Goal: Task Accomplishment & Management: Complete application form

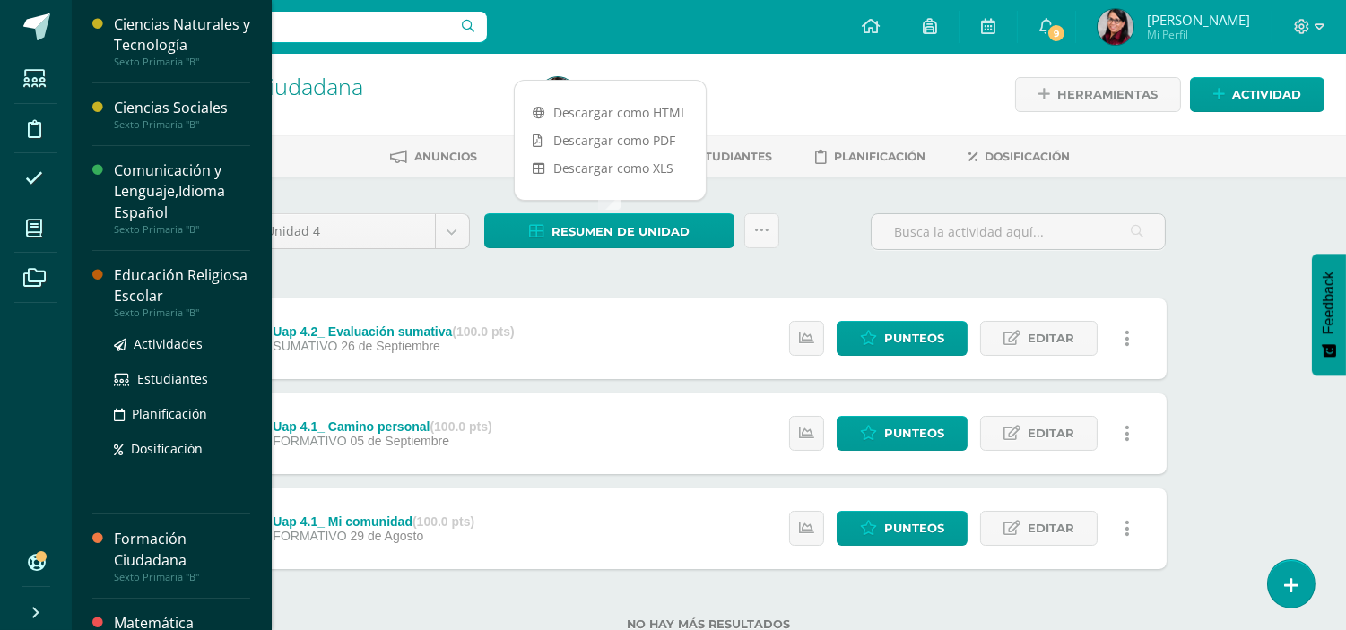
click at [124, 278] on div "Educación Religiosa Escolar" at bounding box center [182, 285] width 136 height 41
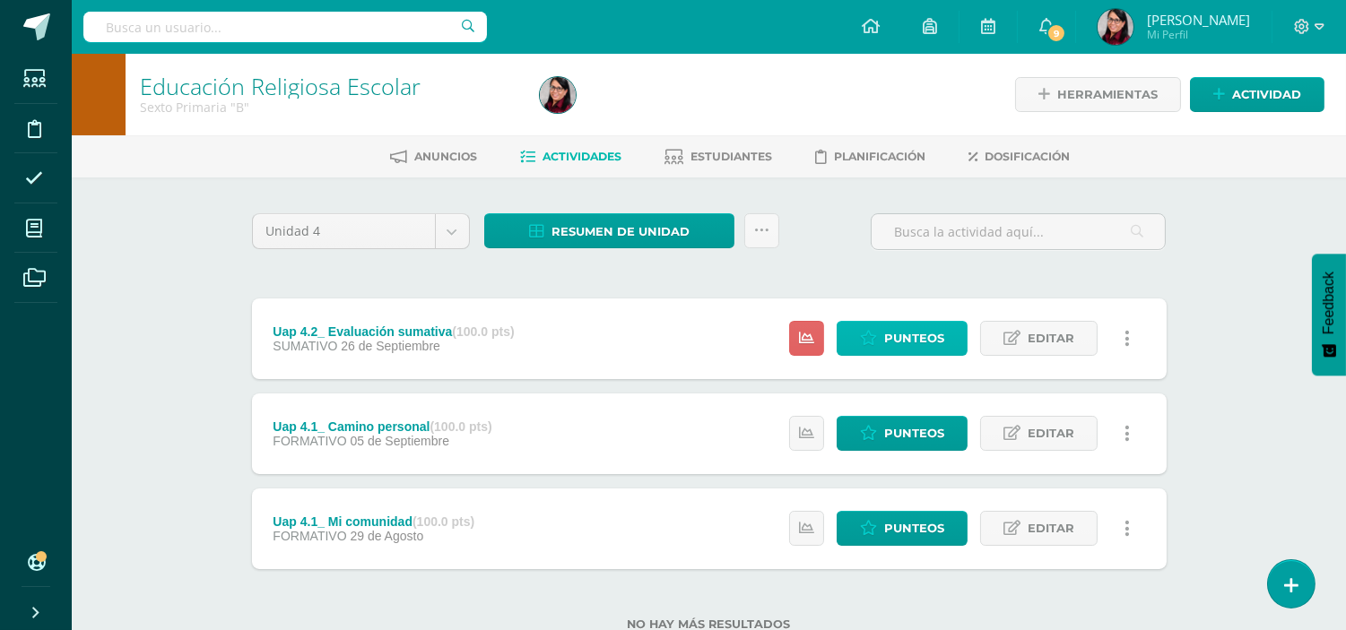
click at [911, 330] on span "Punteos" at bounding box center [914, 338] width 60 height 33
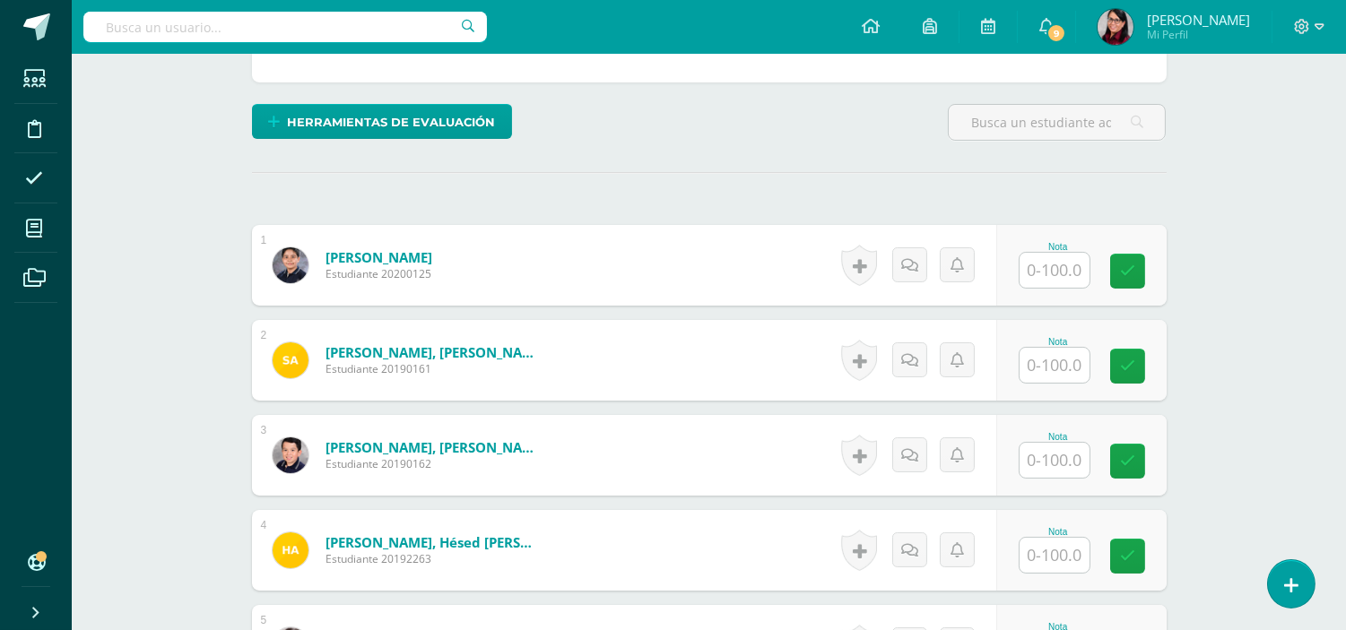
scroll to position [399, 0]
click at [1061, 270] on input "text" at bounding box center [1055, 269] width 70 height 35
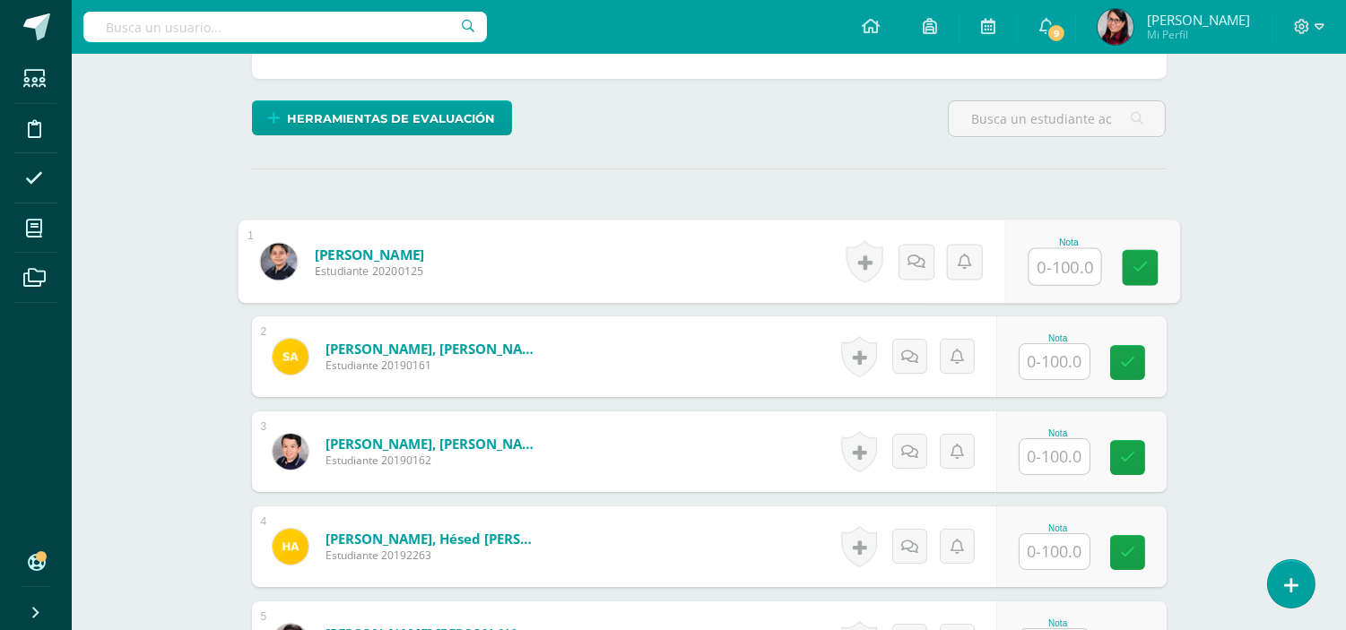
scroll to position [403, 0]
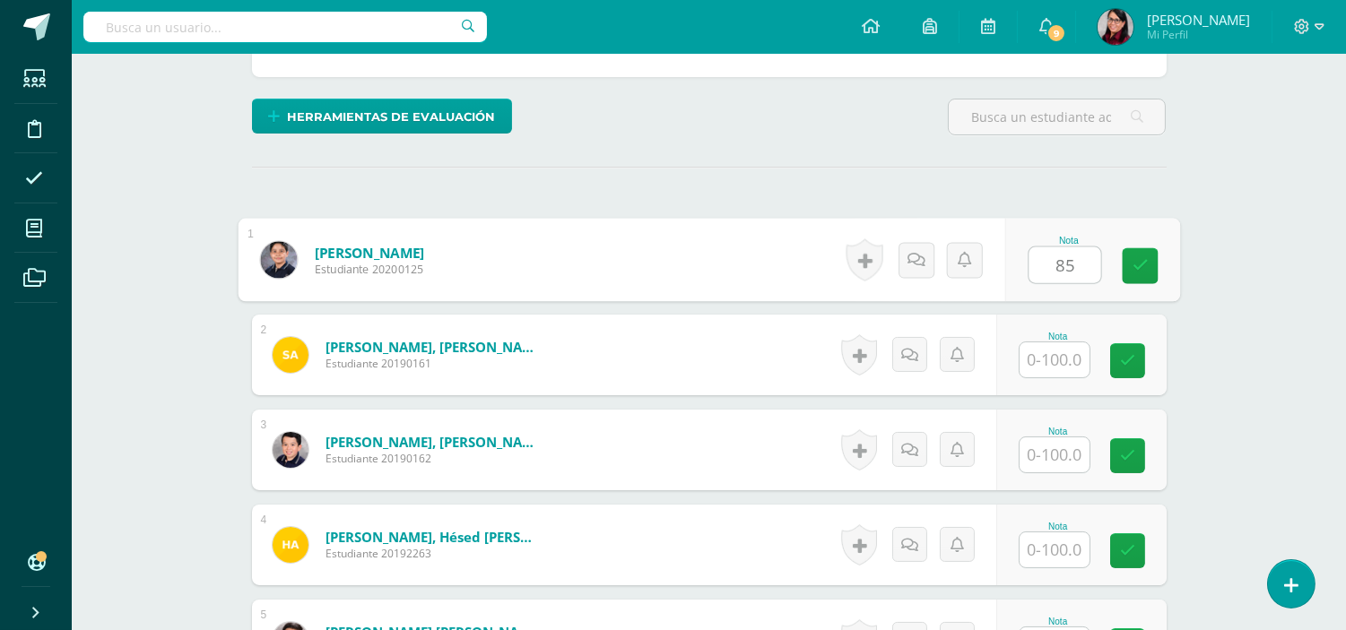
type input "85"
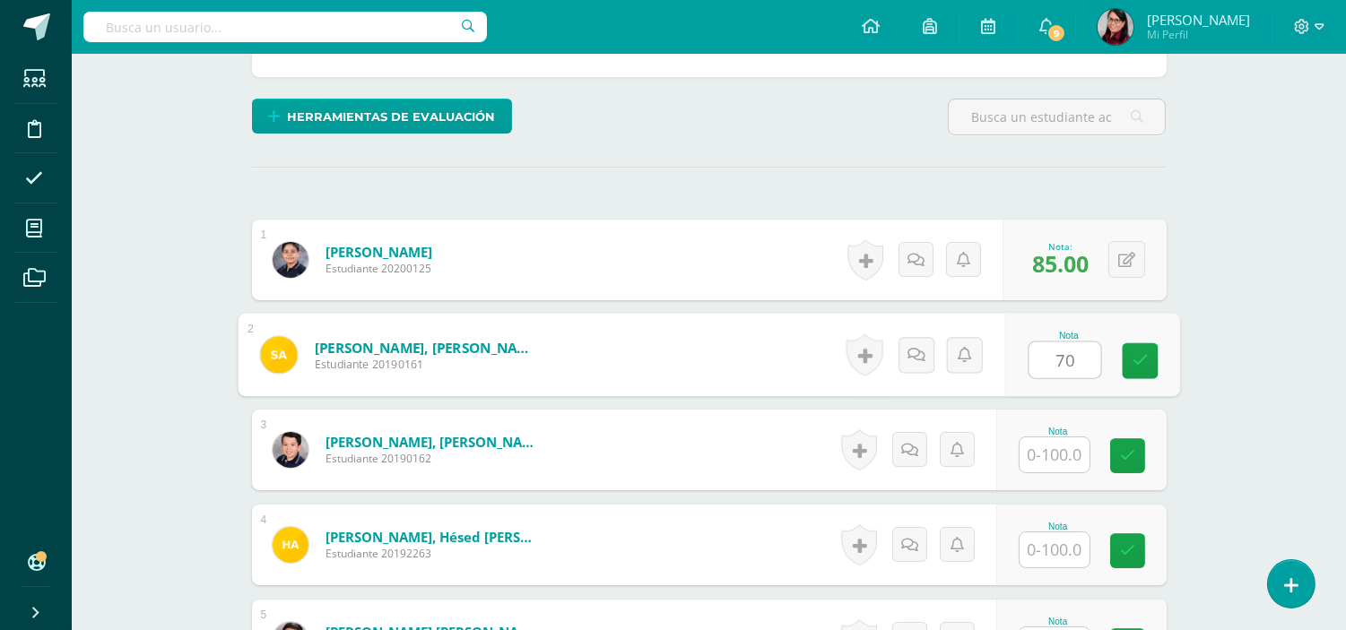
type input "70"
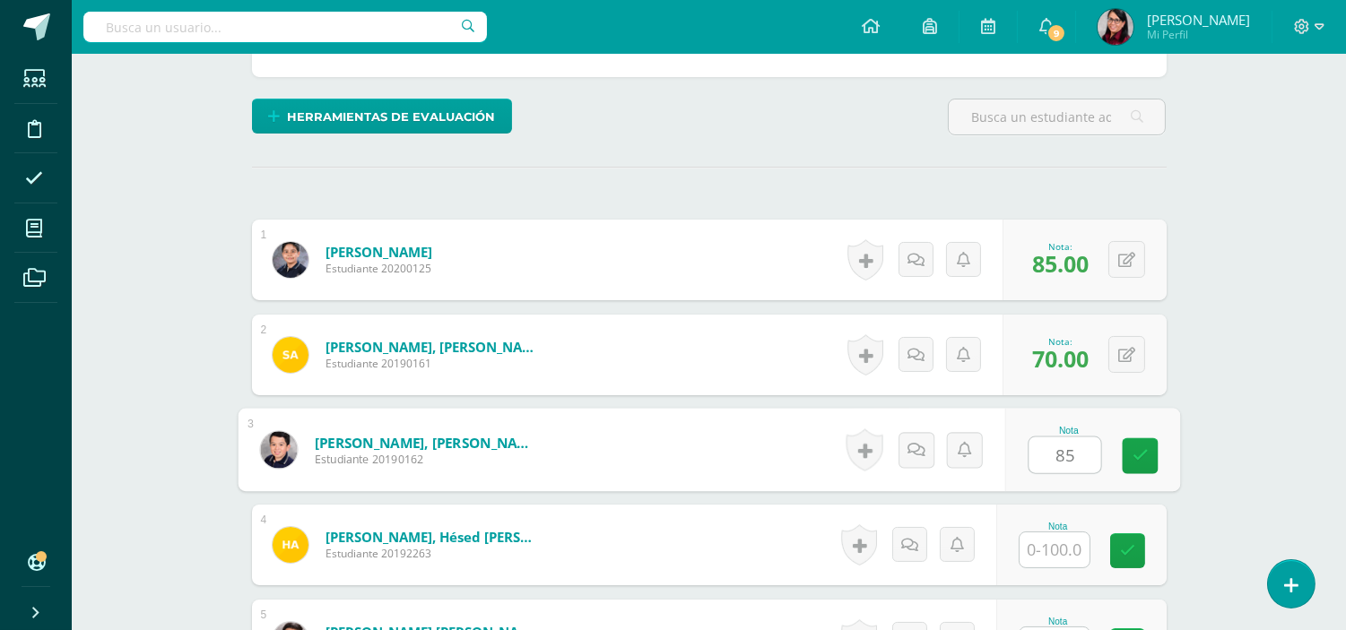
type input "85"
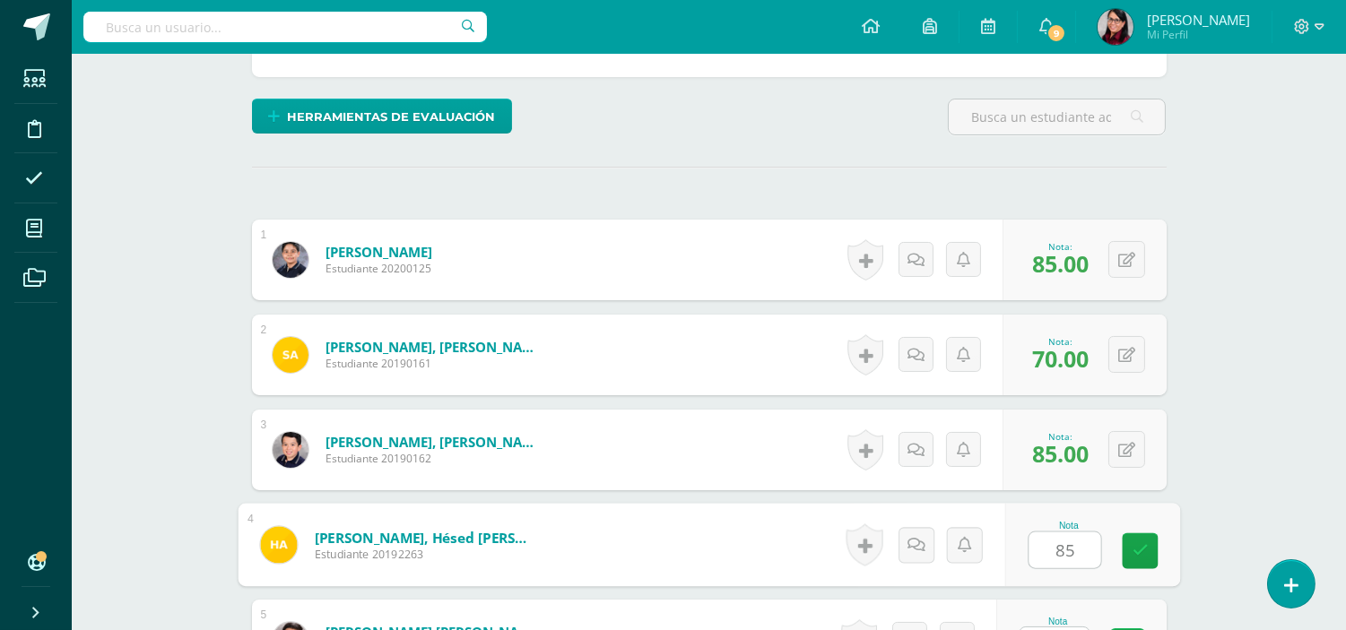
type input "85"
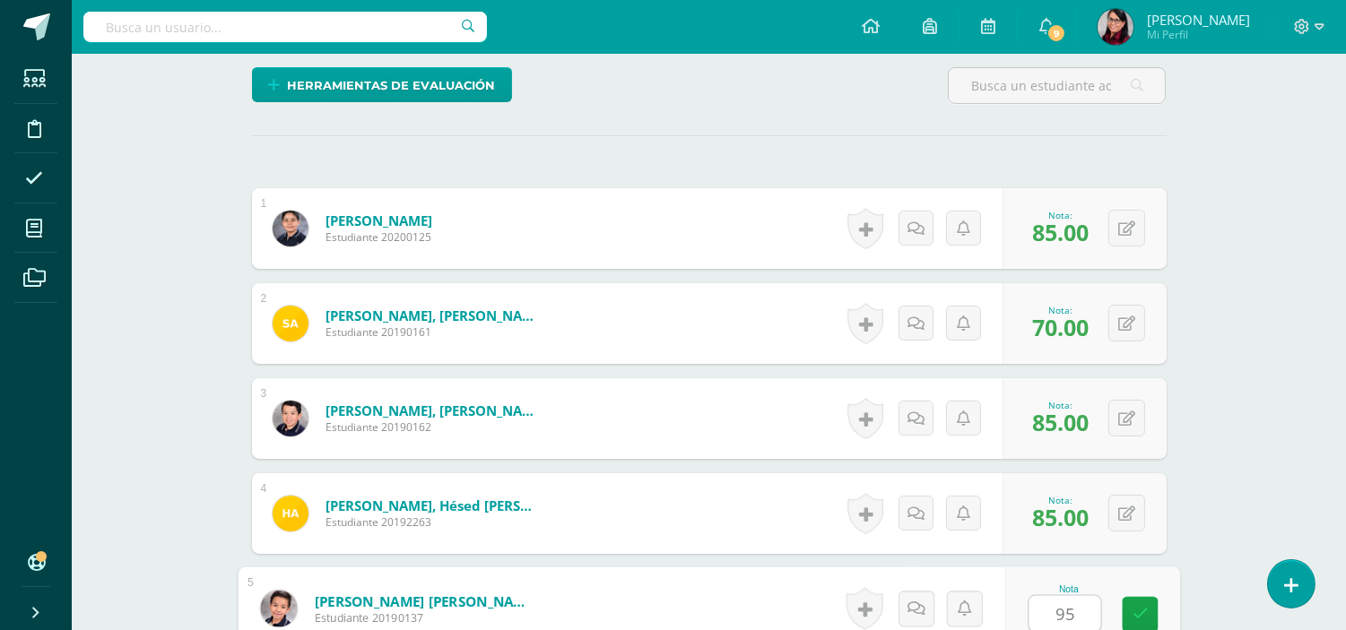
type input "95"
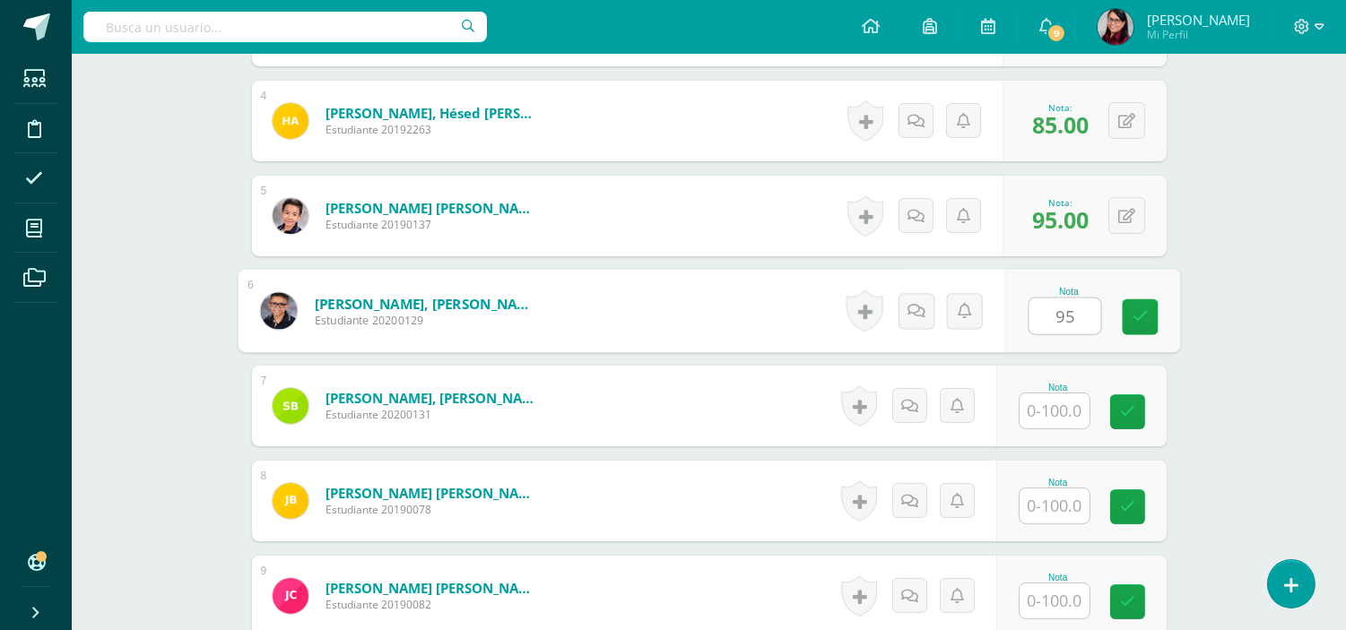
type input "95"
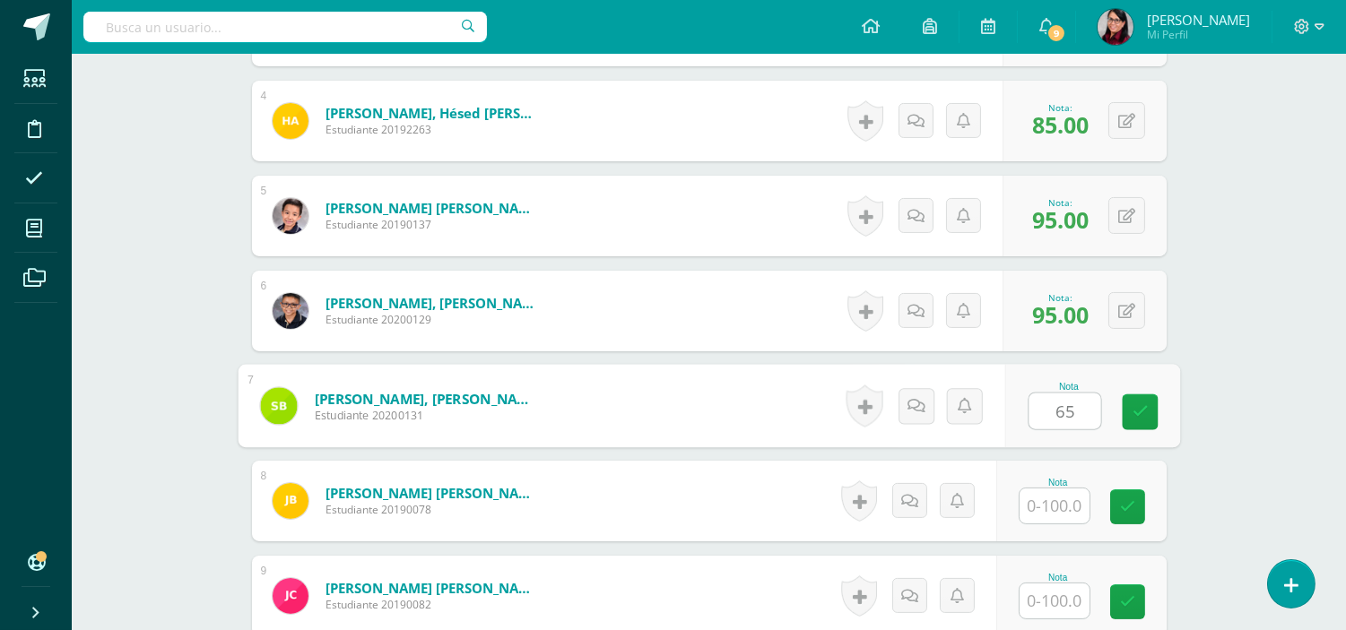
type input "65"
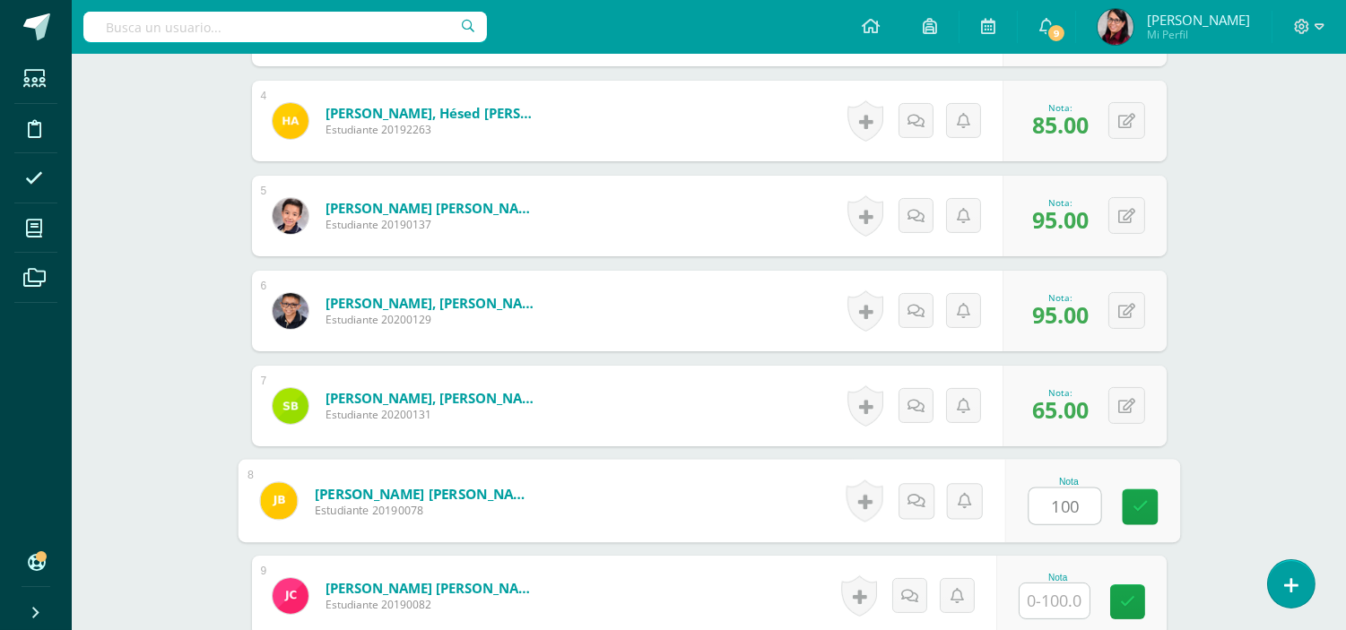
type input "100"
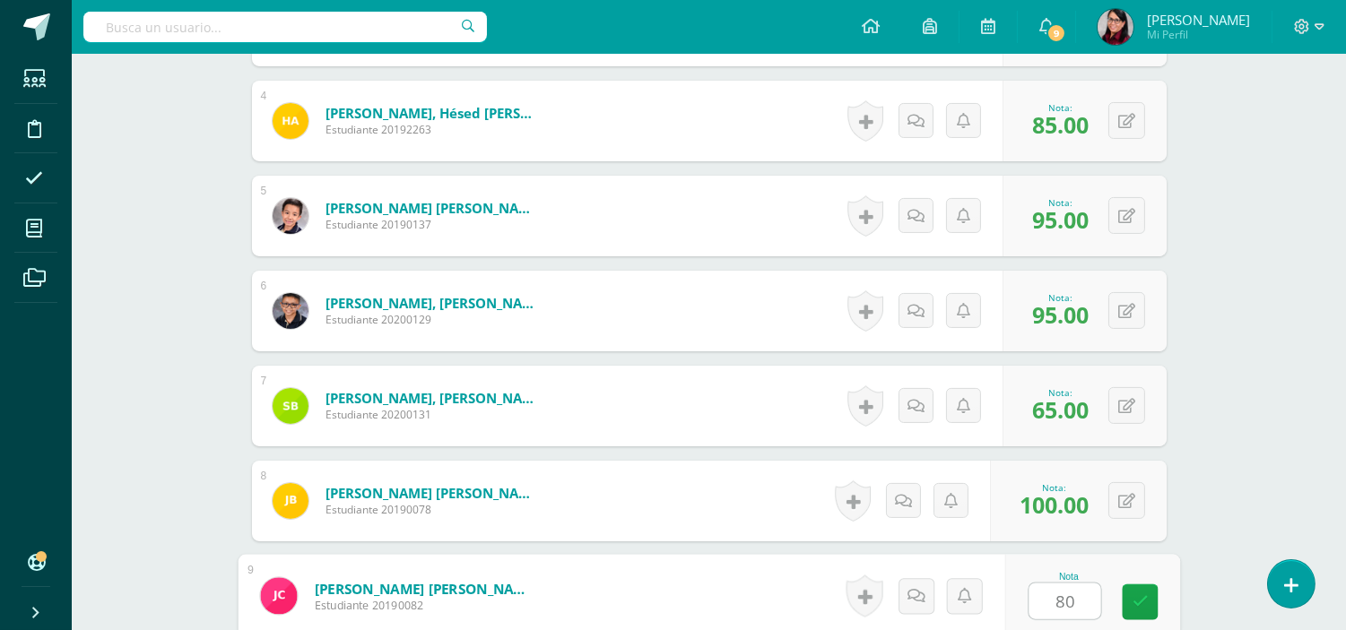
type input "80"
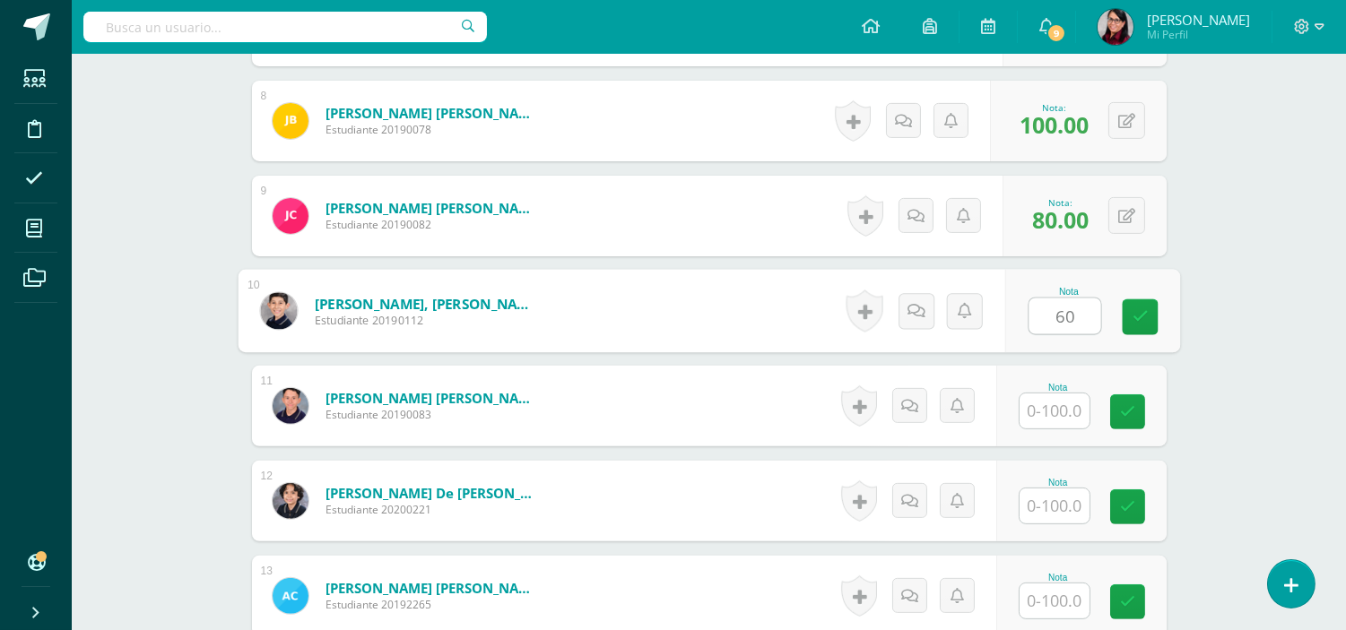
type input "60"
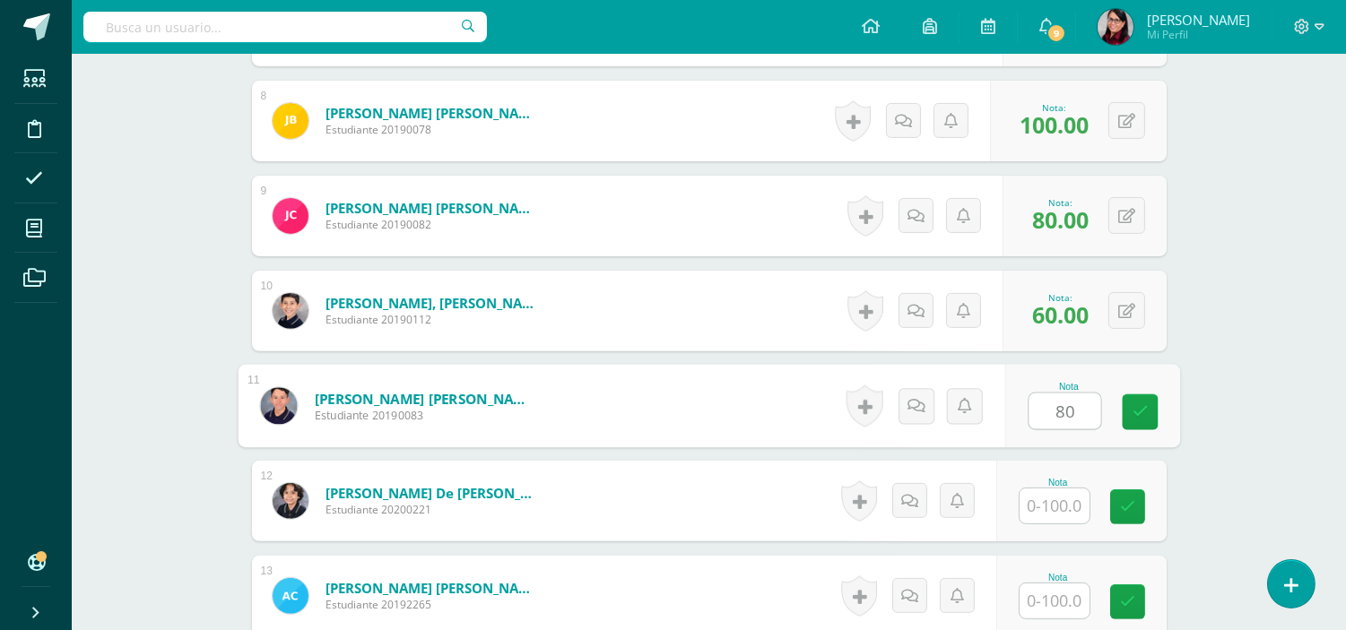
type input "80"
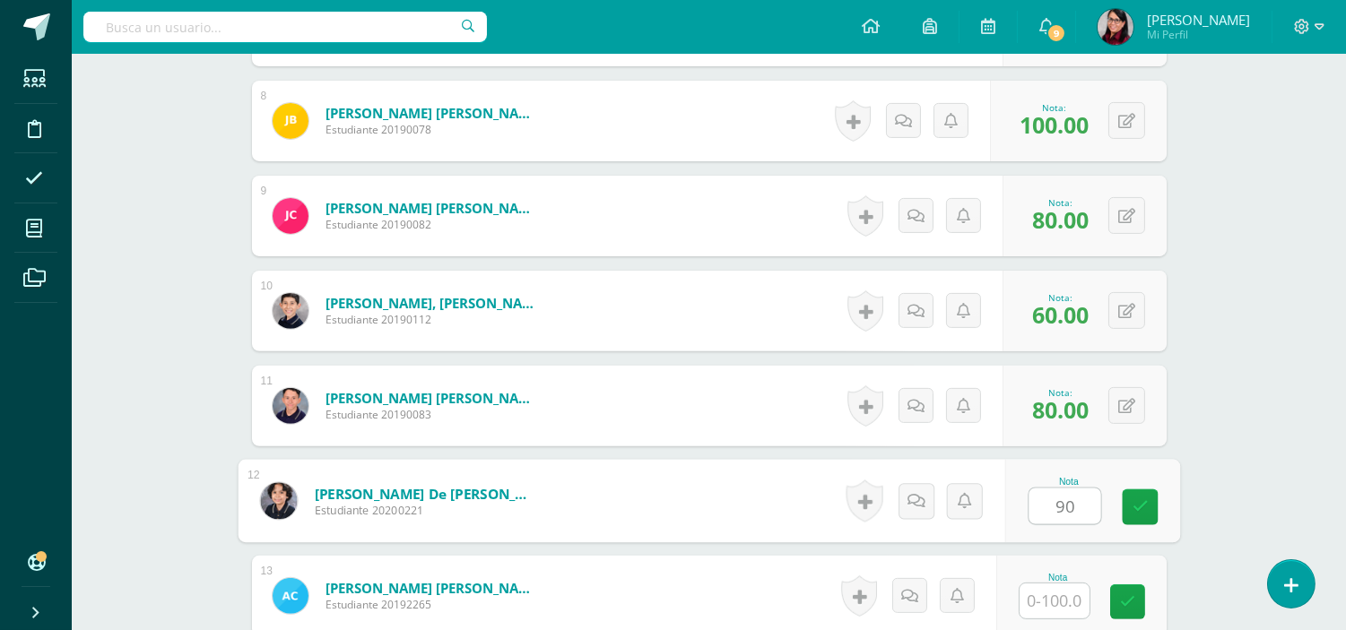
type input "90"
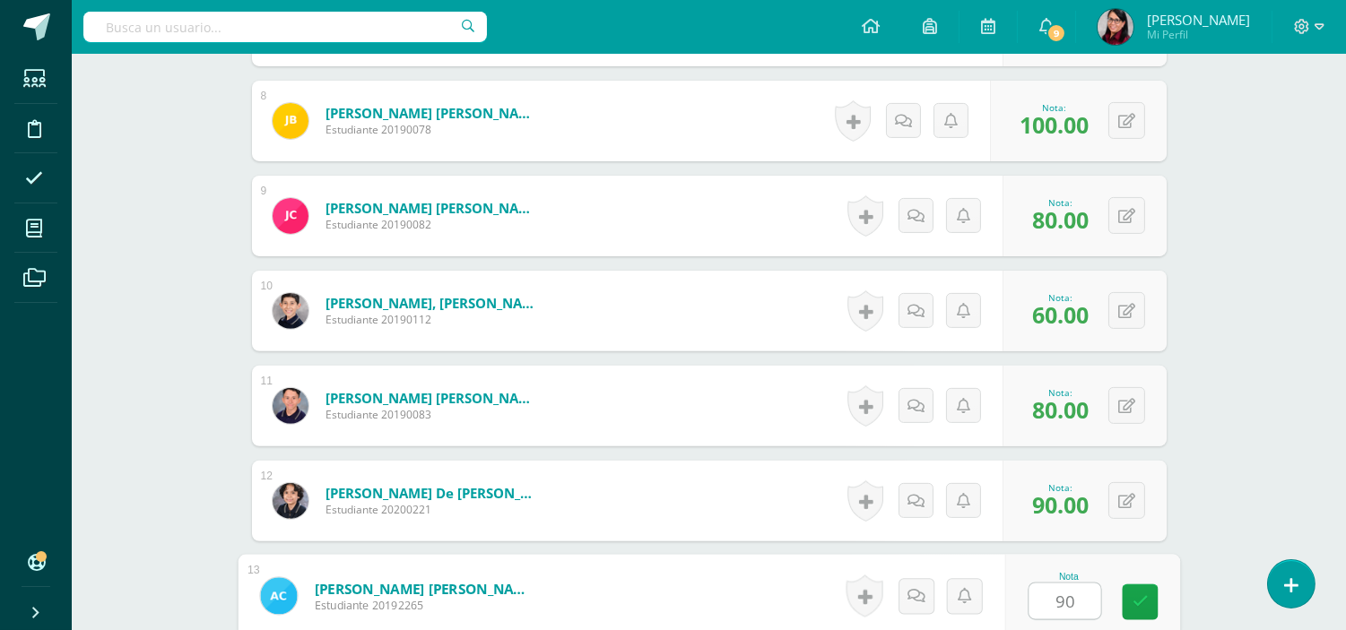
type input "90"
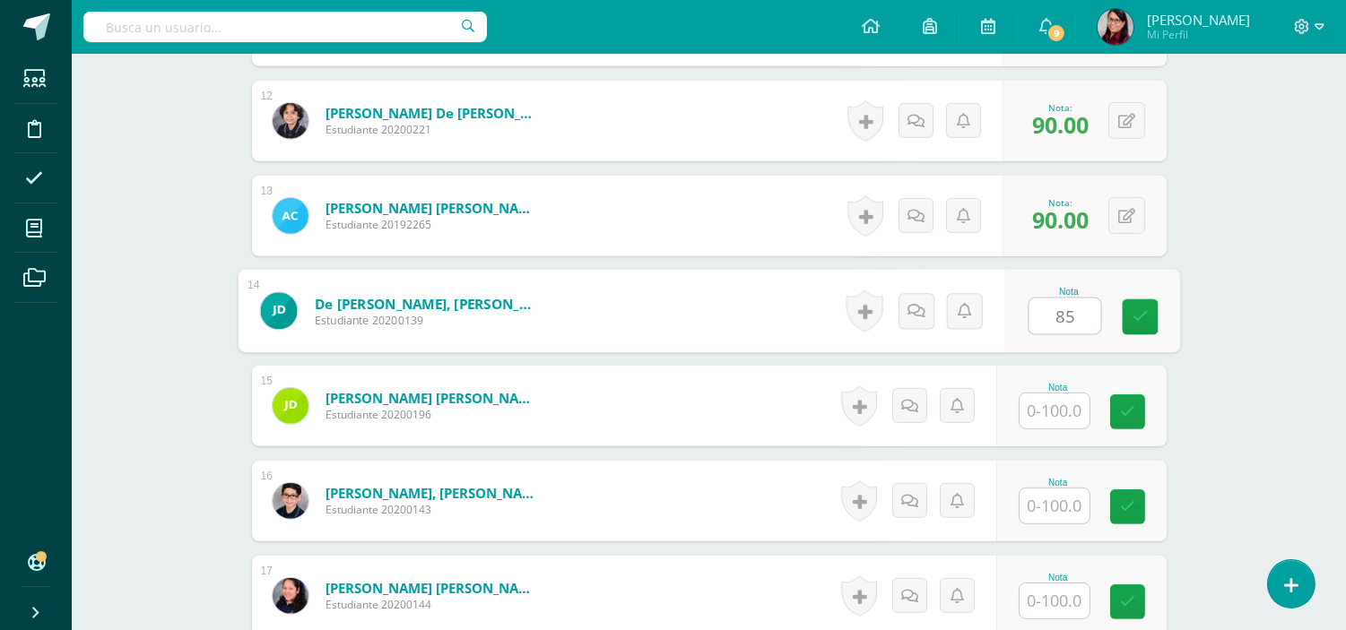
type input "85"
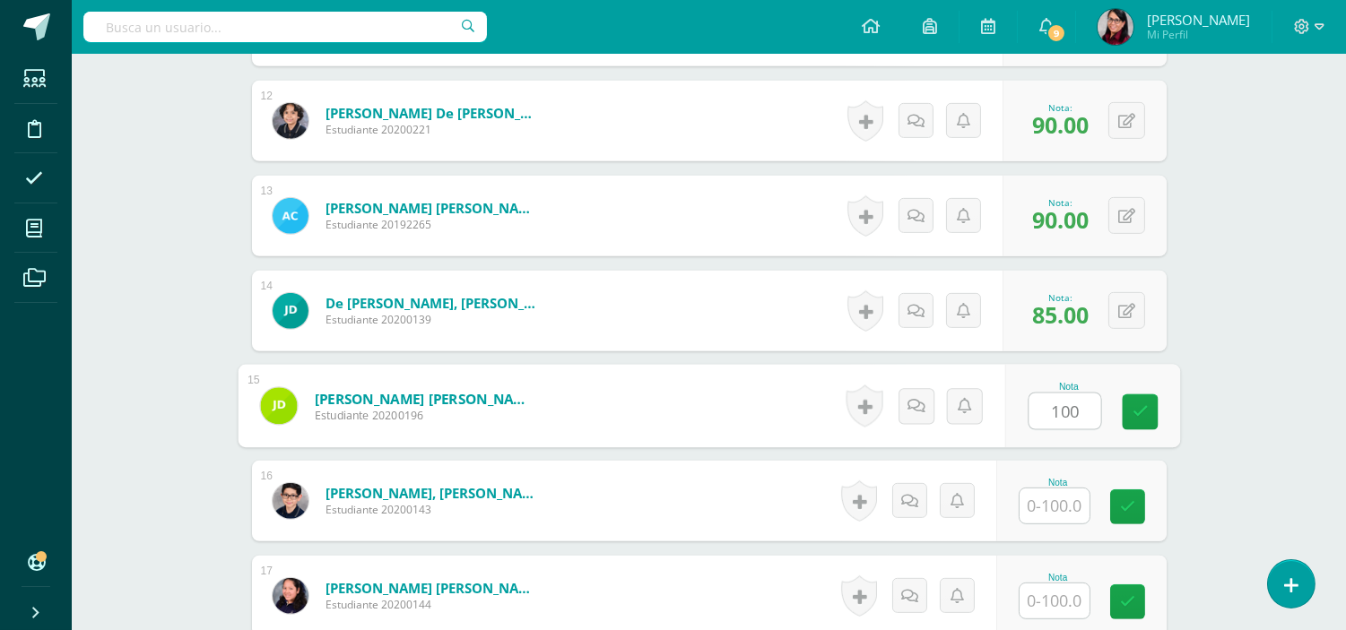
type input "100"
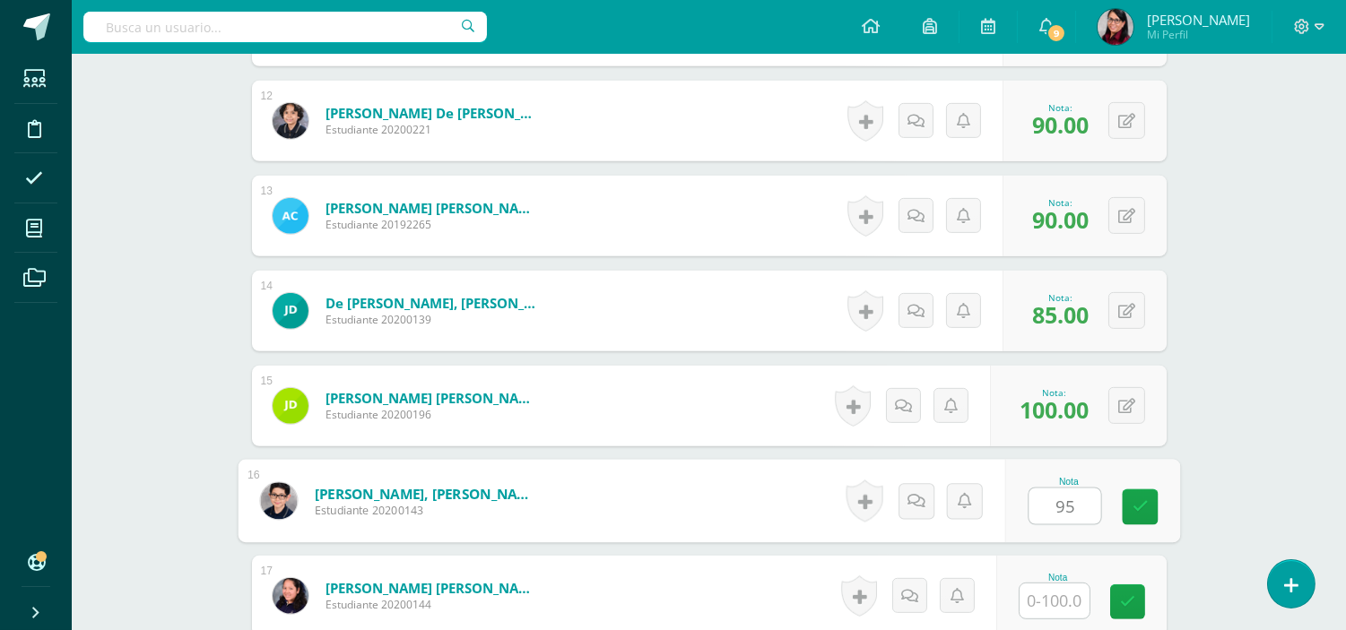
type input "95"
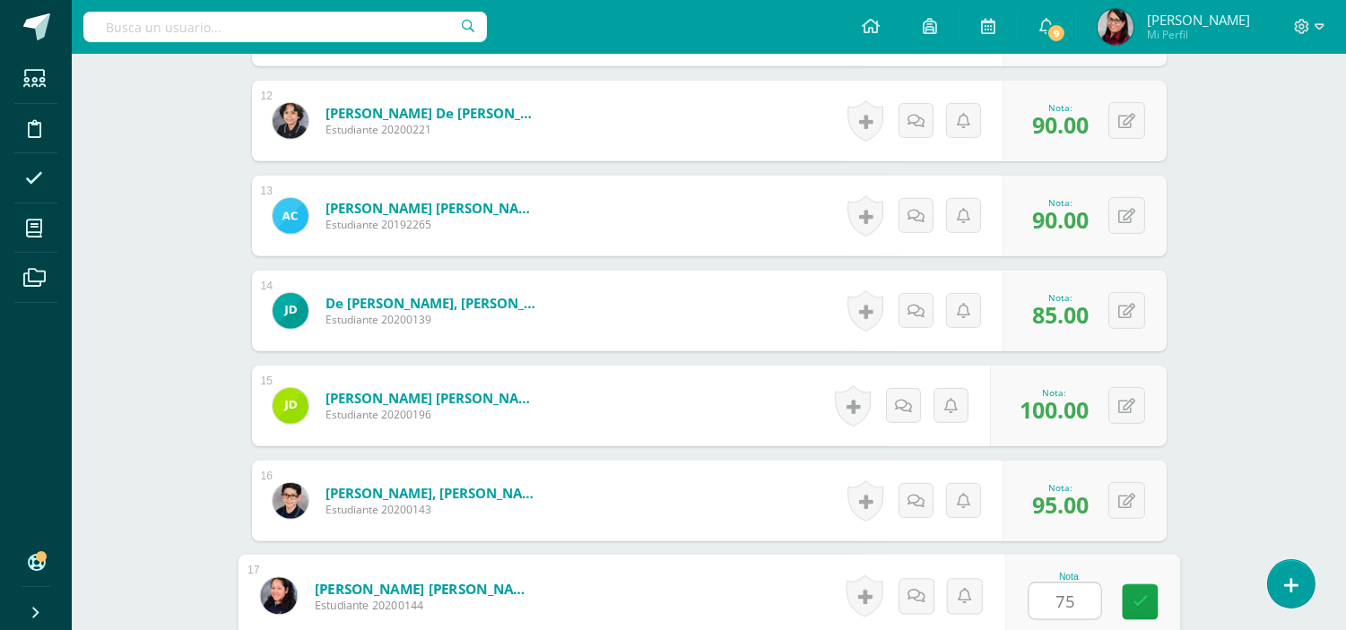
type input "75"
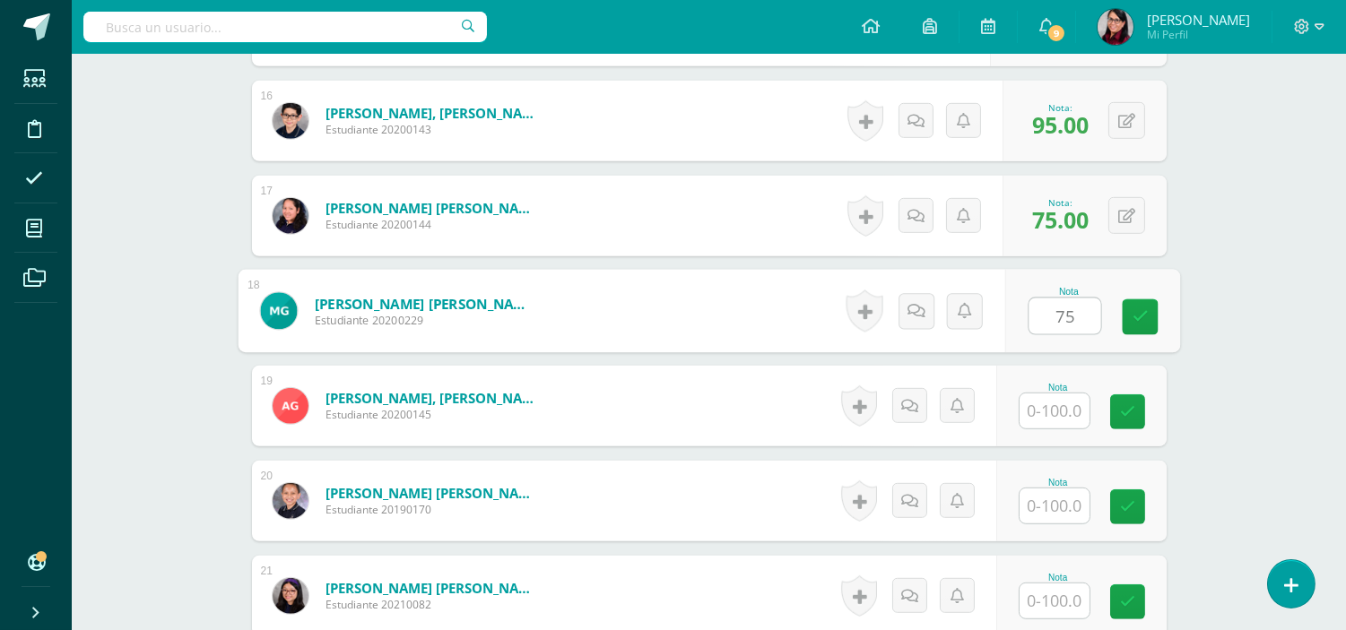
type input "75"
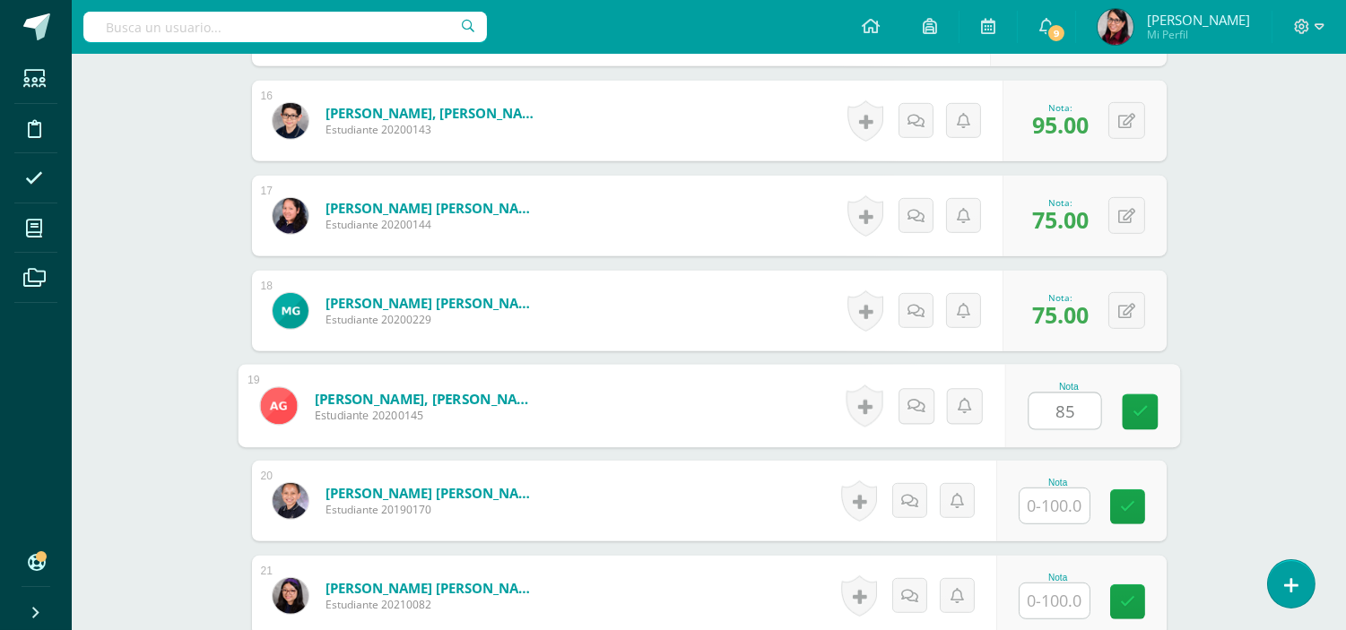
type input "85"
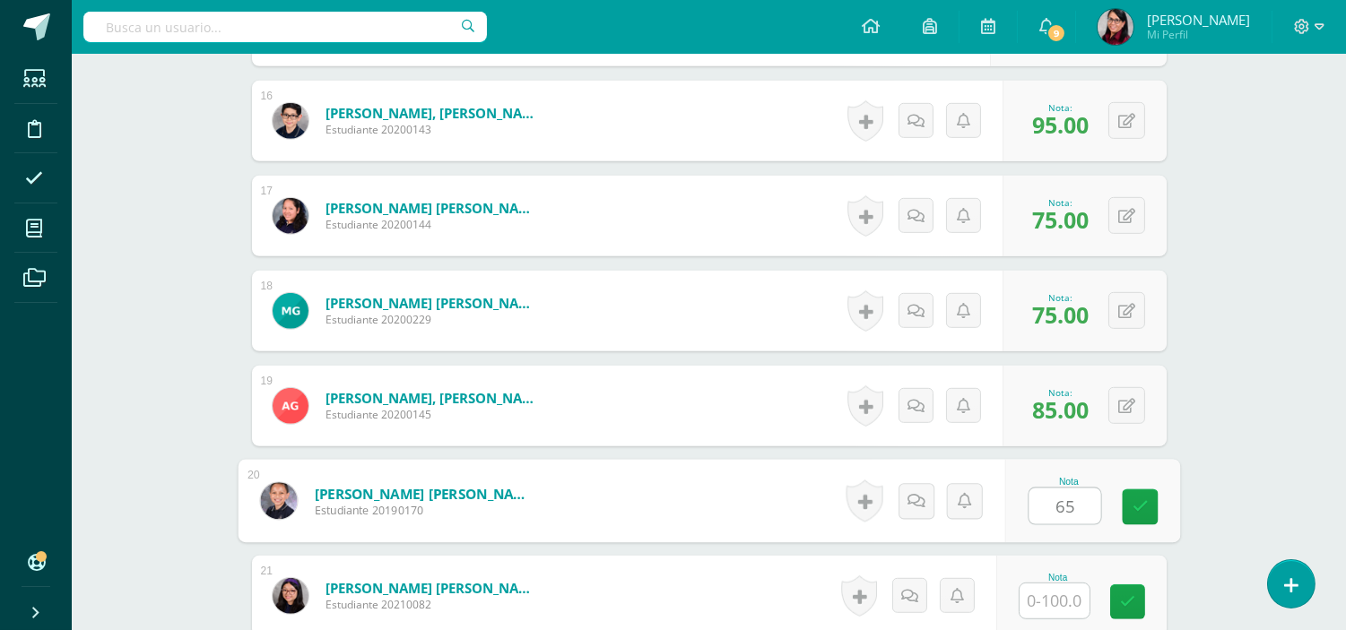
type input "65"
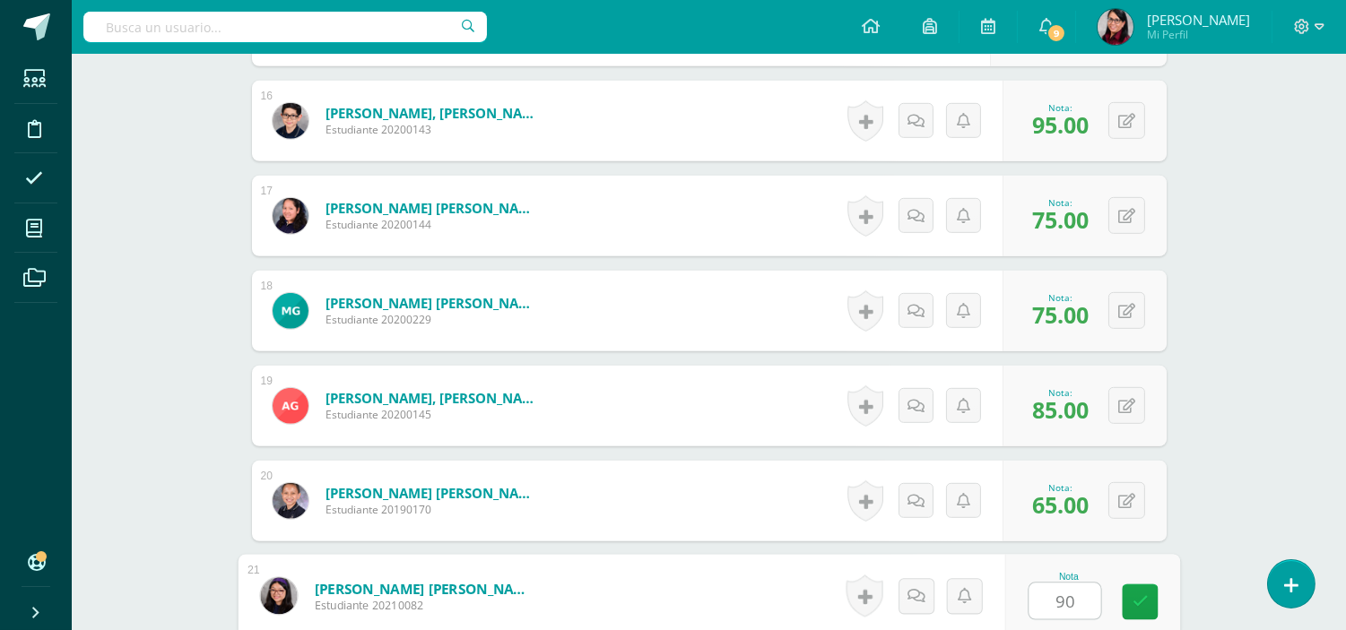
type input "90"
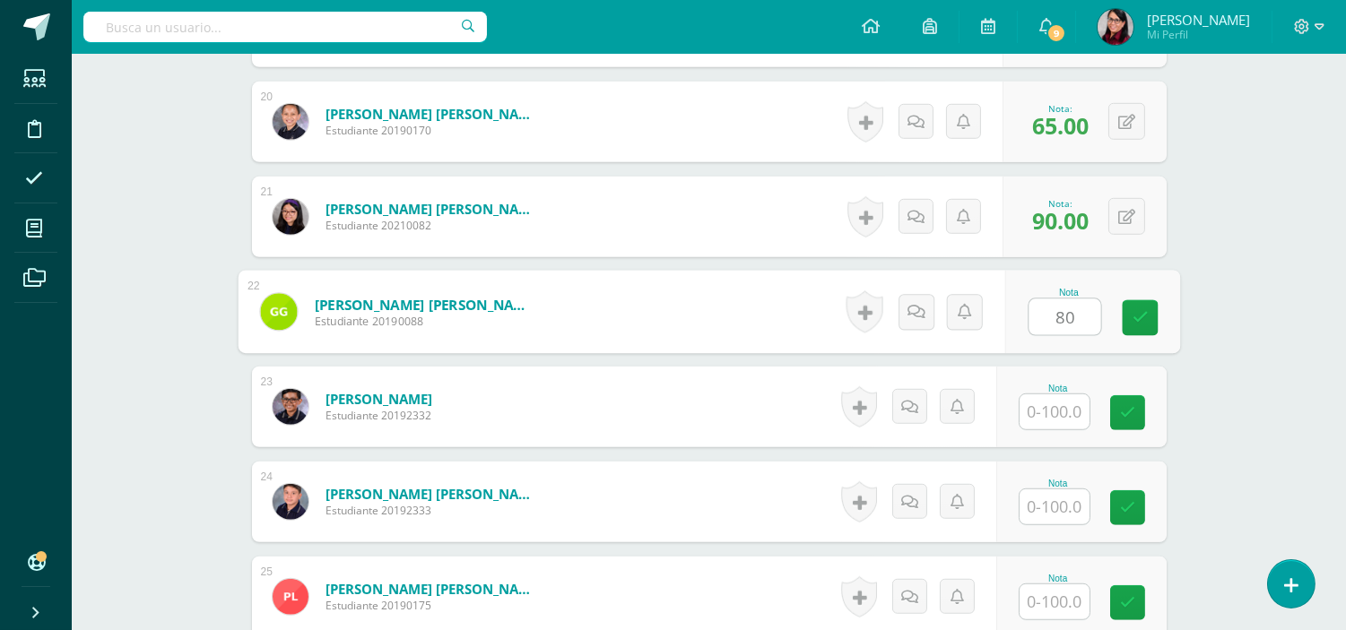
type input "80"
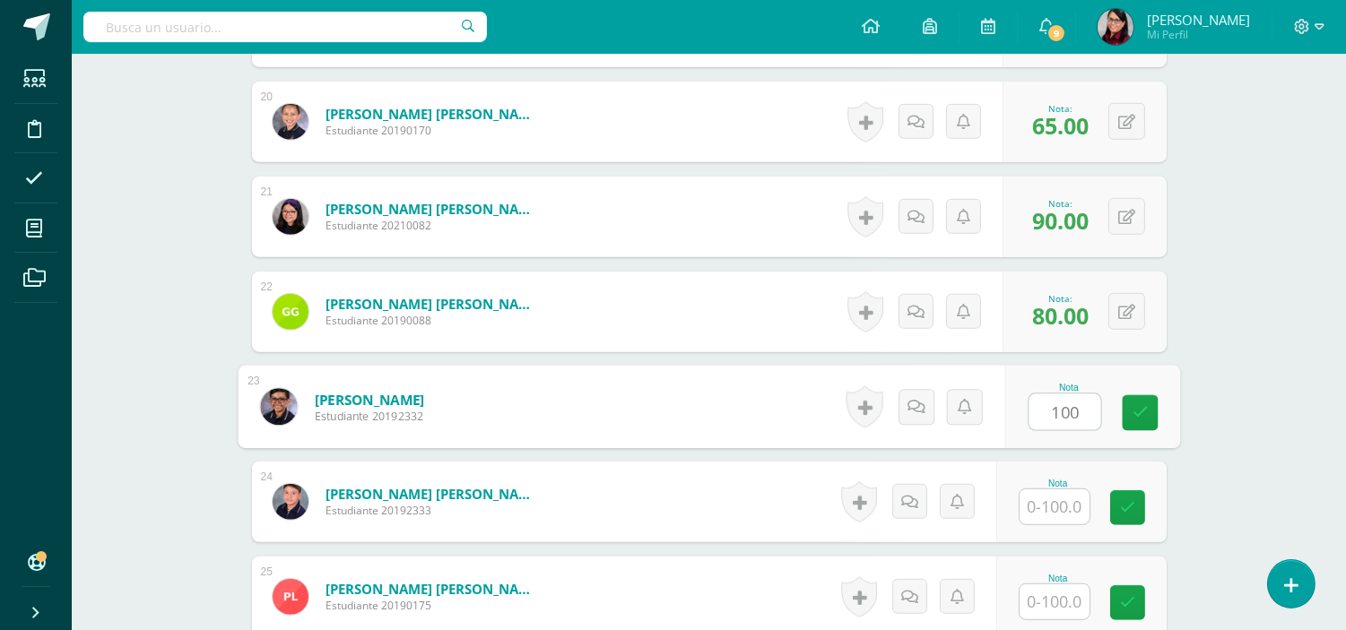
type input "100"
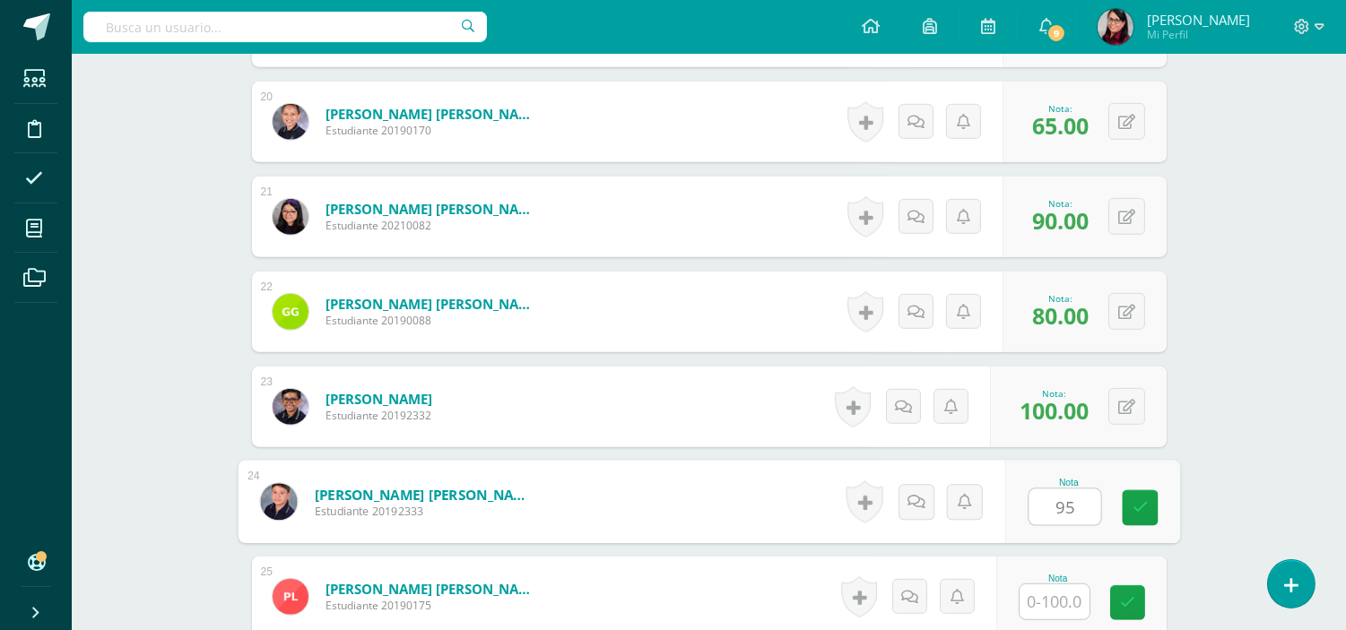
type input "95"
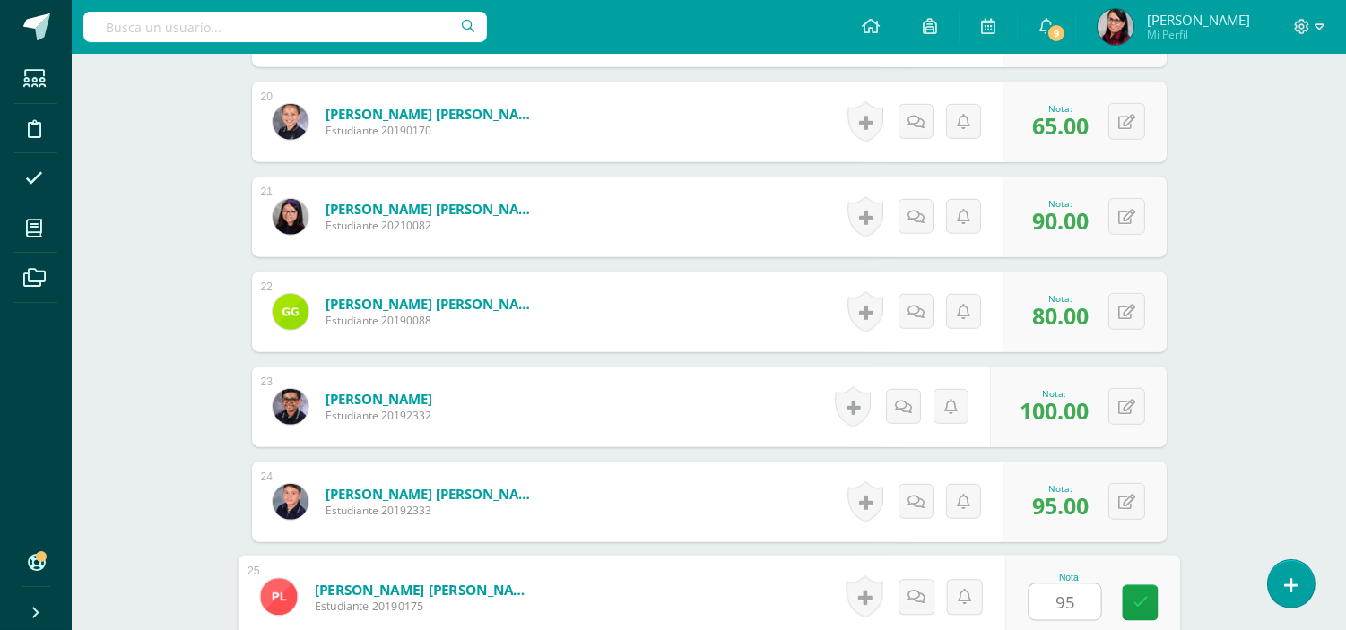
type input "95"
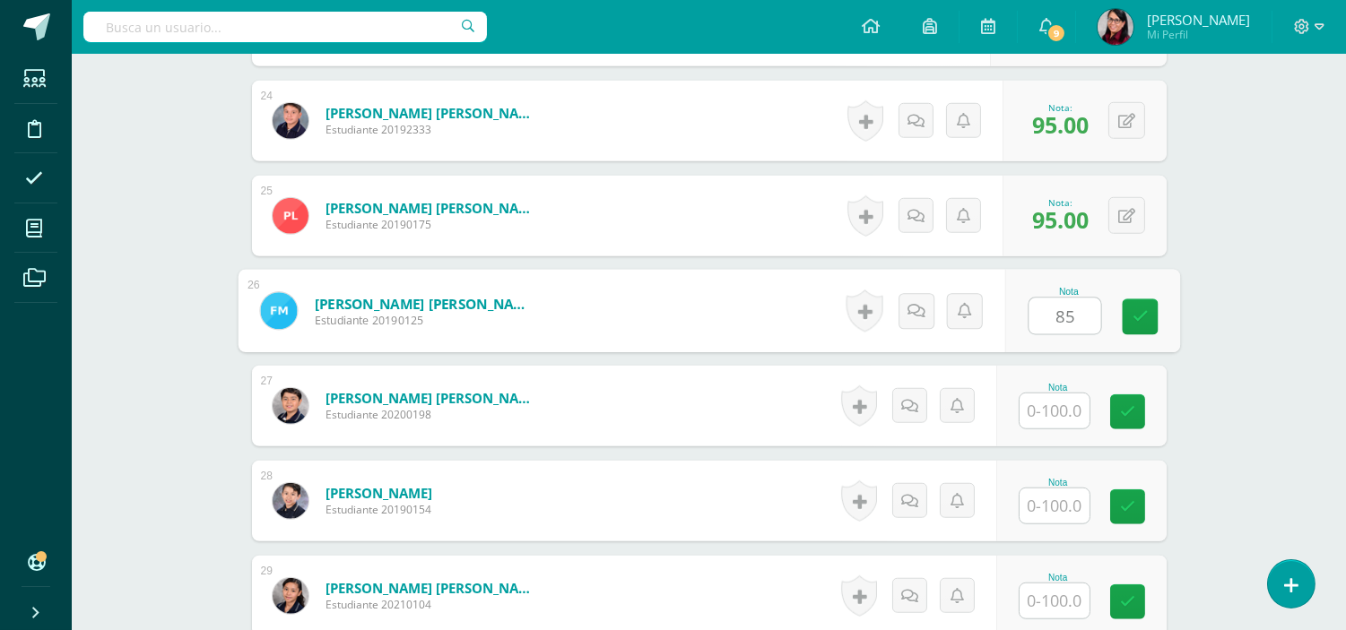
type input "85"
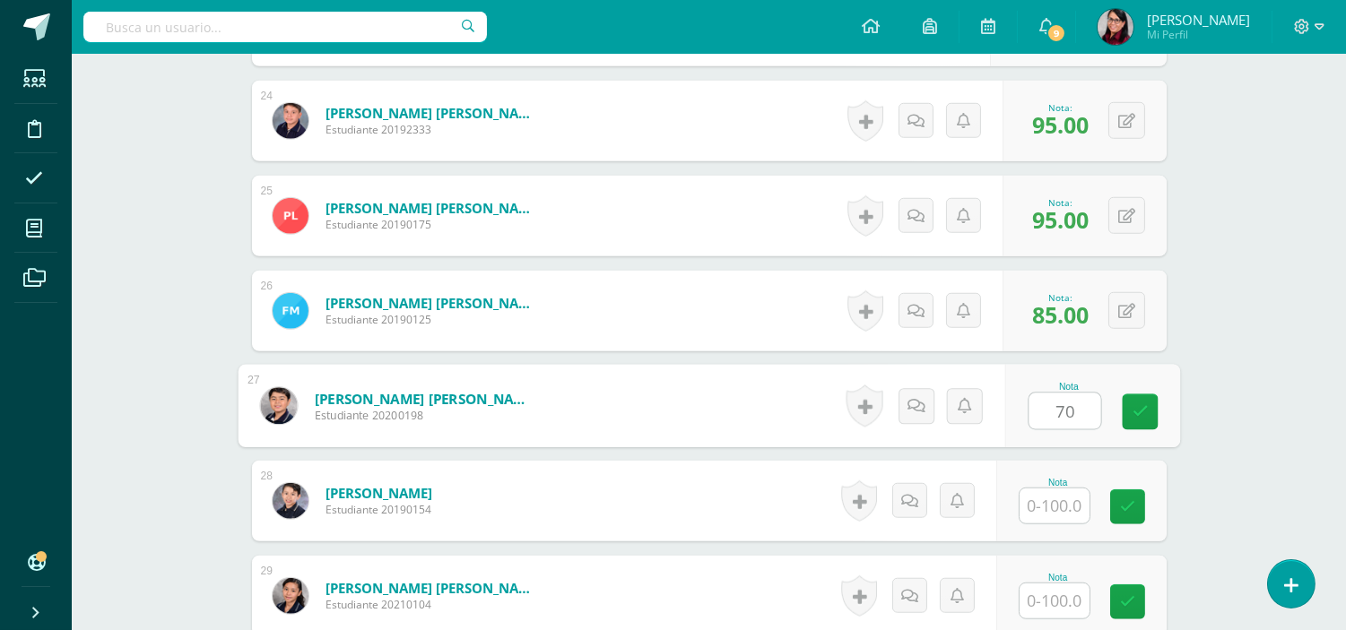
type input "70"
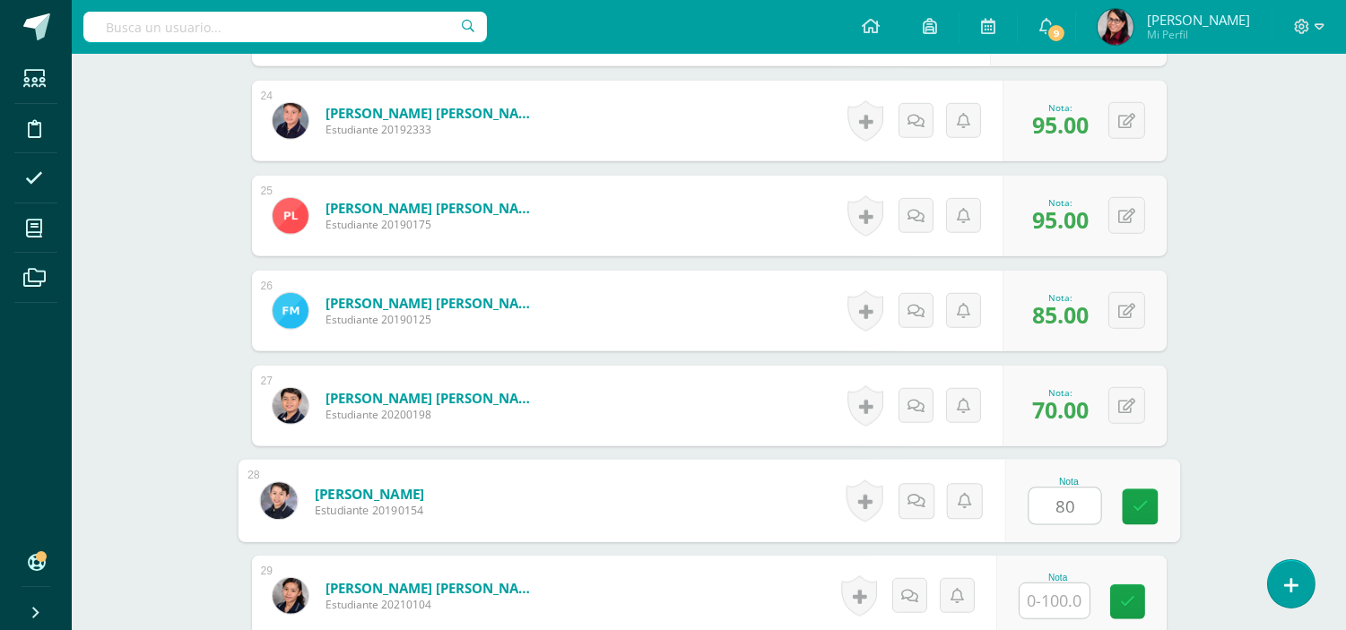
type input "80"
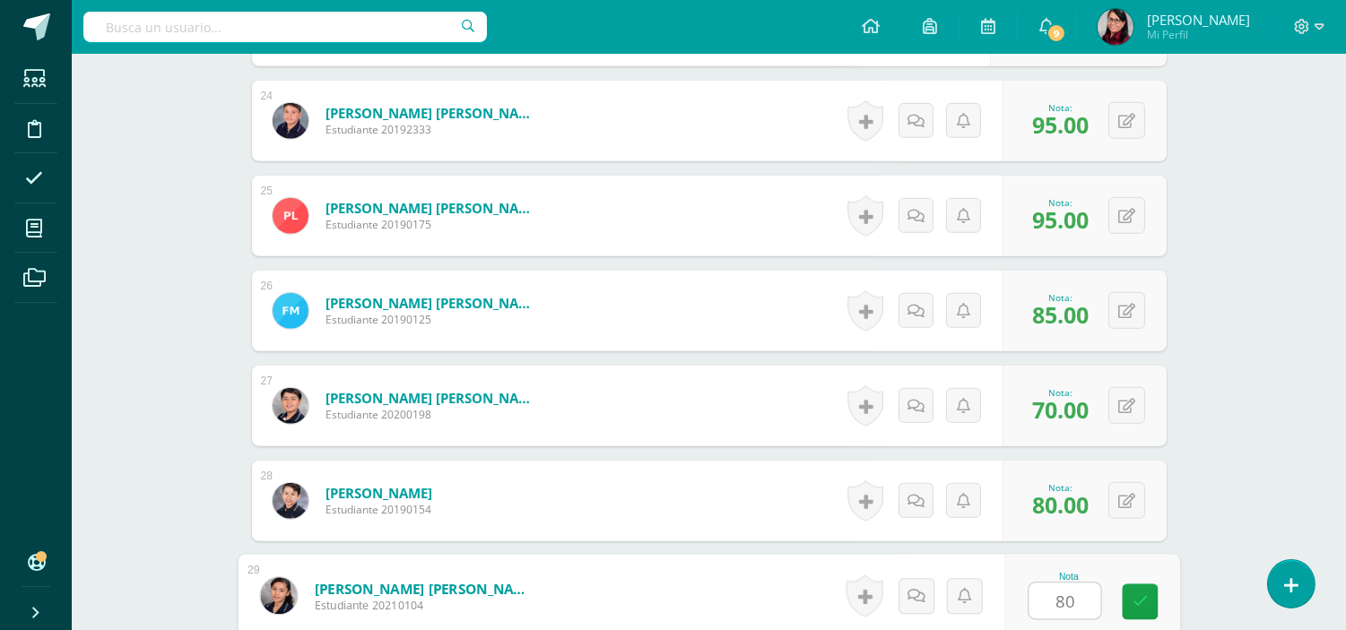
type input "80"
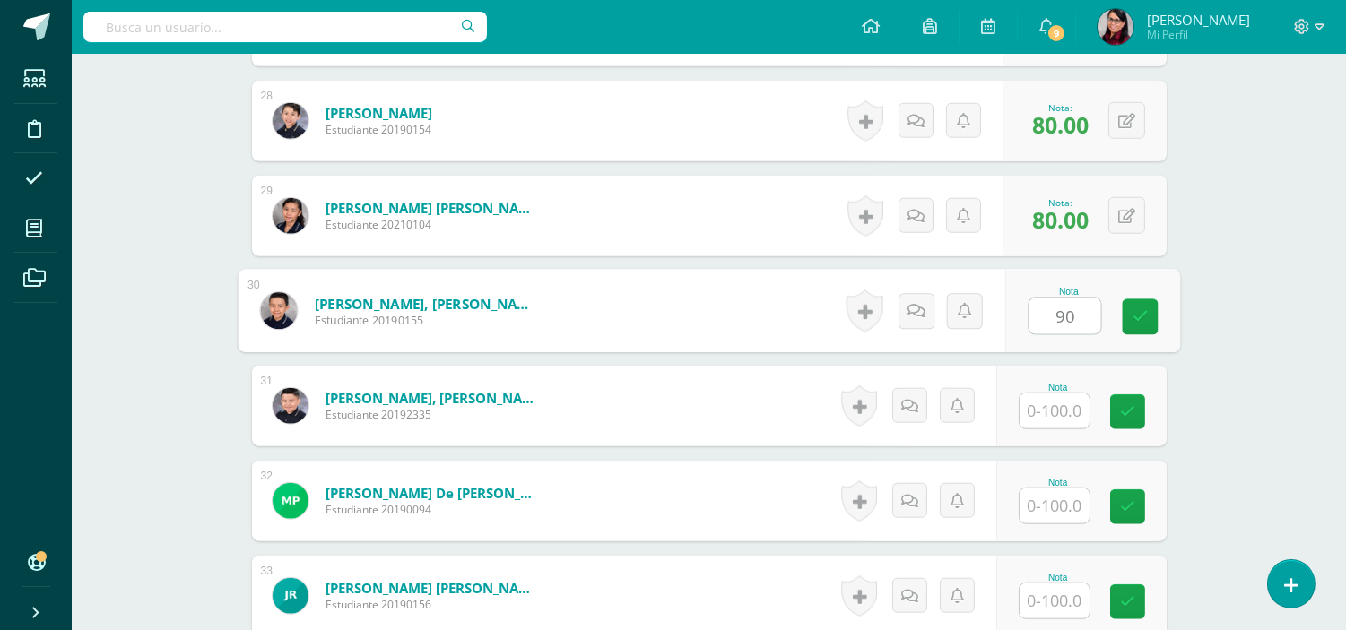
type input "90"
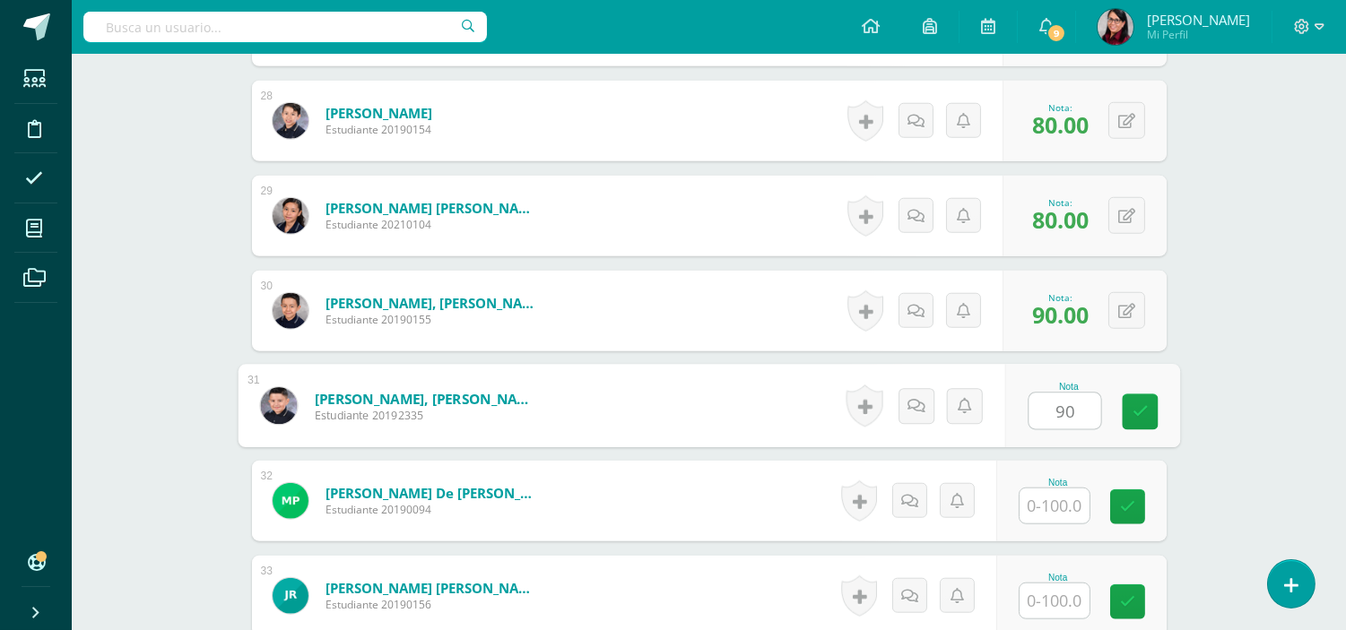
type input "90"
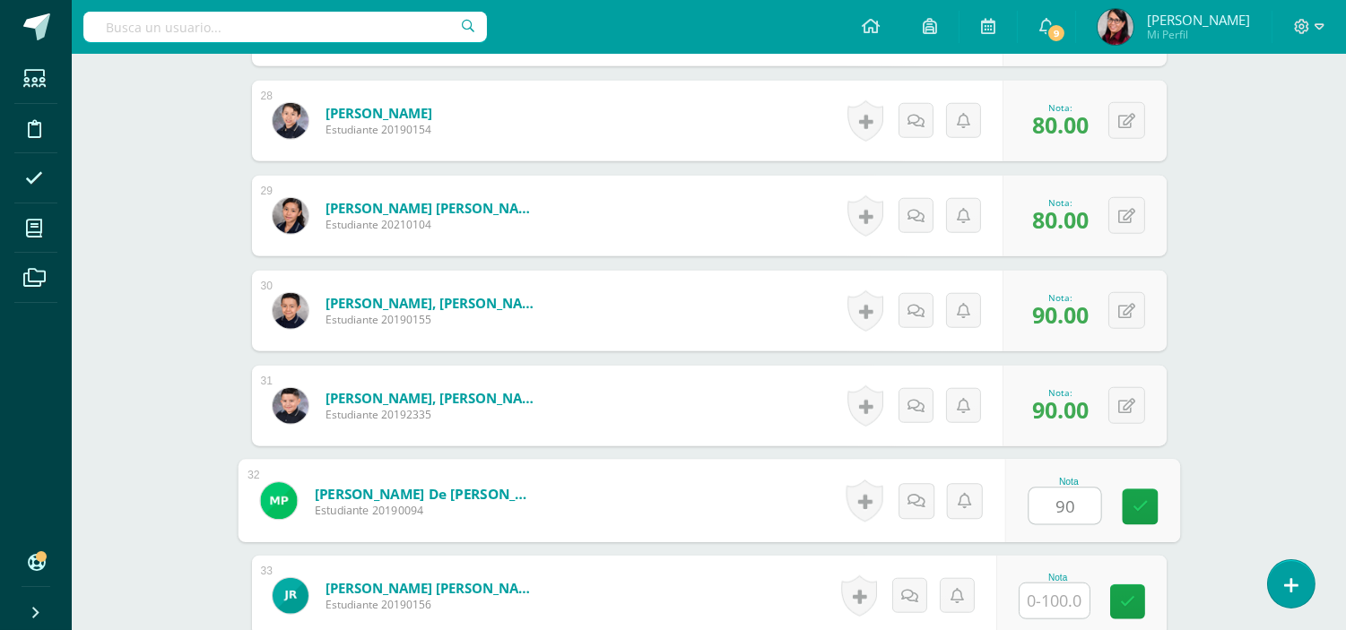
type input "90"
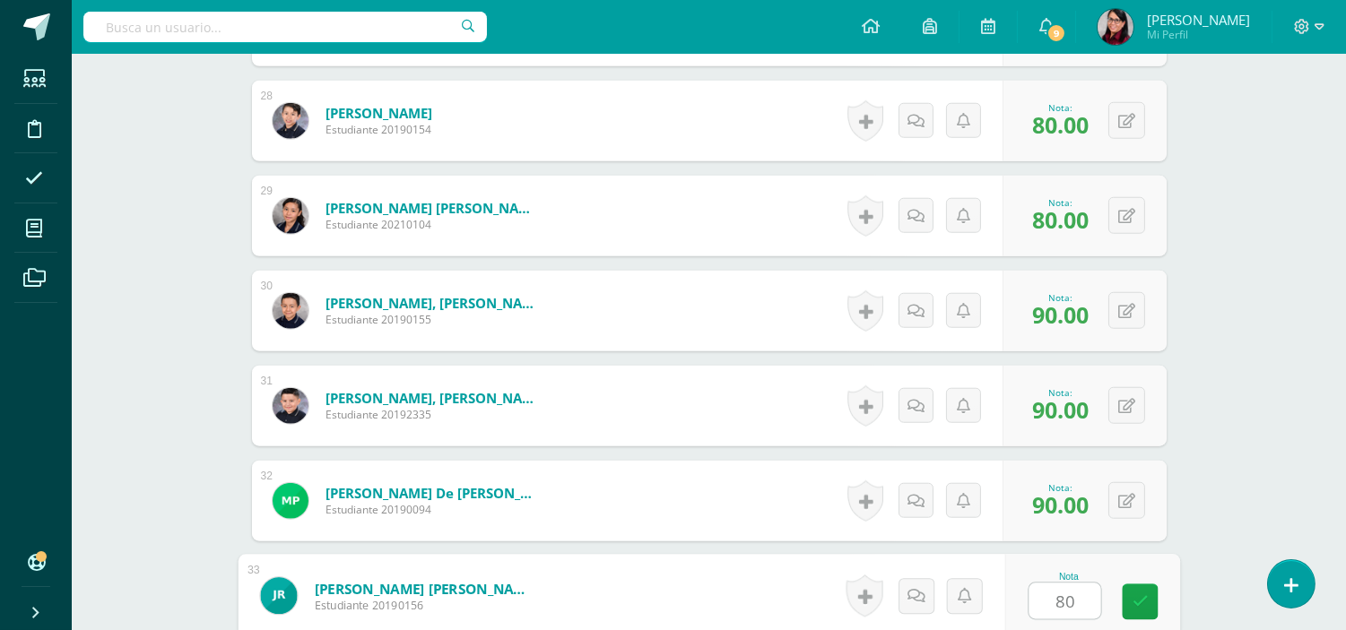
type input "80"
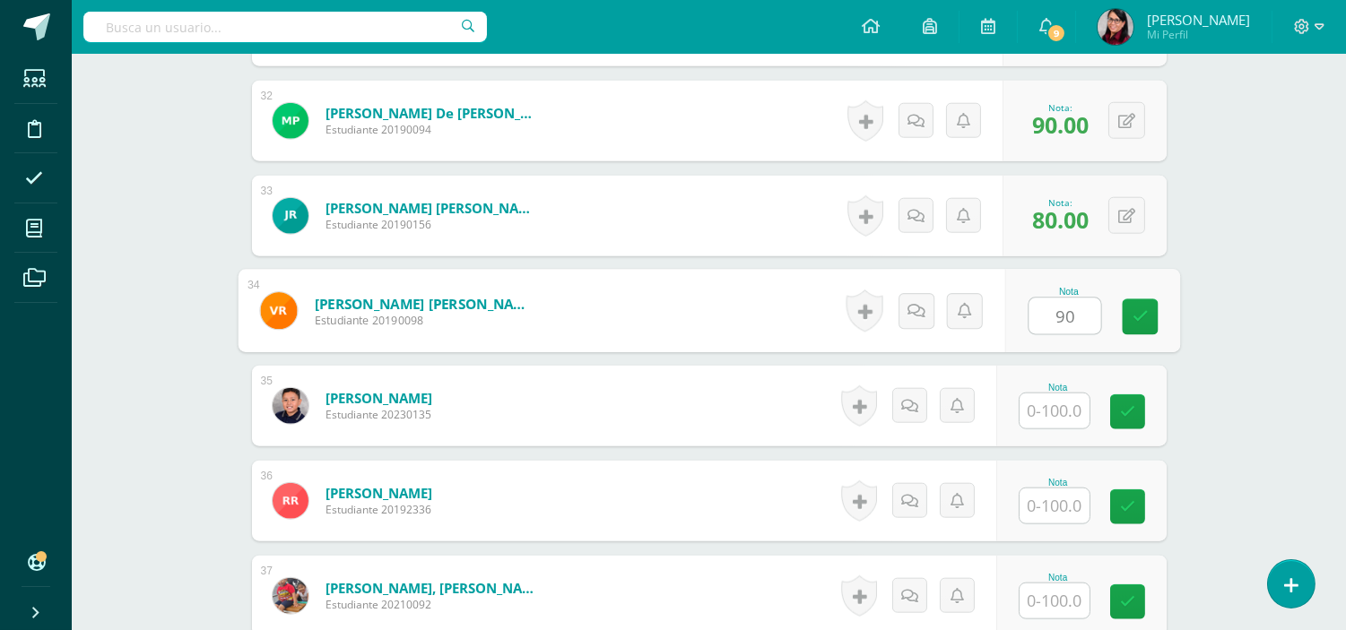
type input "90"
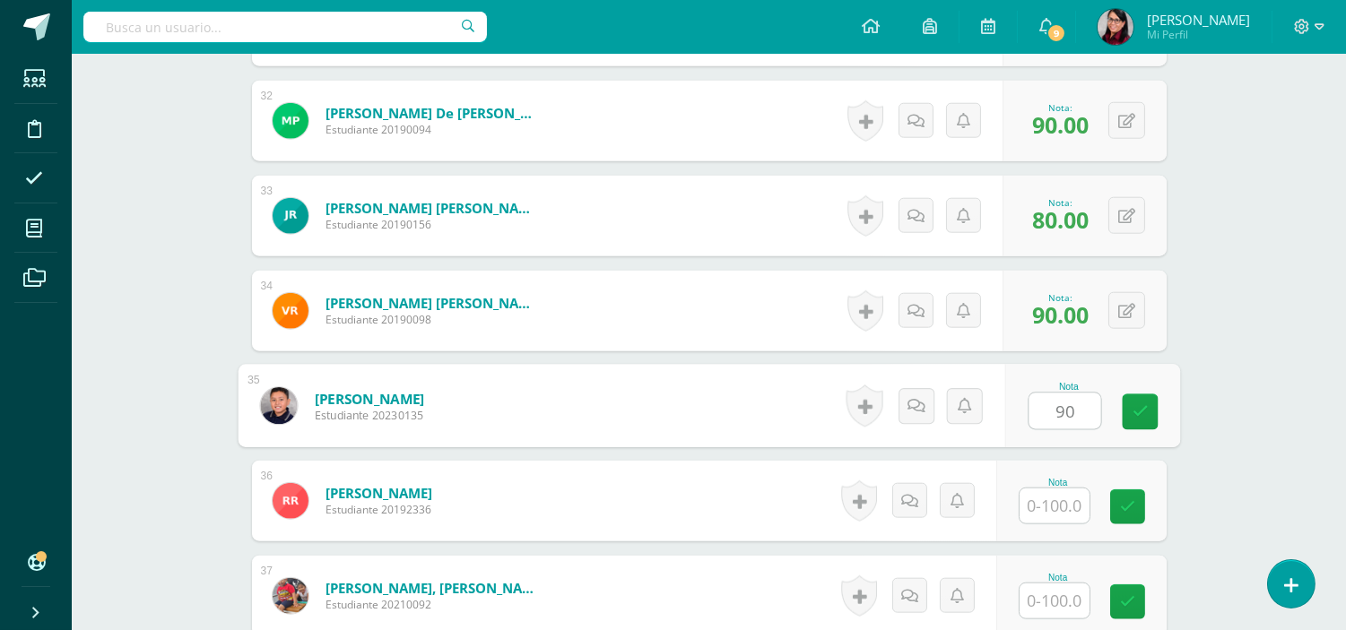
type input "90"
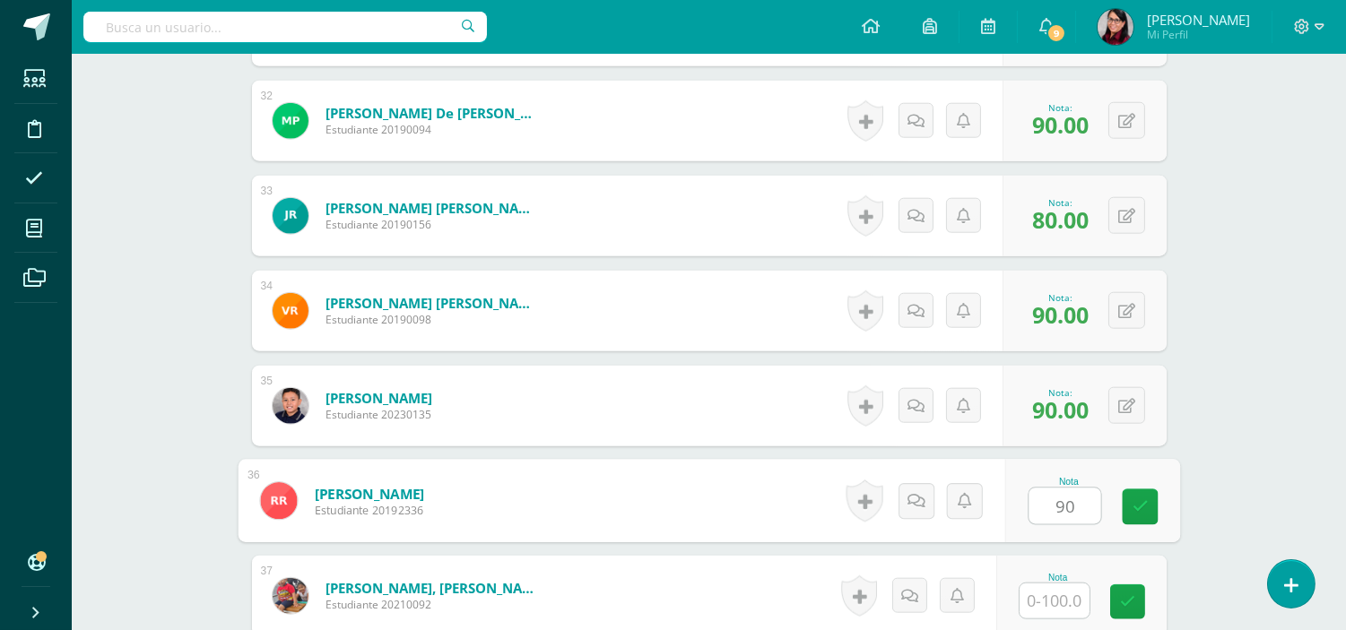
type input "90"
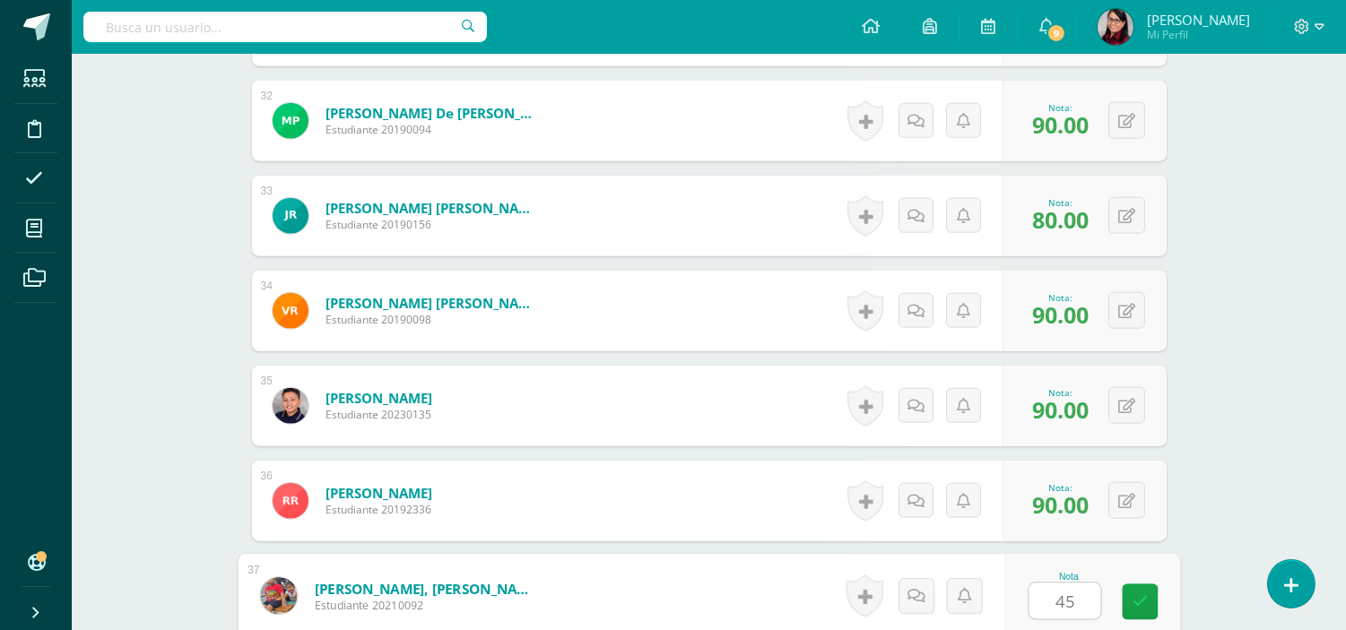
type input "45"
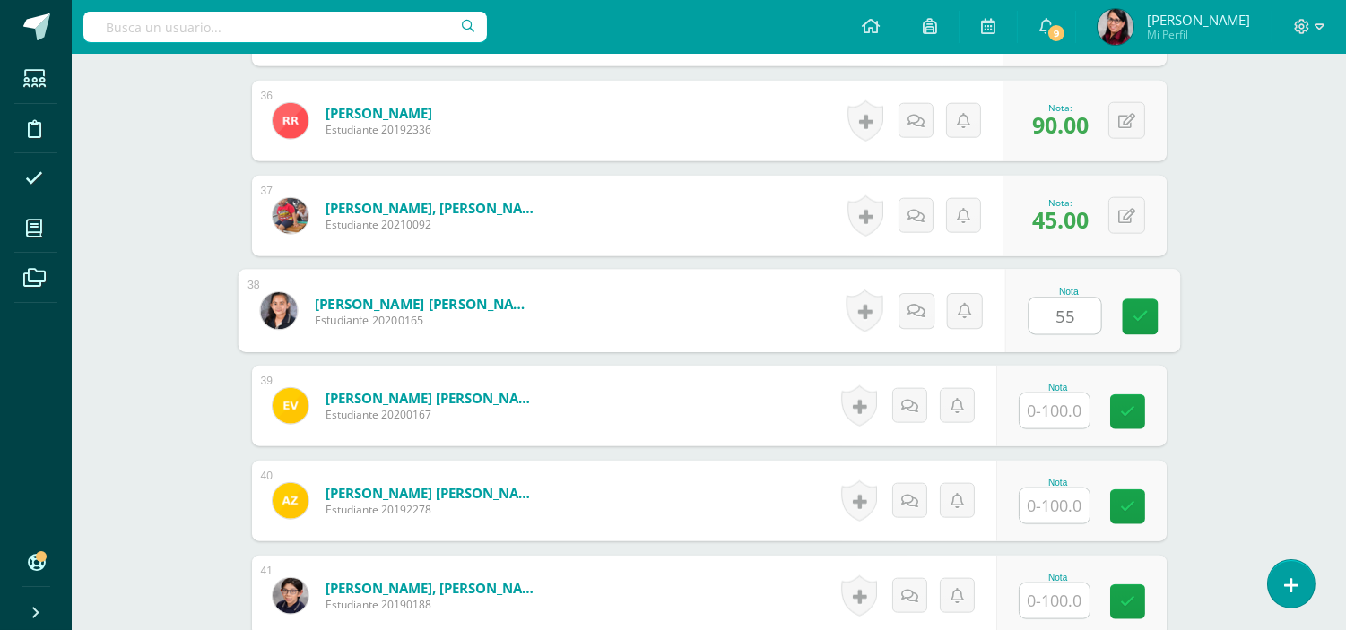
type input "55"
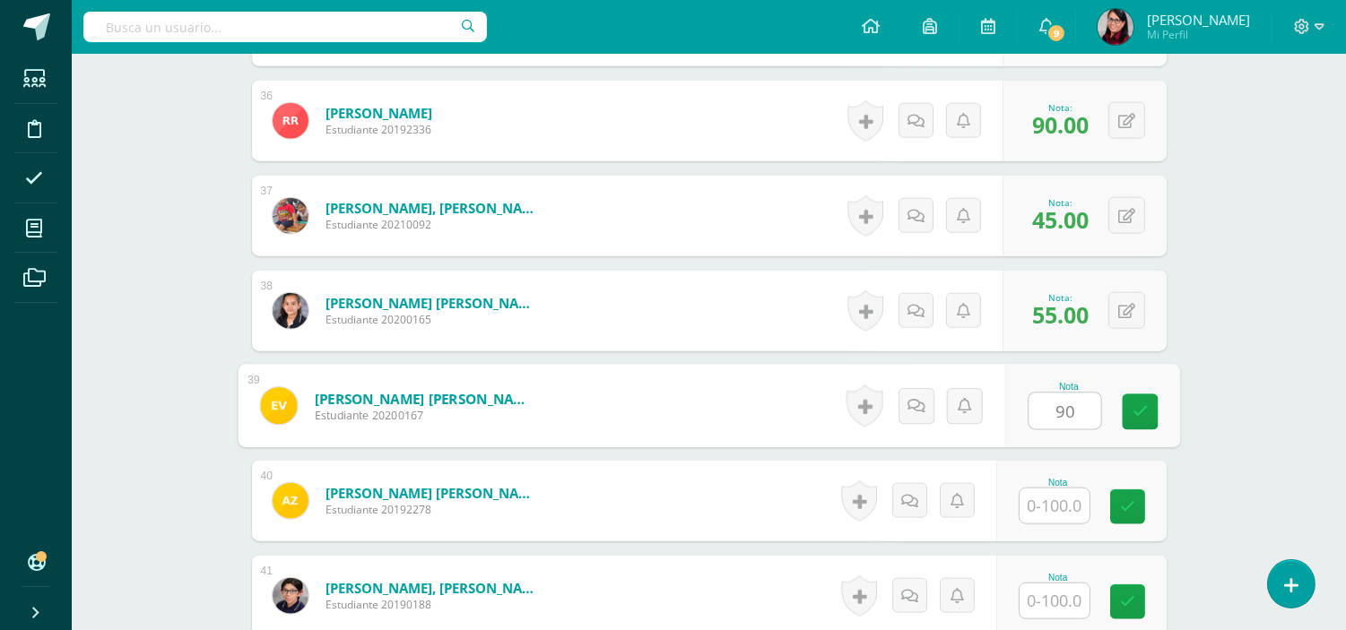
type input "90"
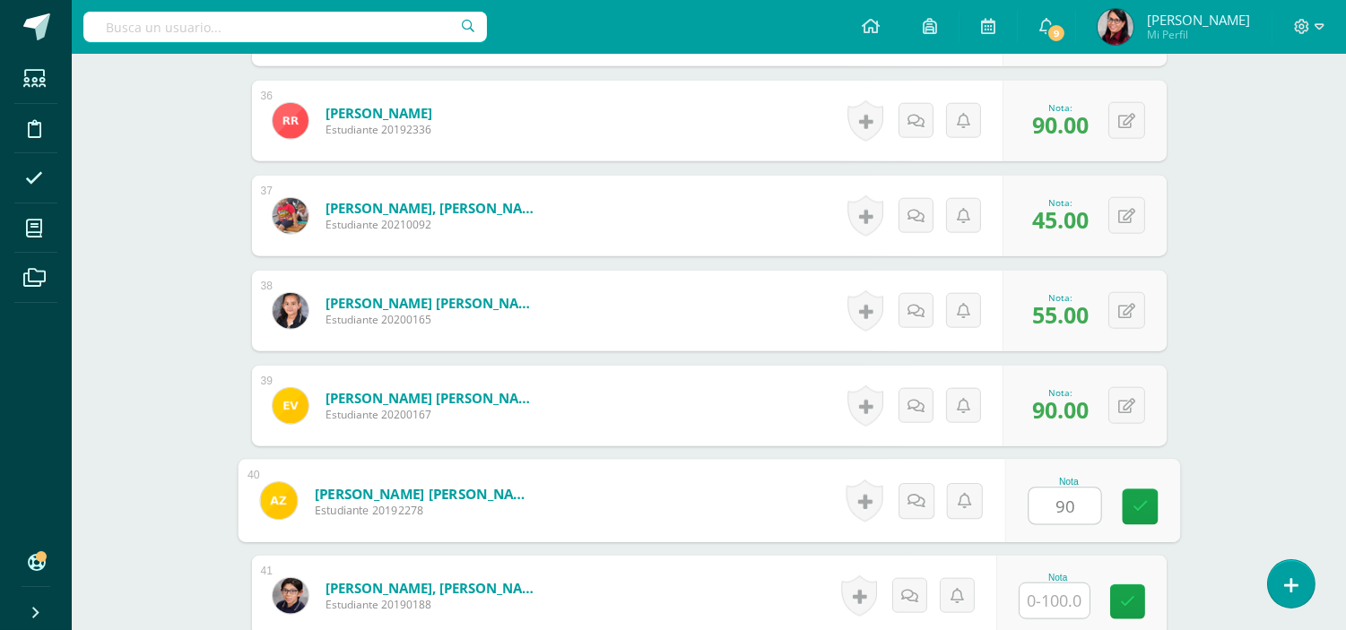
type input "90"
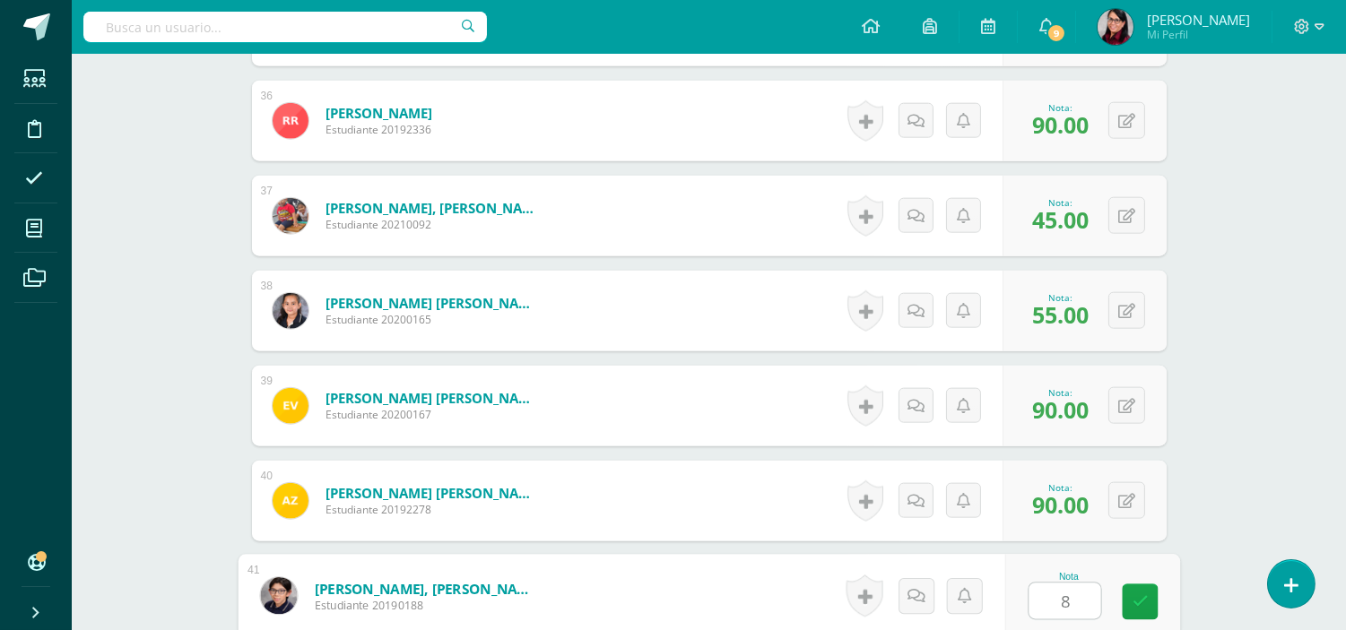
type input "80"
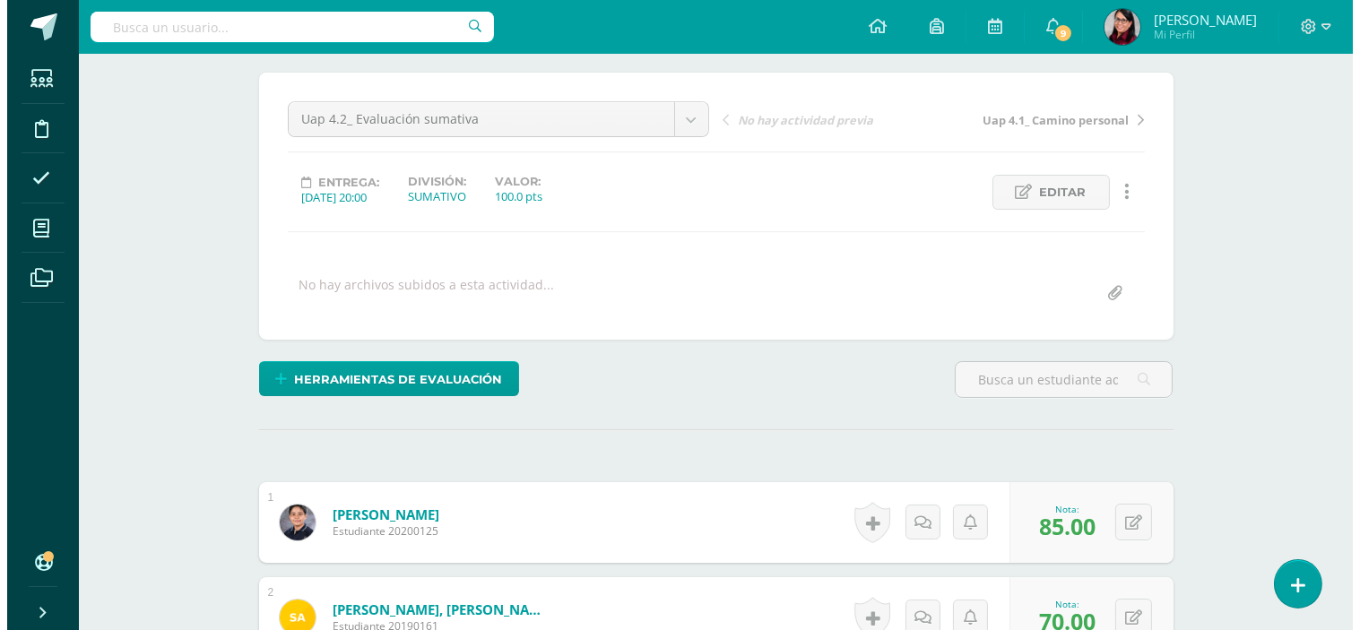
scroll to position [0, 0]
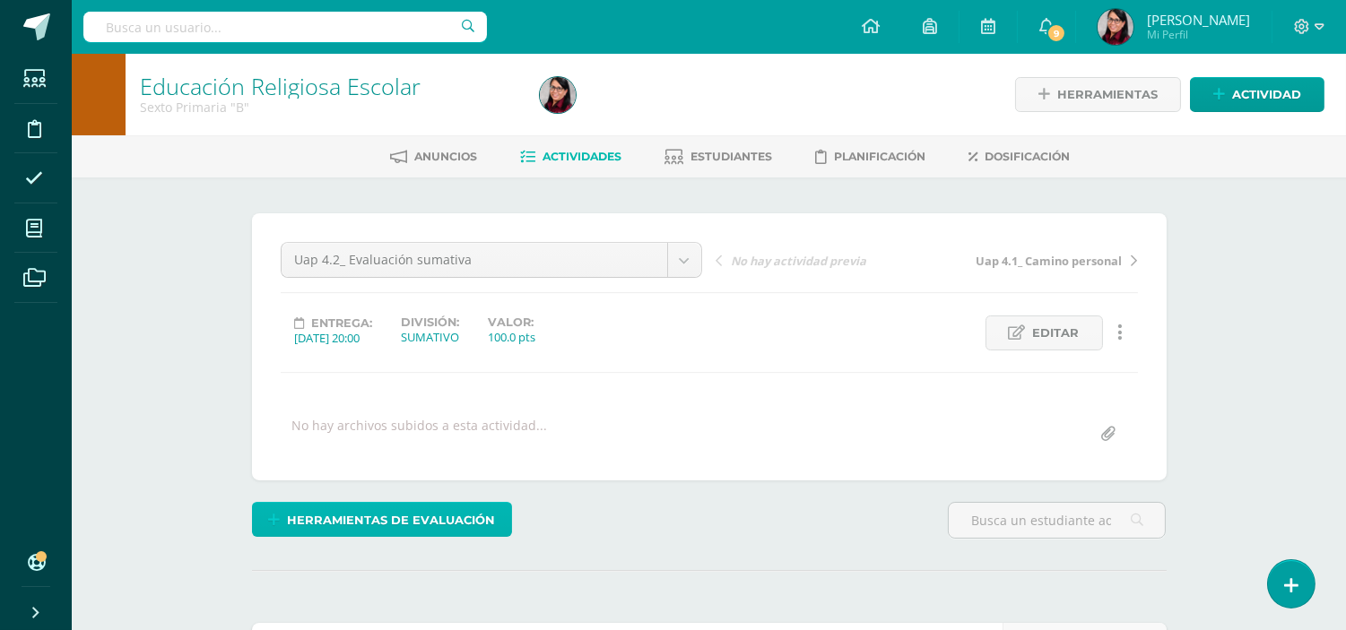
click at [398, 515] on span "Herramientas de evaluación" at bounding box center [391, 520] width 208 height 33
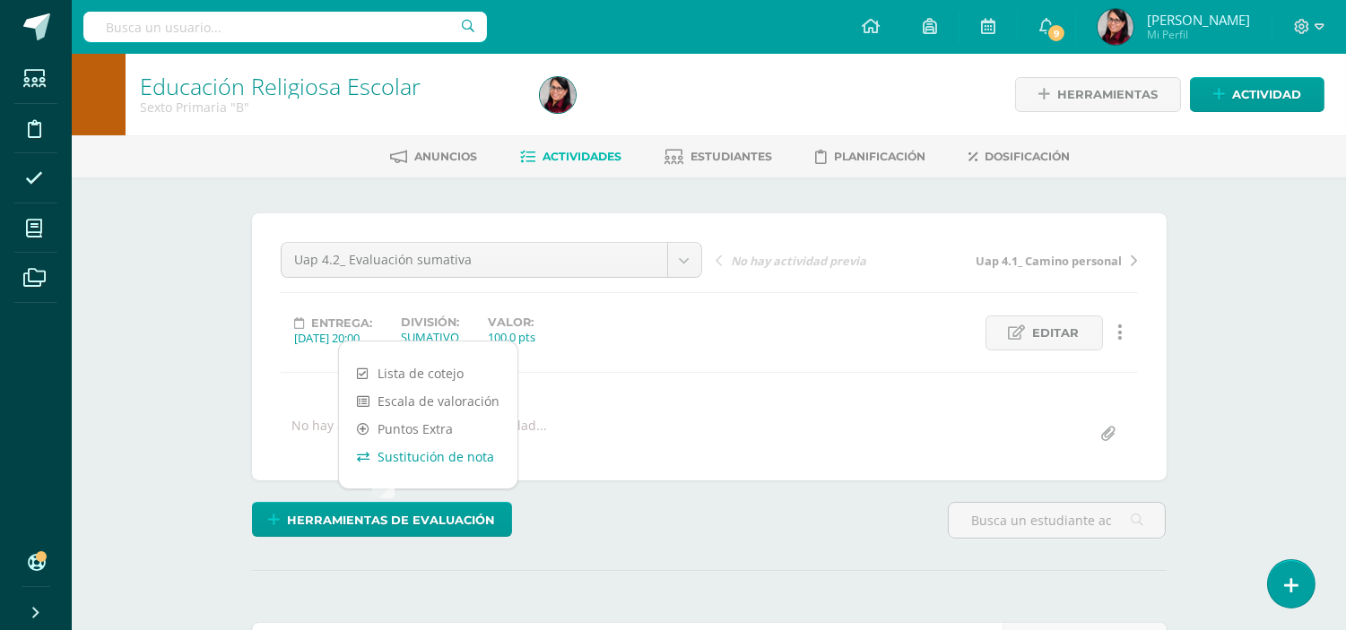
click at [420, 456] on link "Sustitución de nota" at bounding box center [428, 457] width 178 height 28
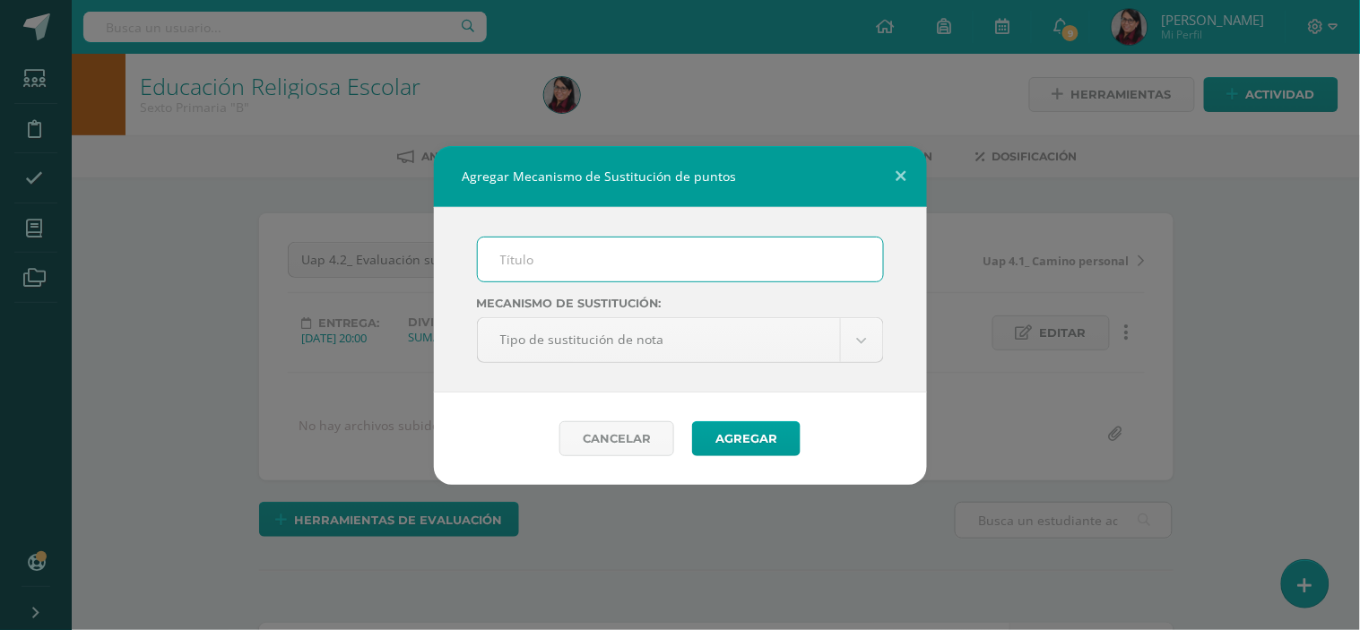
click at [541, 264] on input "text" at bounding box center [680, 260] width 405 height 44
type input "PMA"
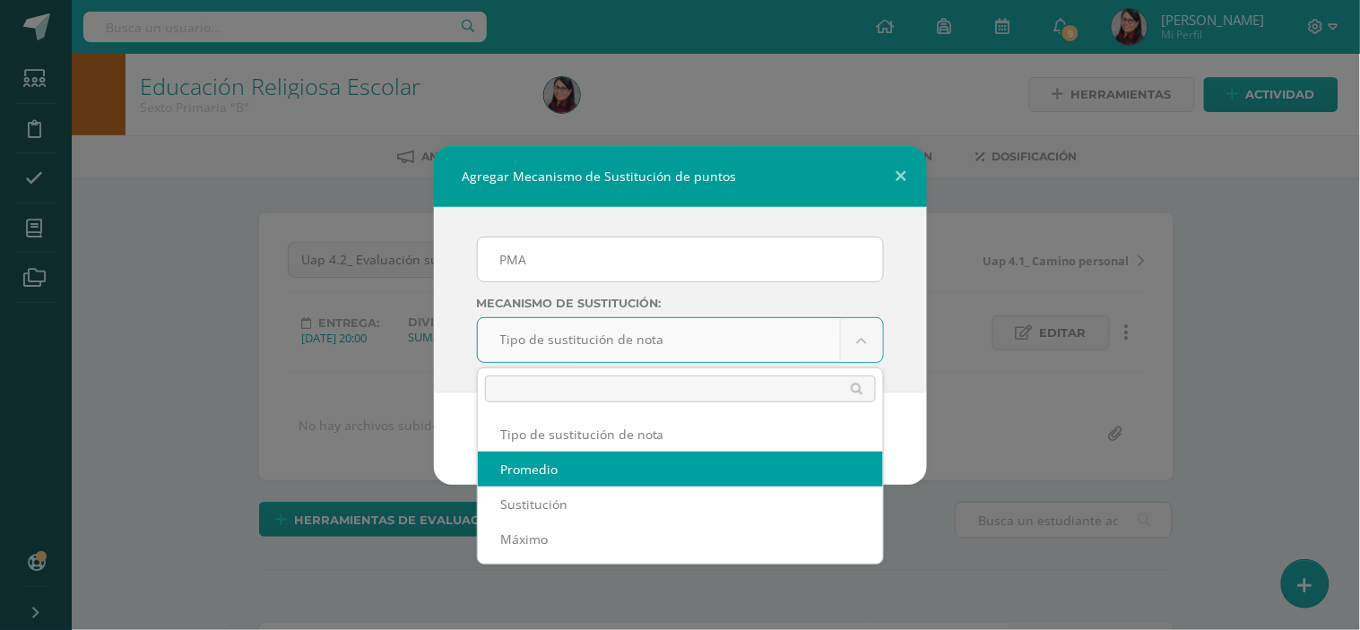
select select "average"
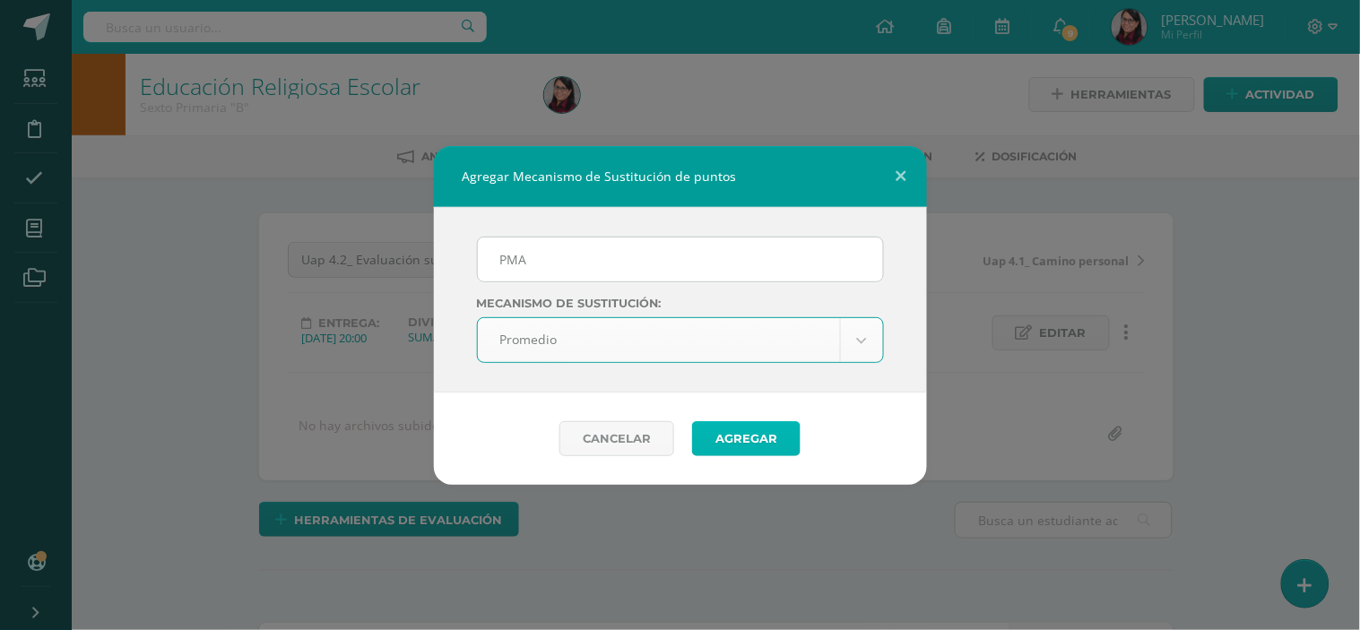
click at [732, 436] on button "Agregar" at bounding box center [746, 438] width 108 height 35
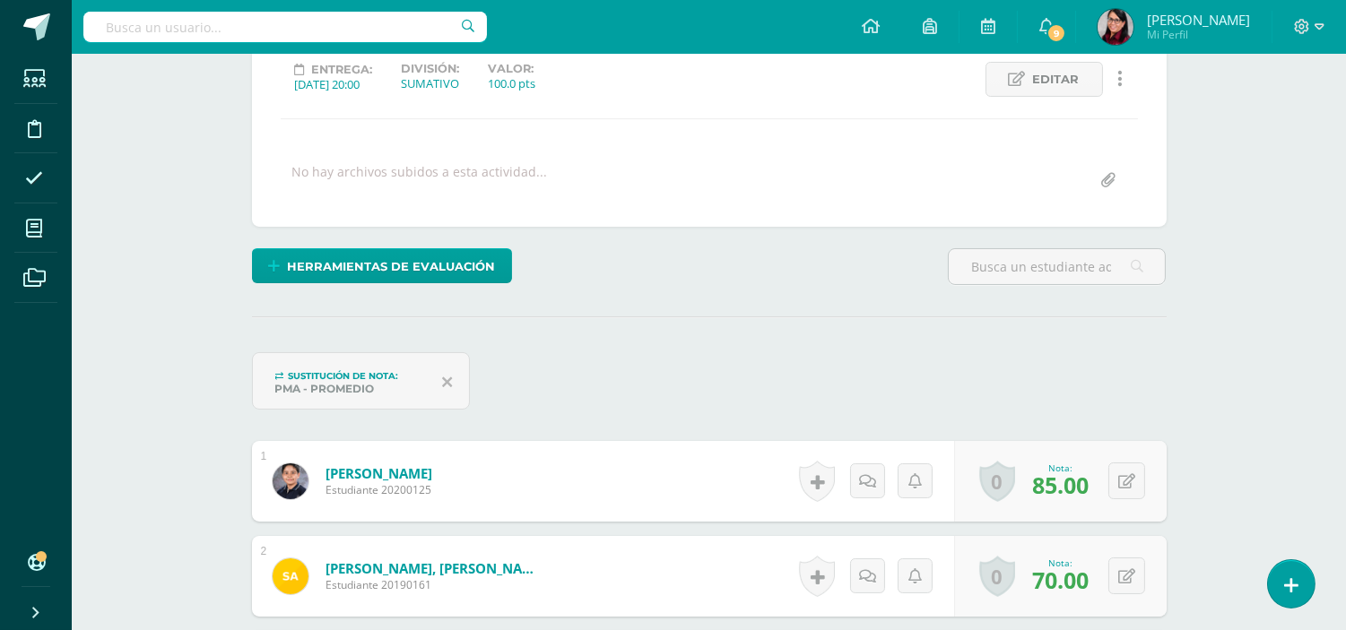
scroll to position [303, 0]
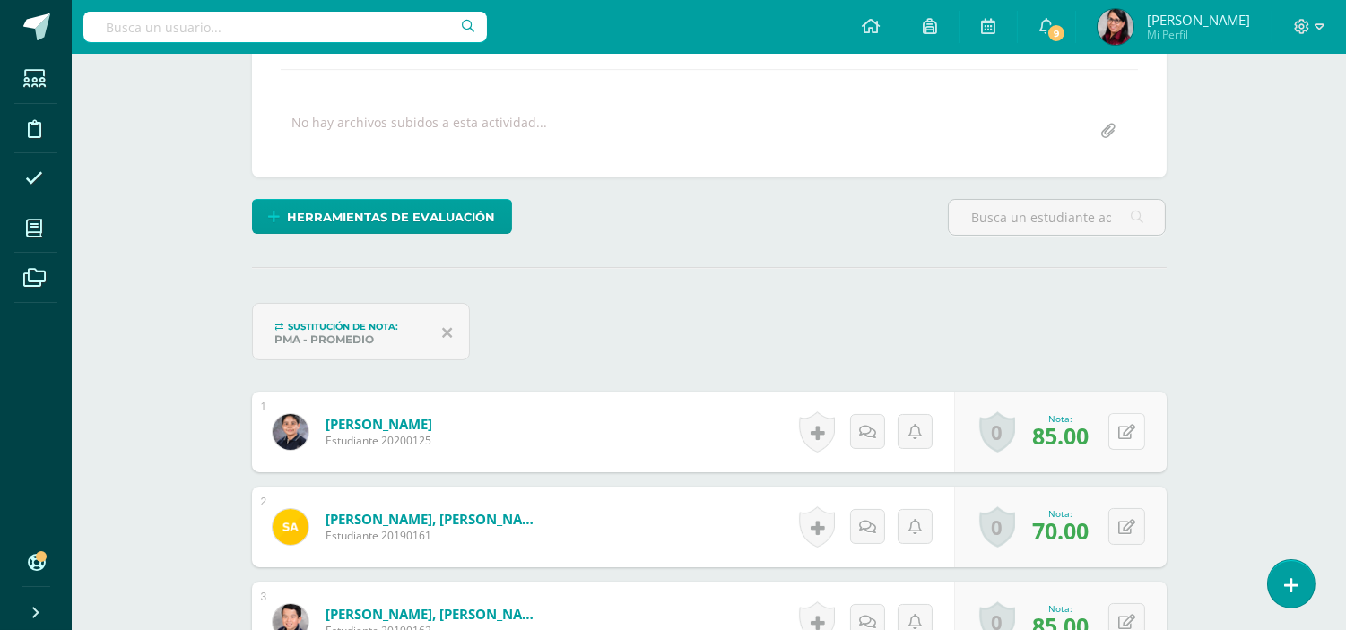
click at [1127, 431] on icon at bounding box center [1126, 432] width 17 height 15
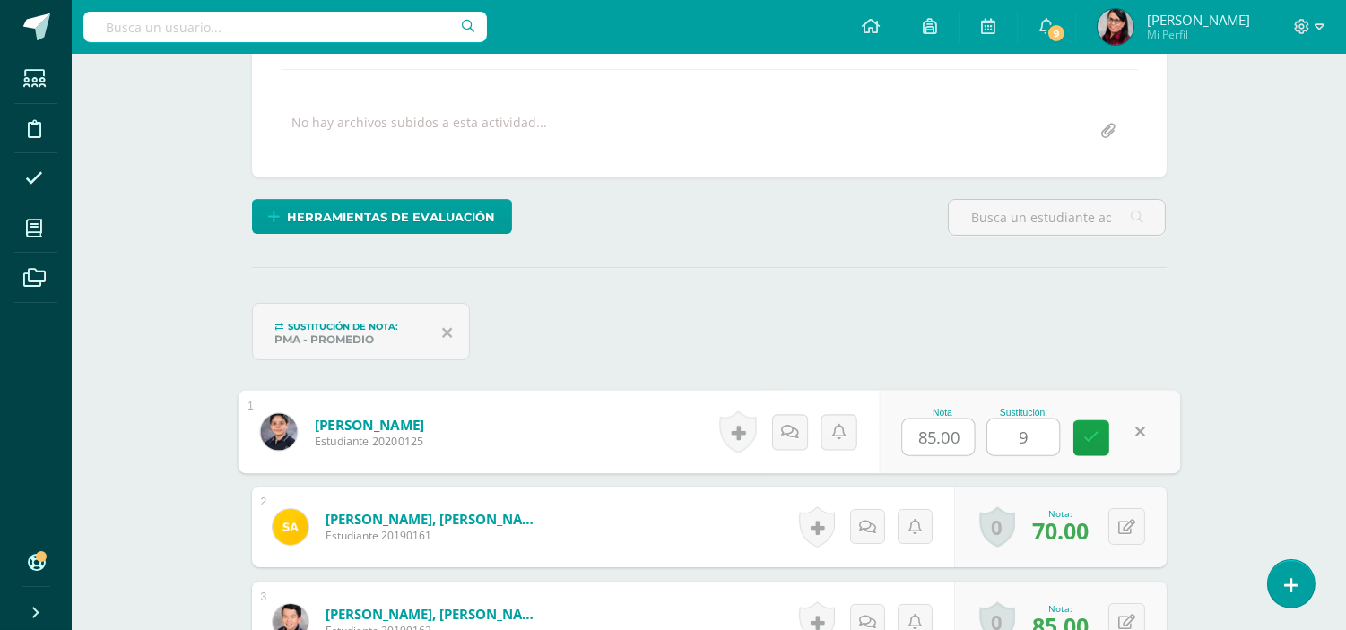
type input "95"
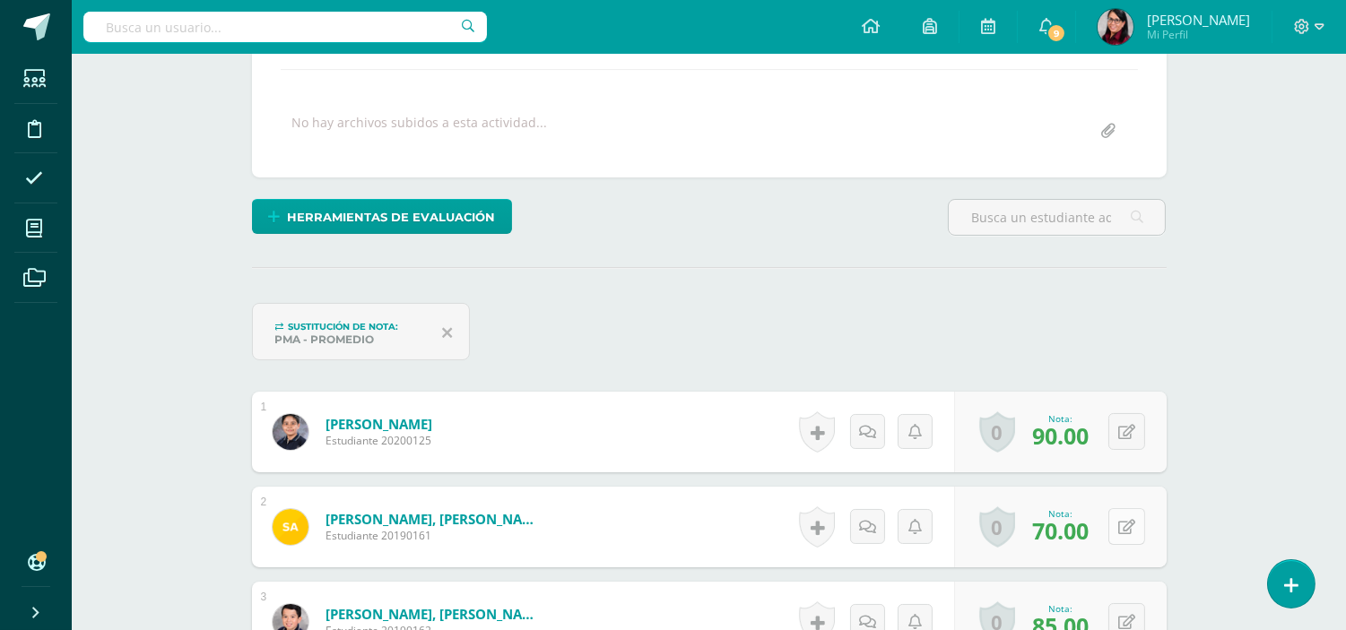
click at [1127, 525] on icon at bounding box center [1126, 527] width 17 height 15
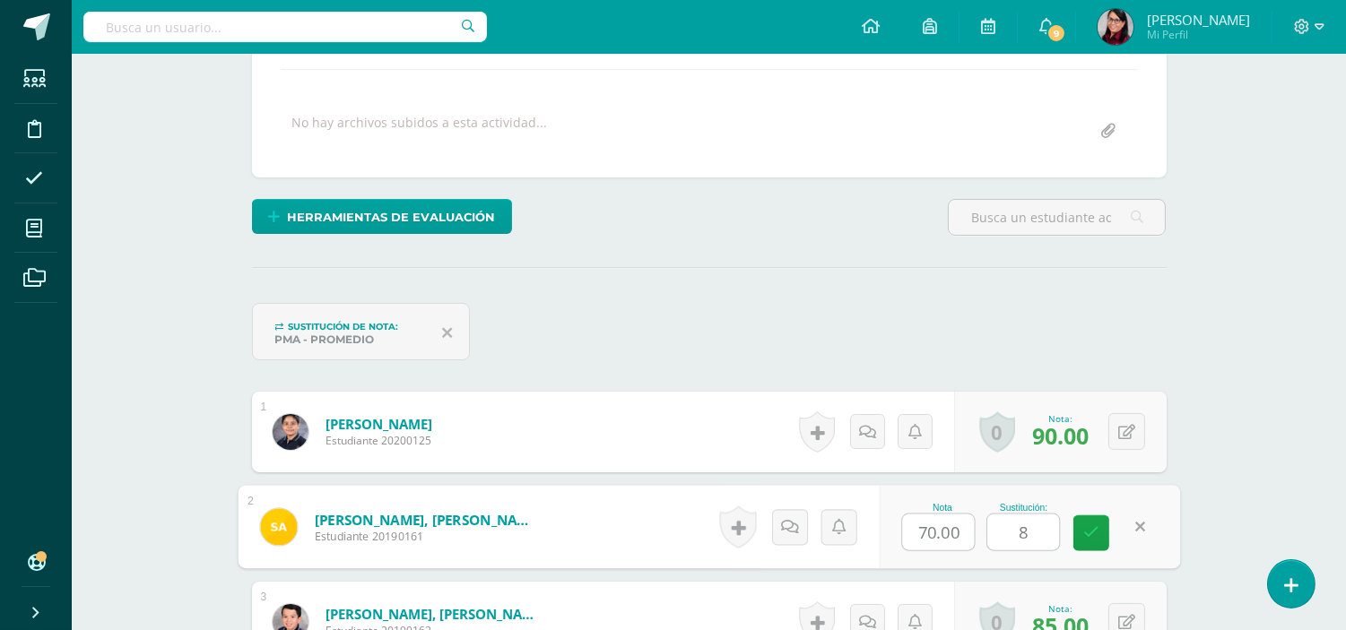
type input "80"
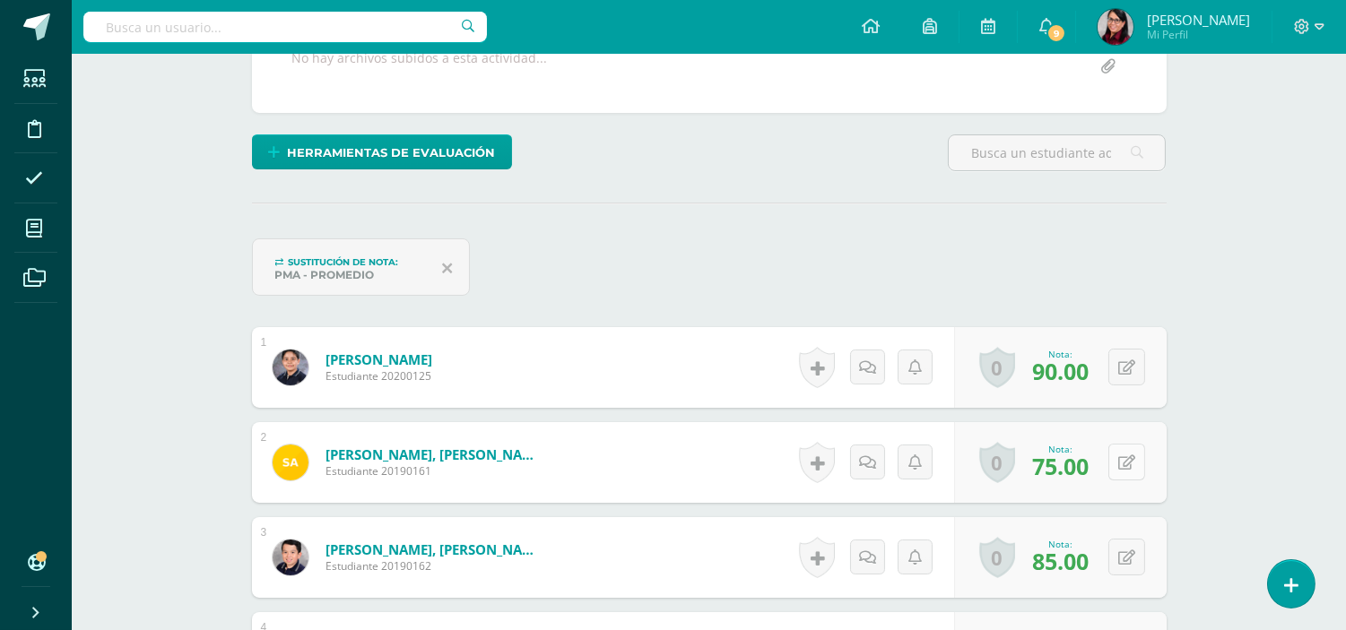
scroll to position [403, 0]
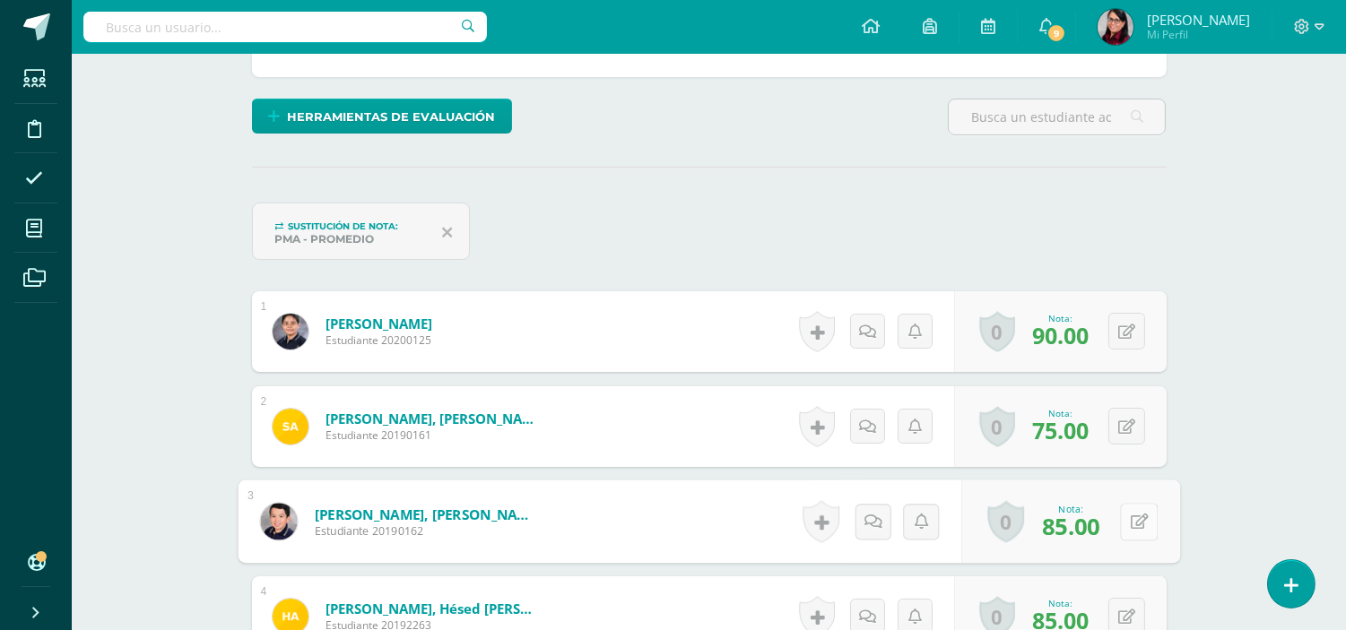
click at [1122, 520] on button at bounding box center [1139, 522] width 38 height 38
type input "100"
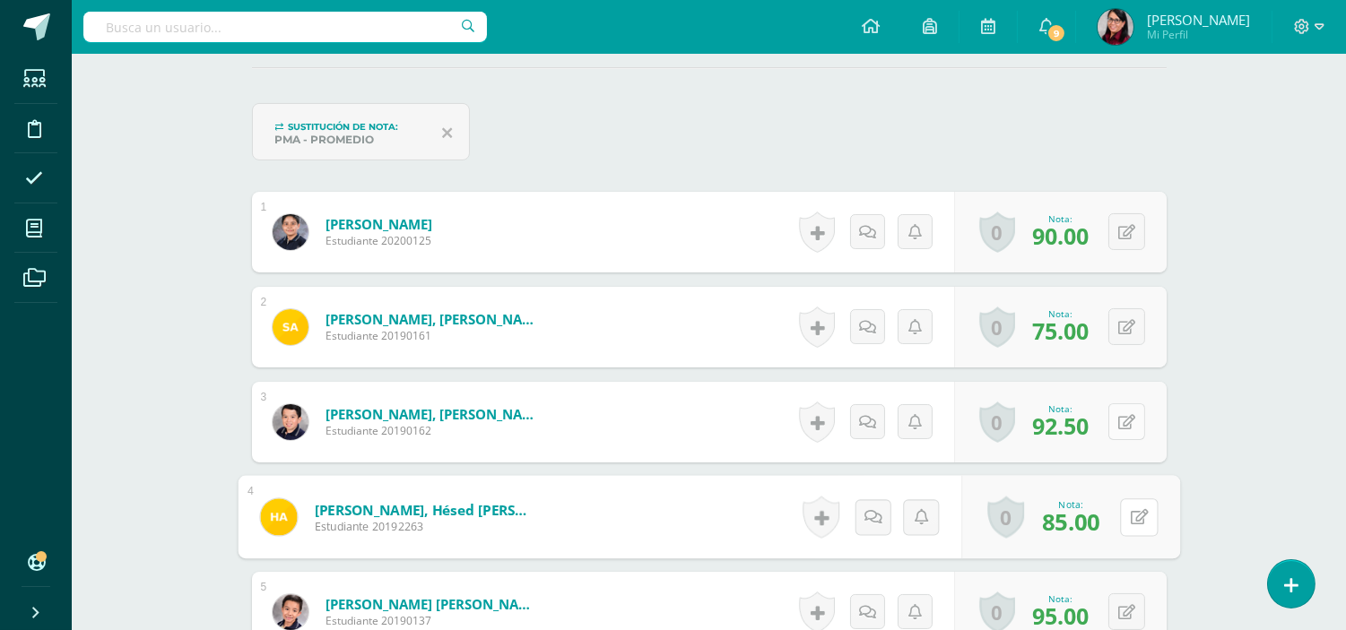
click at [1122, 520] on button at bounding box center [1139, 518] width 38 height 38
type input "95"
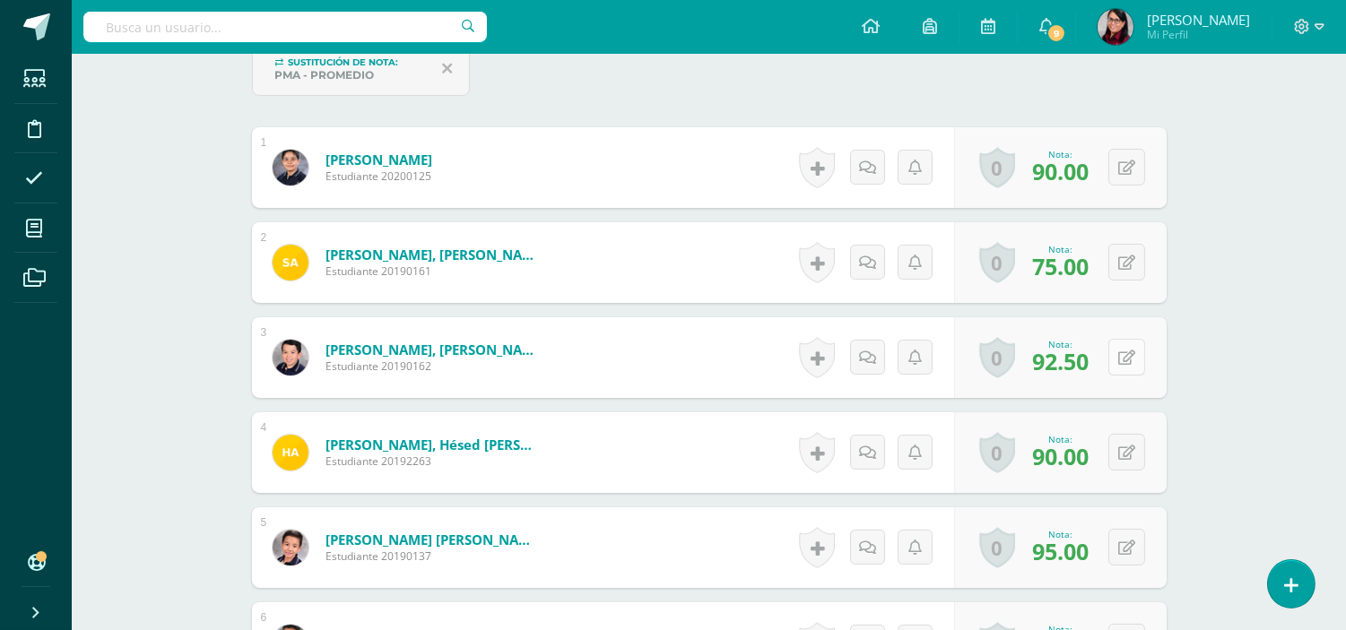
scroll to position [603, 0]
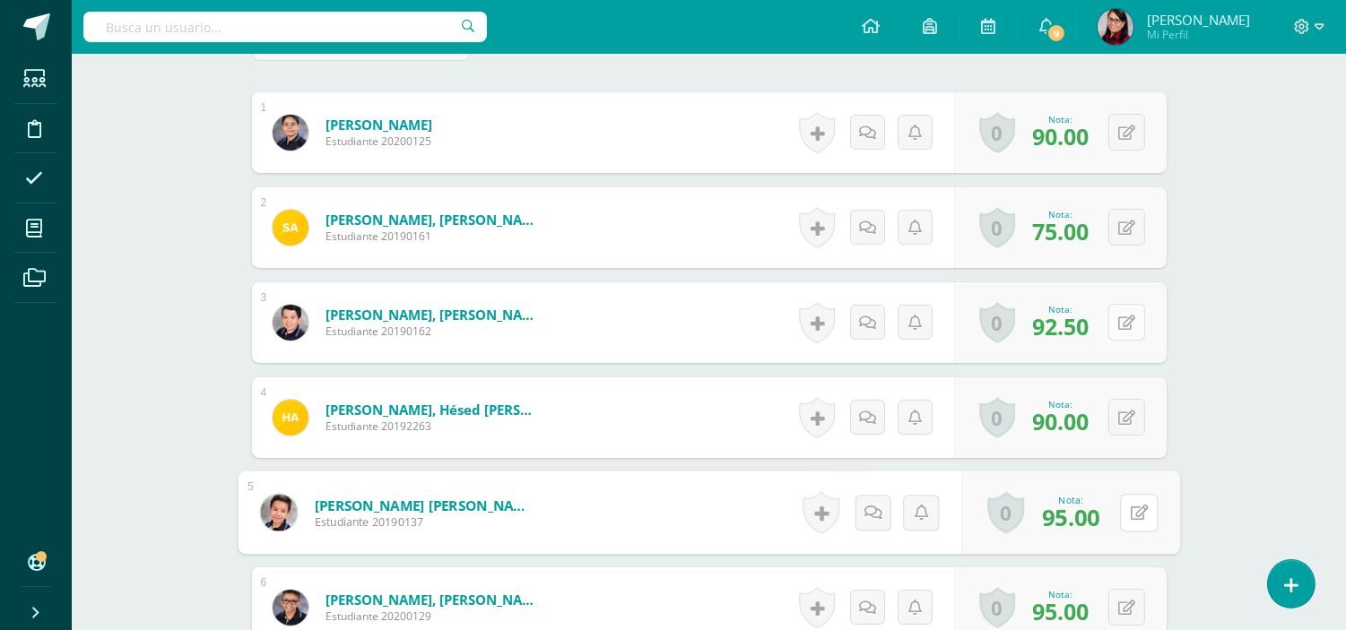
click at [1122, 520] on button at bounding box center [1139, 513] width 38 height 38
type input "100"
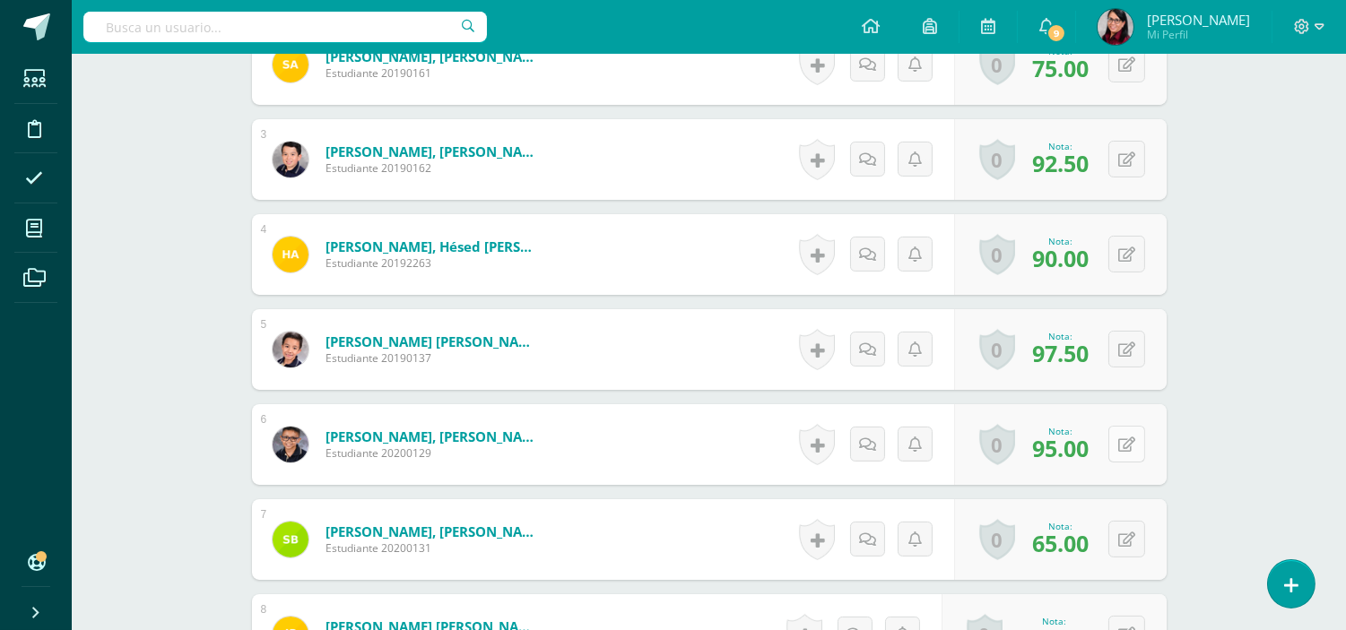
scroll to position [802, 0]
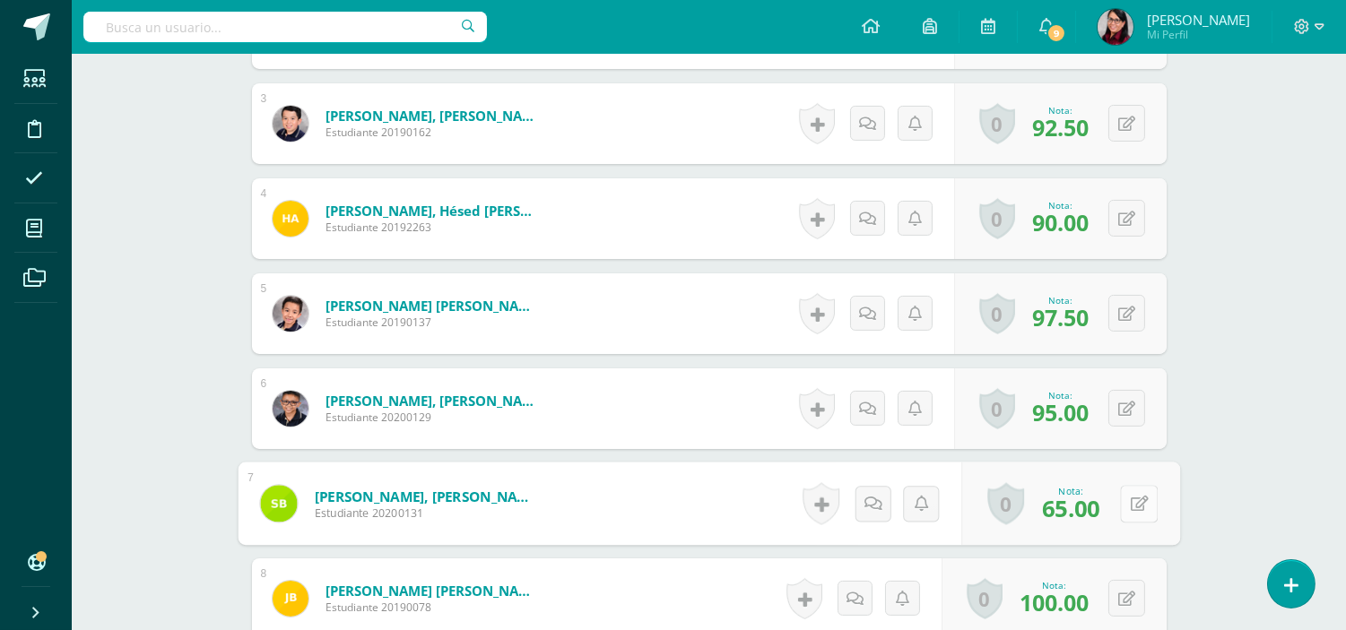
click at [1121, 506] on button at bounding box center [1139, 504] width 38 height 38
type input "70"
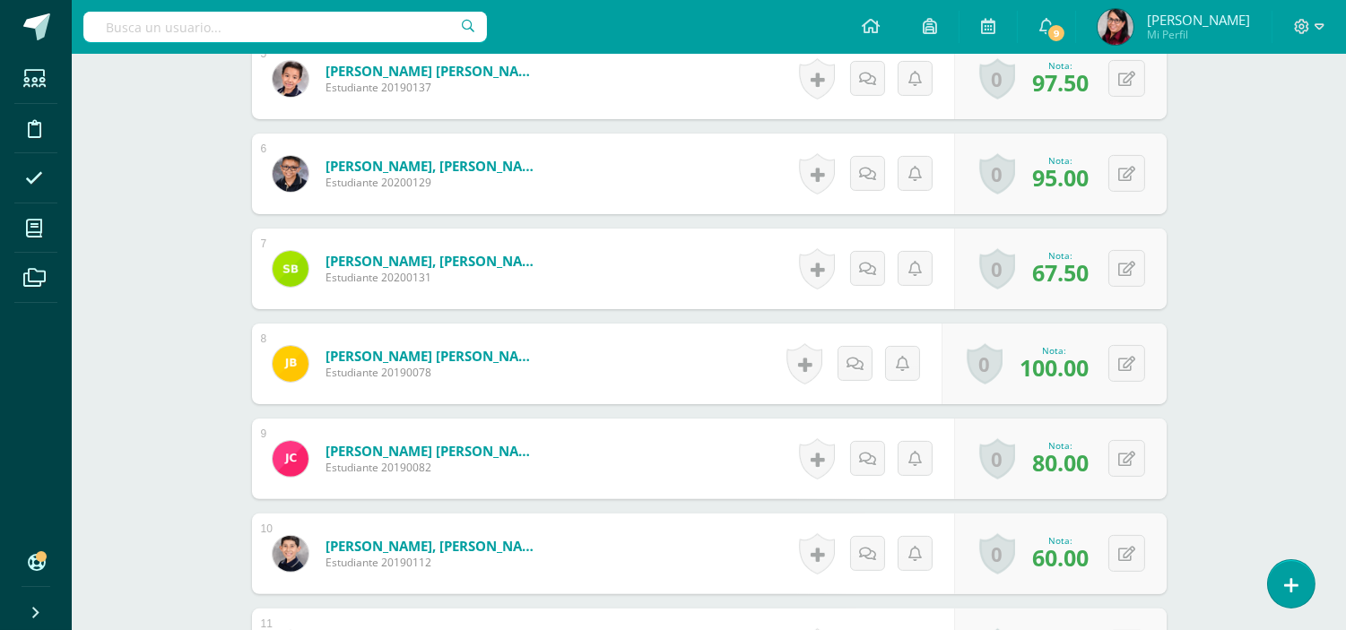
scroll to position [1100, 0]
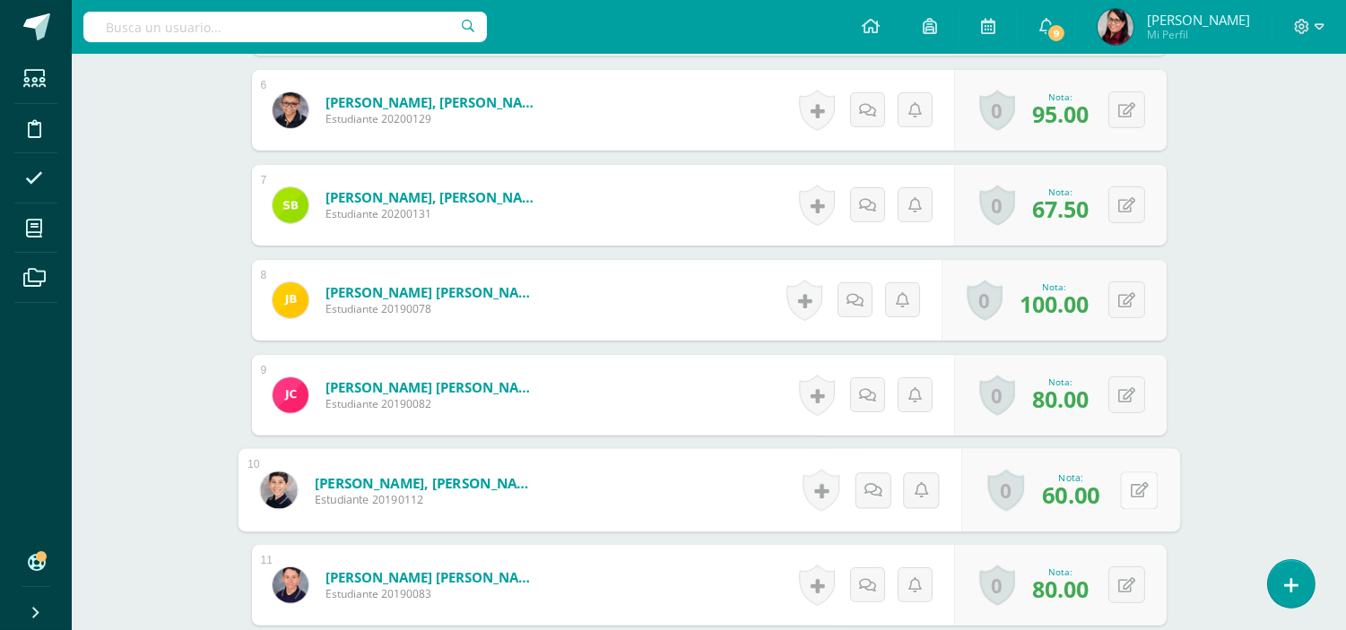
click at [1130, 493] on icon at bounding box center [1139, 489] width 18 height 15
type input "80"
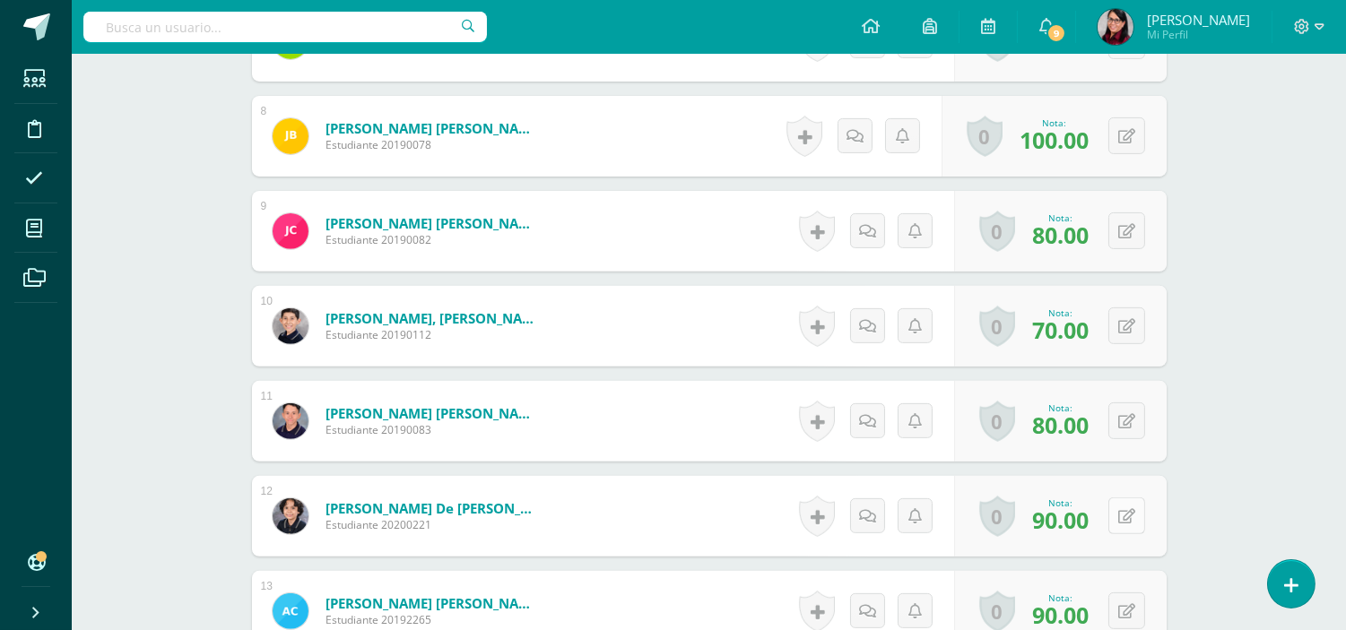
scroll to position [1300, 0]
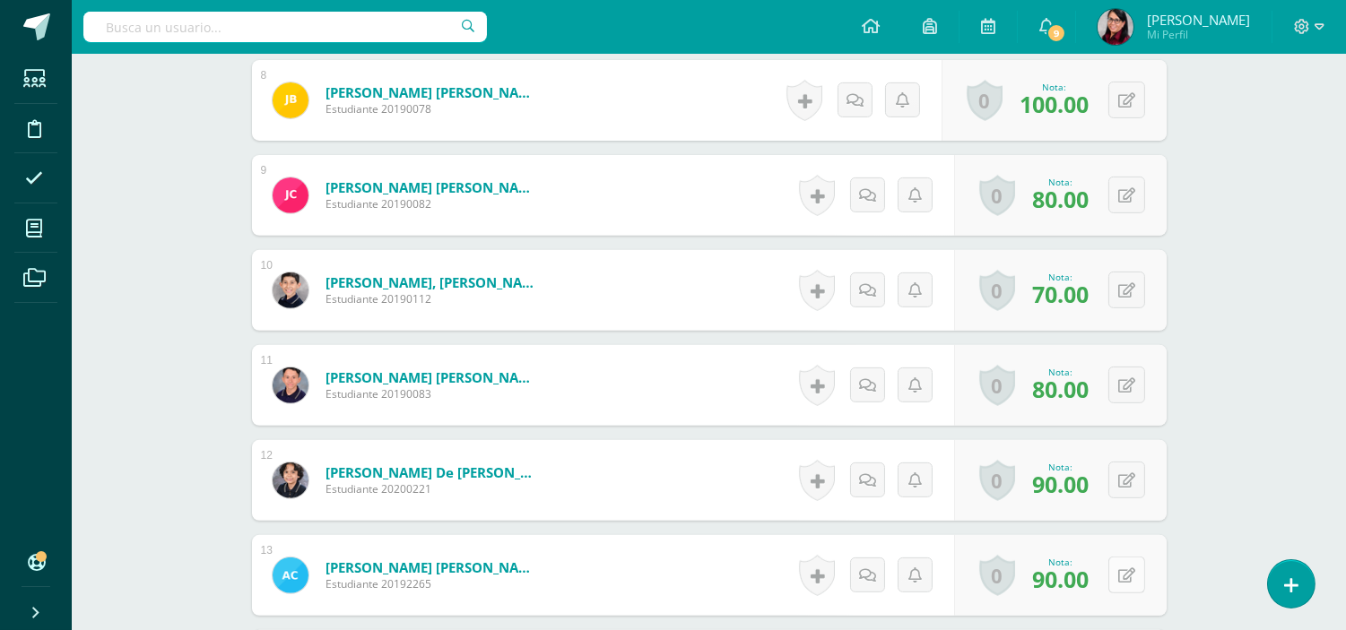
click at [1130, 575] on icon at bounding box center [1126, 575] width 17 height 15
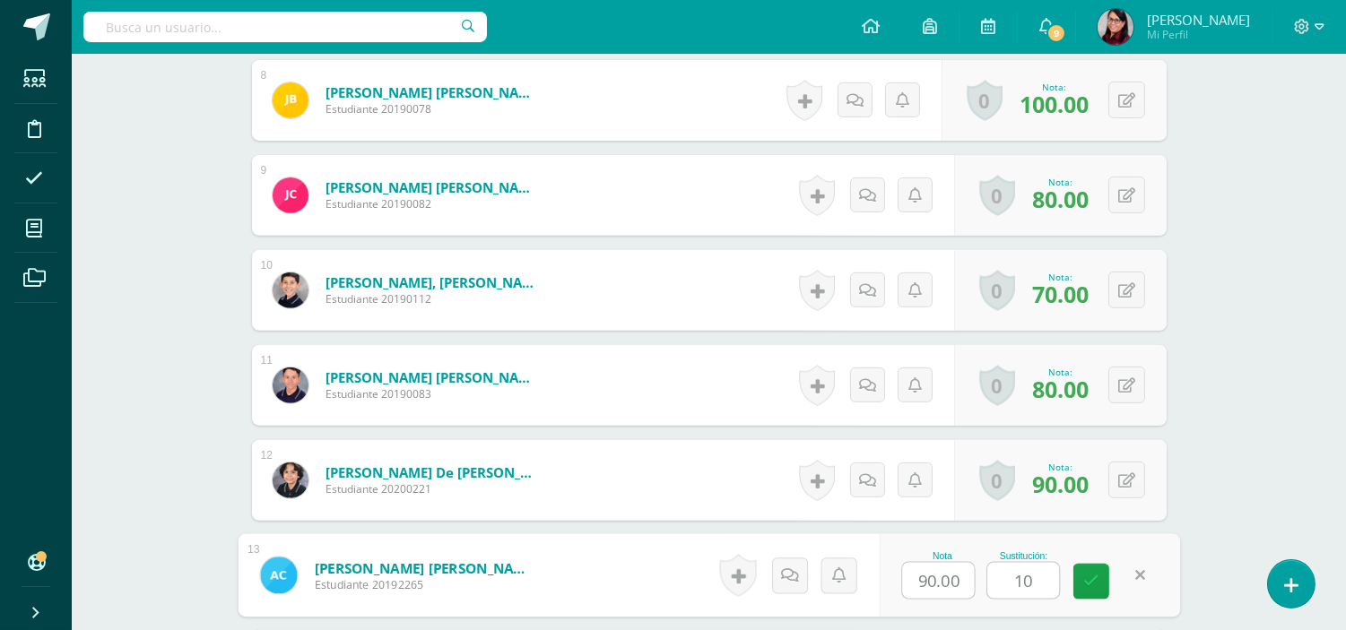
type input "100"
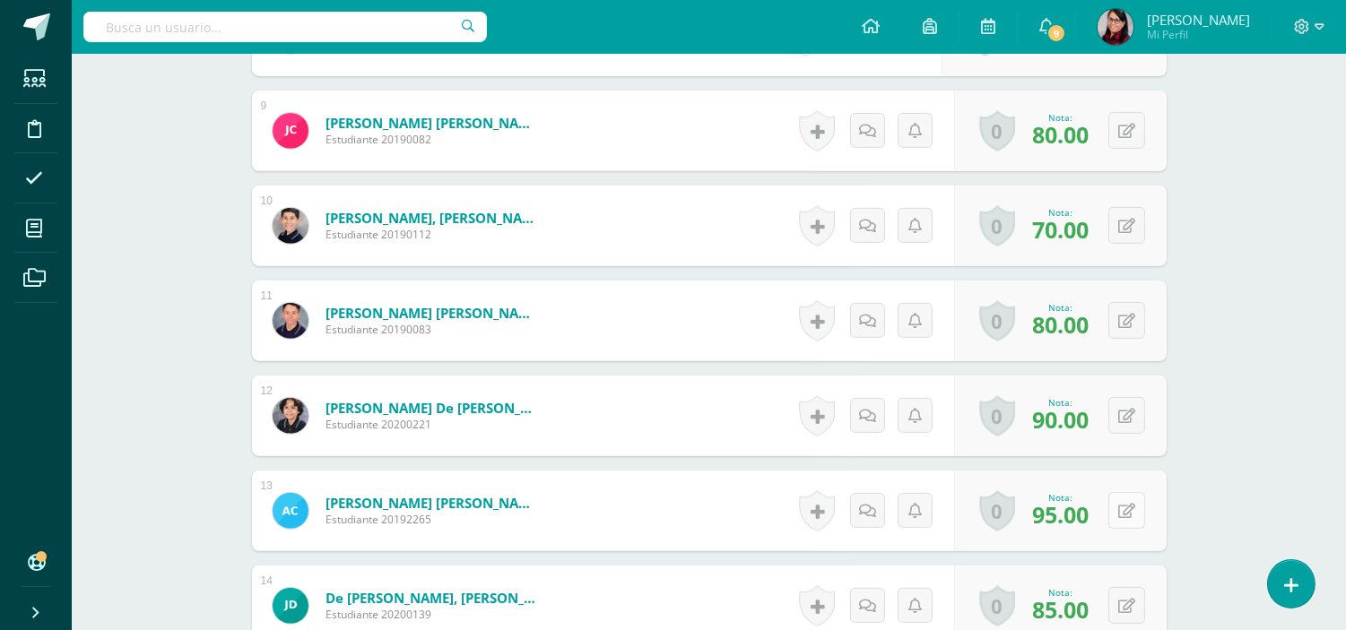
scroll to position [1400, 0]
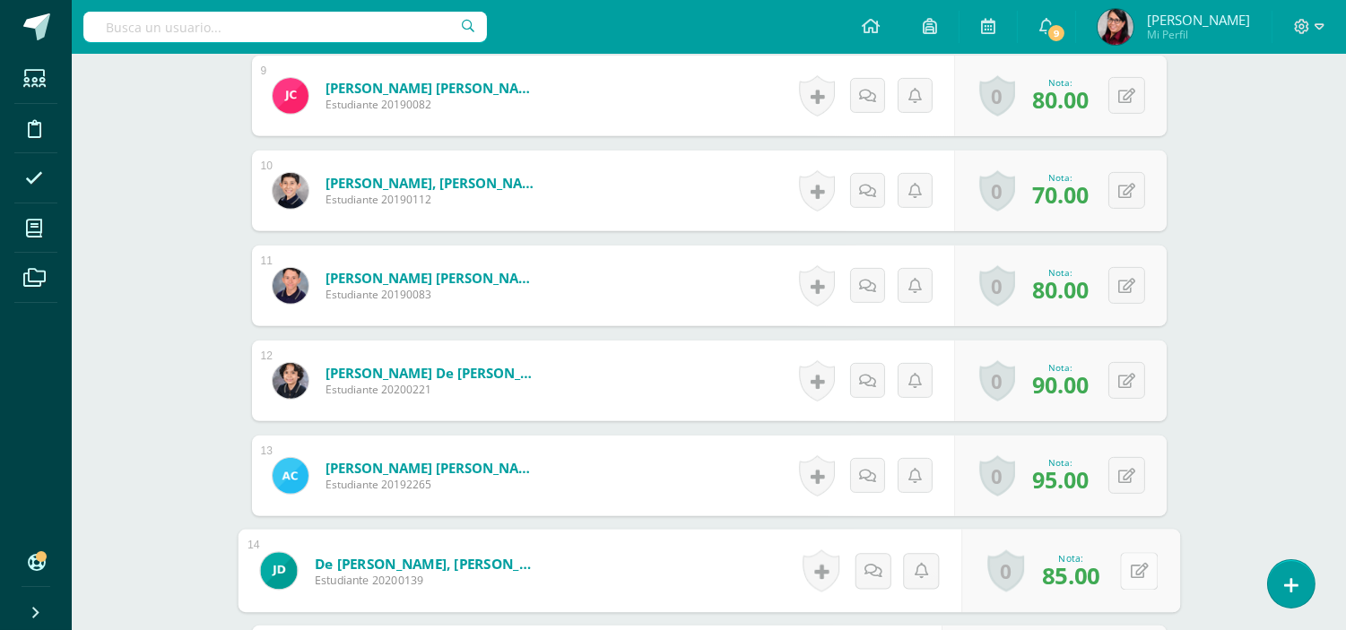
click at [1130, 577] on icon at bounding box center [1139, 570] width 18 height 15
type input "90"
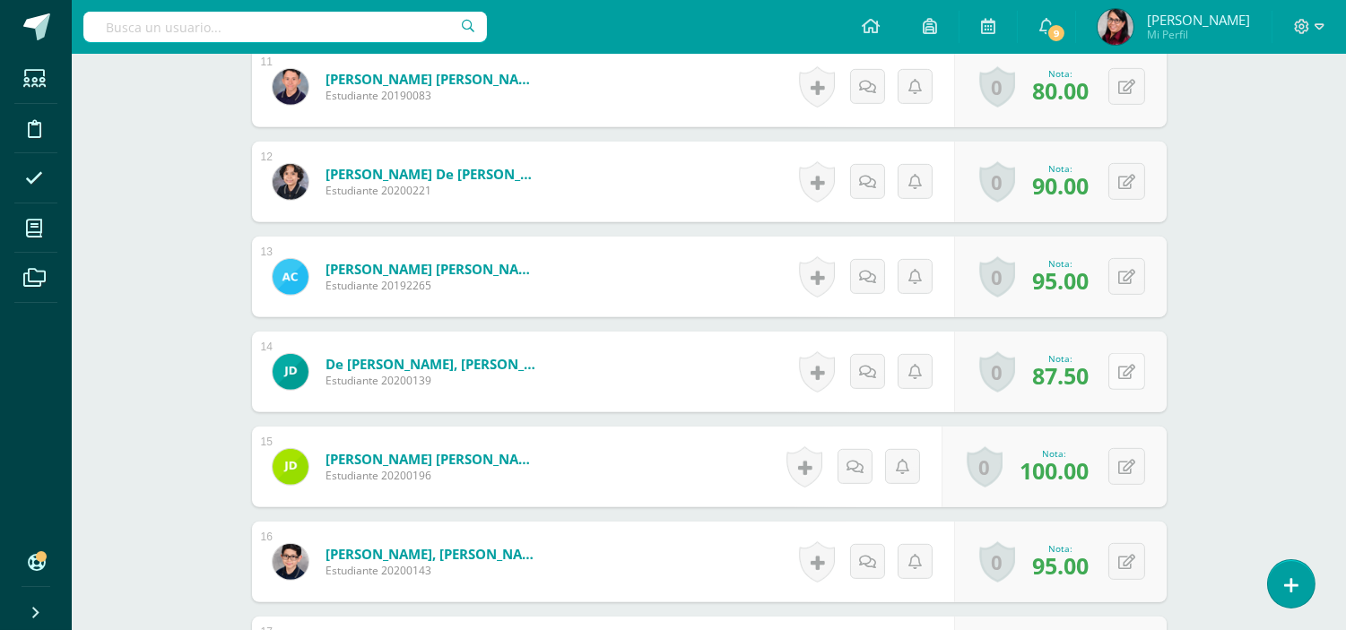
scroll to position [1698, 0]
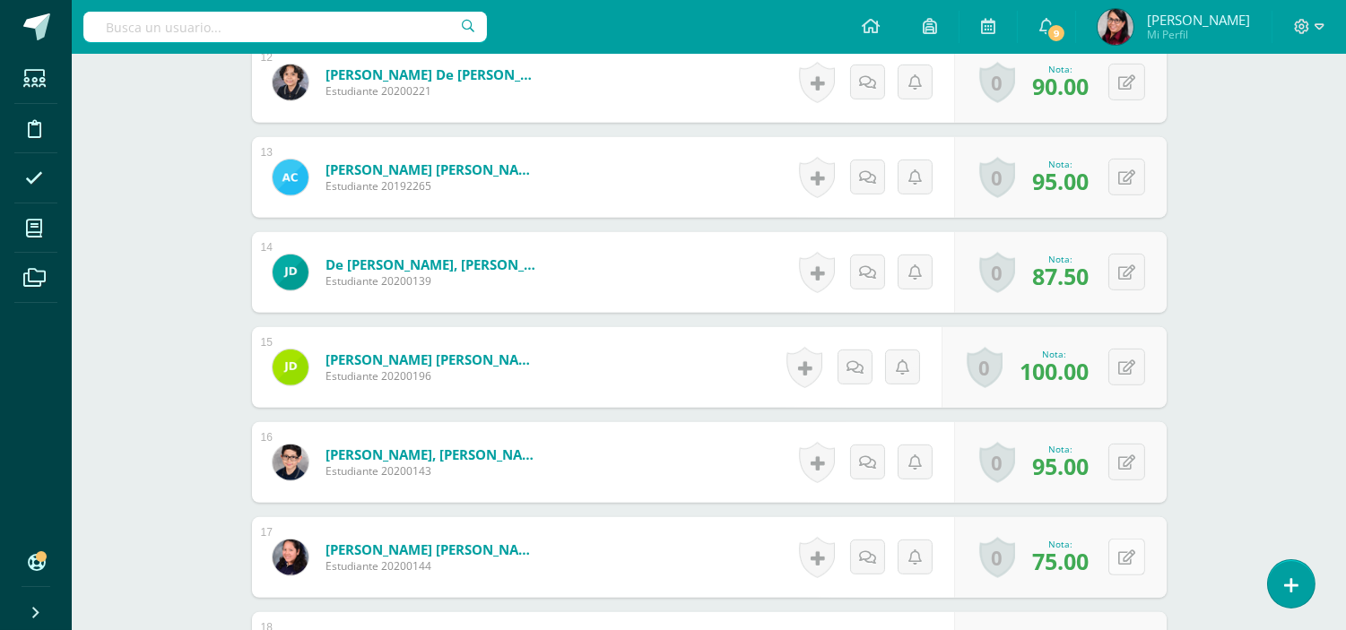
click at [1128, 556] on button at bounding box center [1126, 557] width 37 height 37
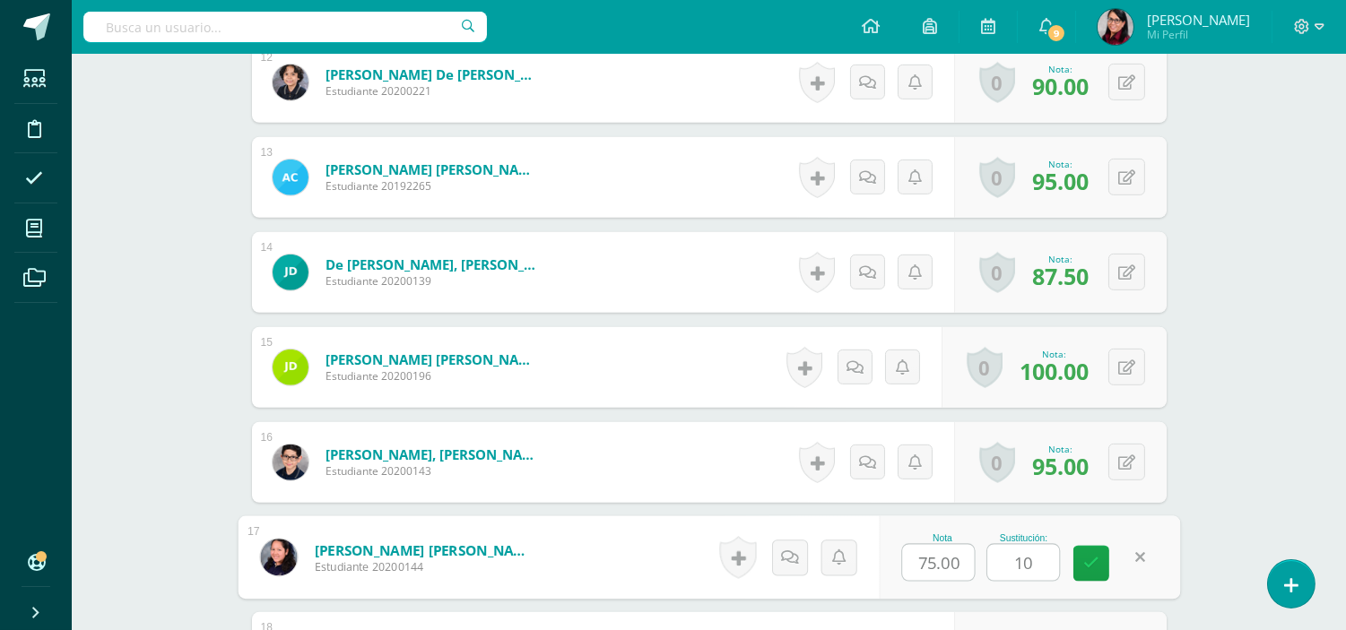
type input "100"
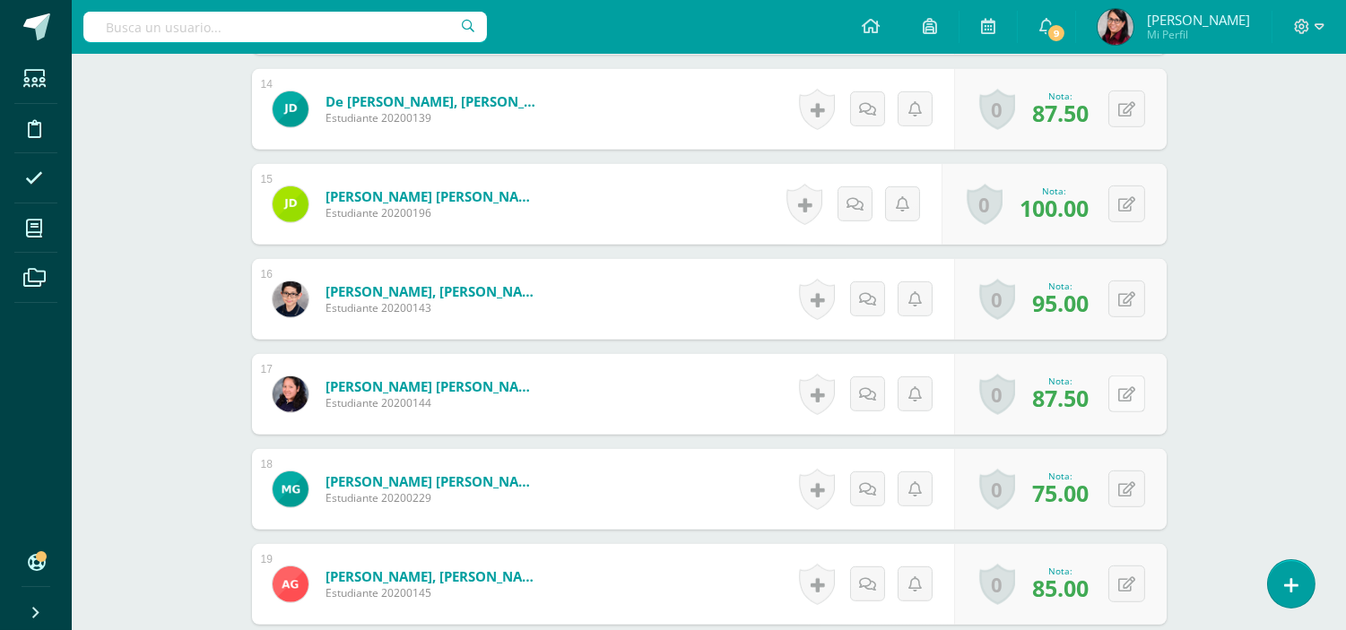
scroll to position [1897, 0]
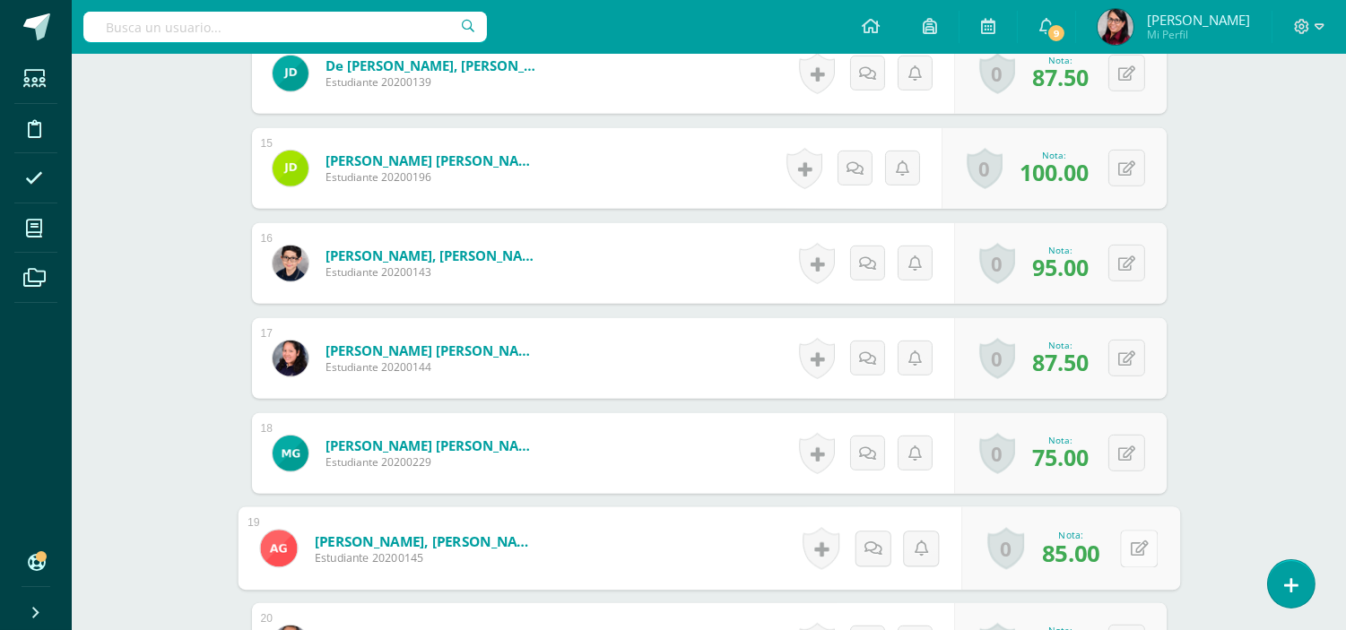
click at [1128, 557] on button at bounding box center [1139, 549] width 38 height 38
type input "90"
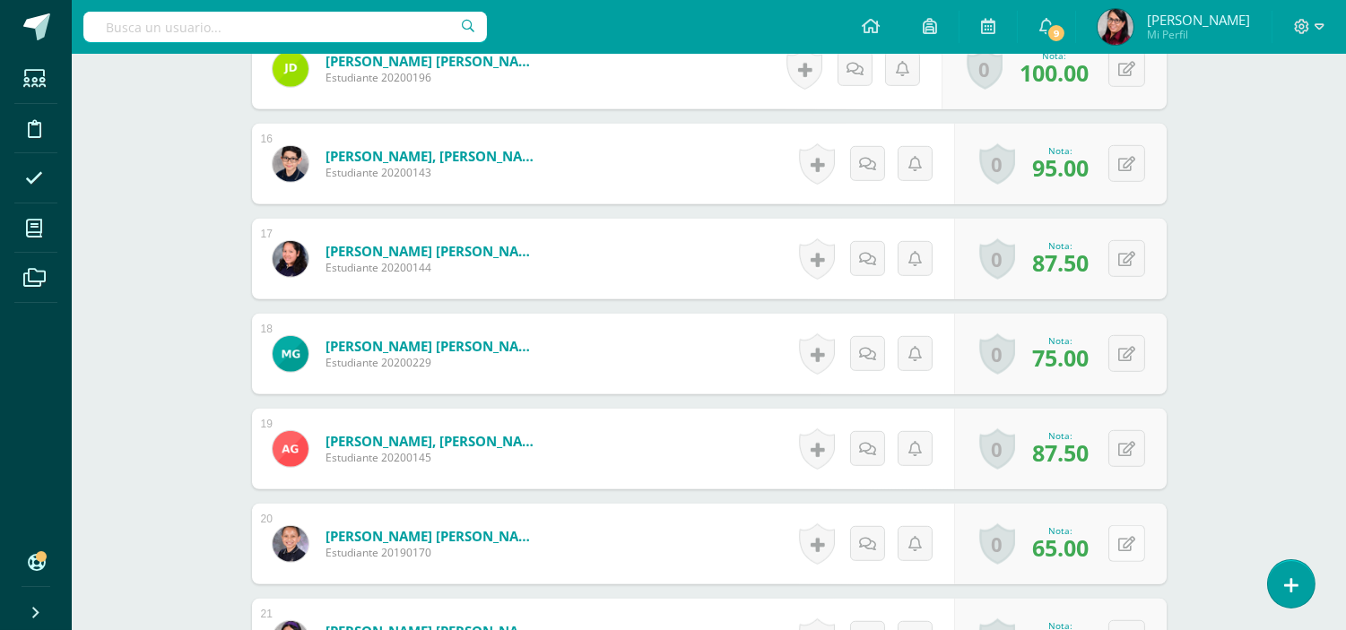
click at [1131, 538] on icon at bounding box center [1126, 544] width 17 height 15
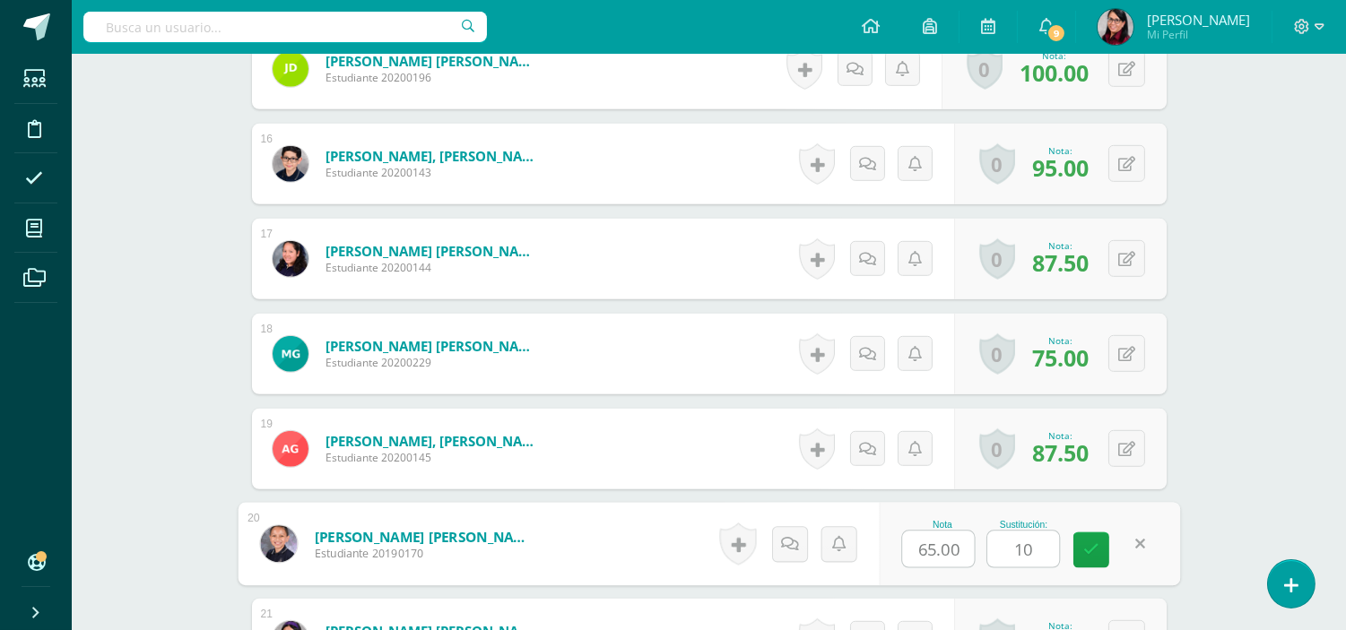
type input "100"
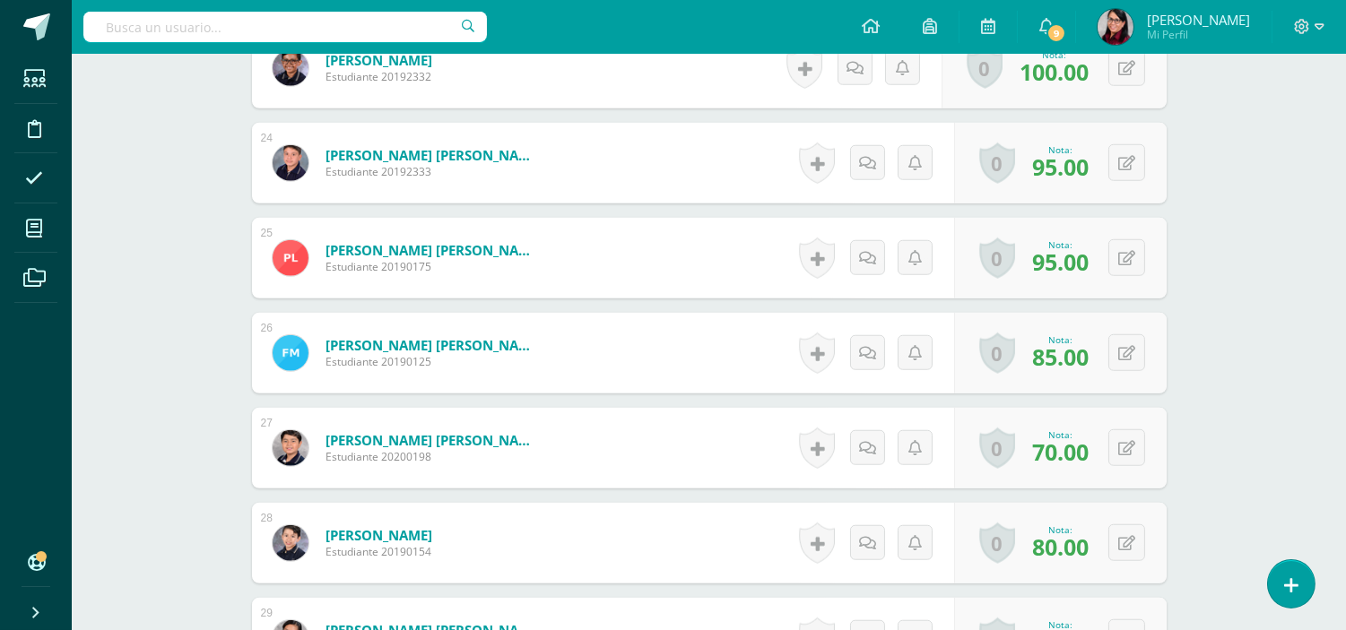
scroll to position [2794, 0]
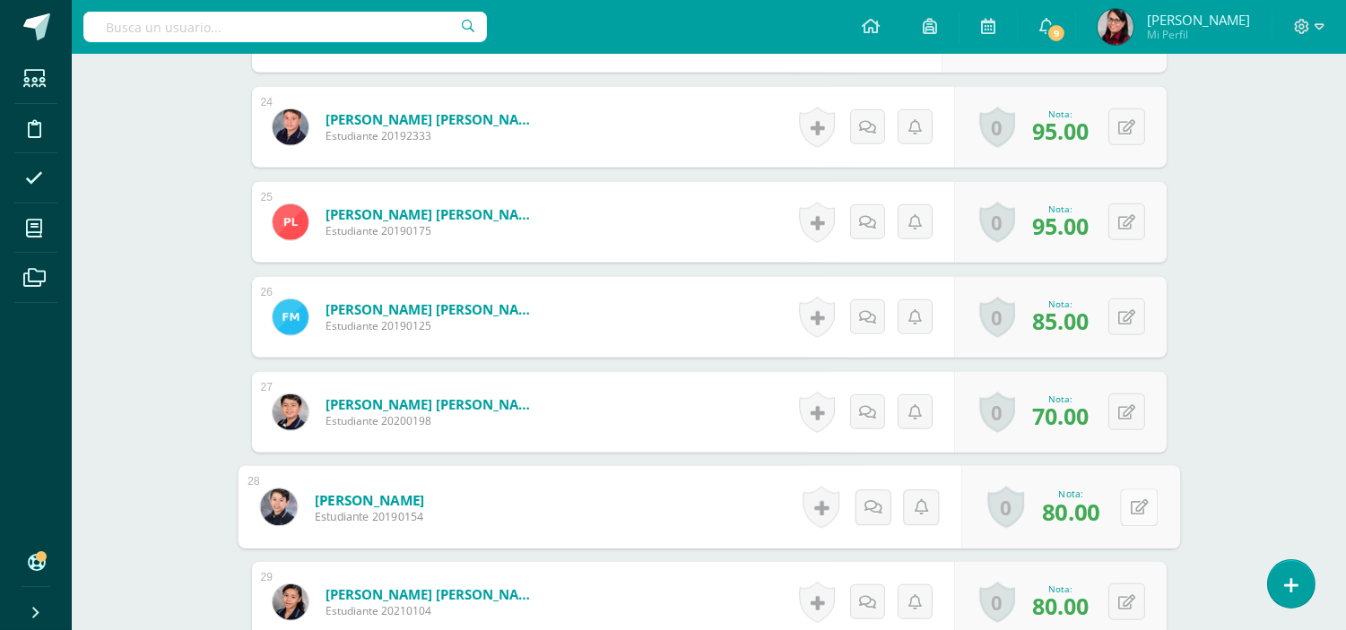
click at [1130, 511] on icon at bounding box center [1139, 506] width 18 height 15
type input "90"
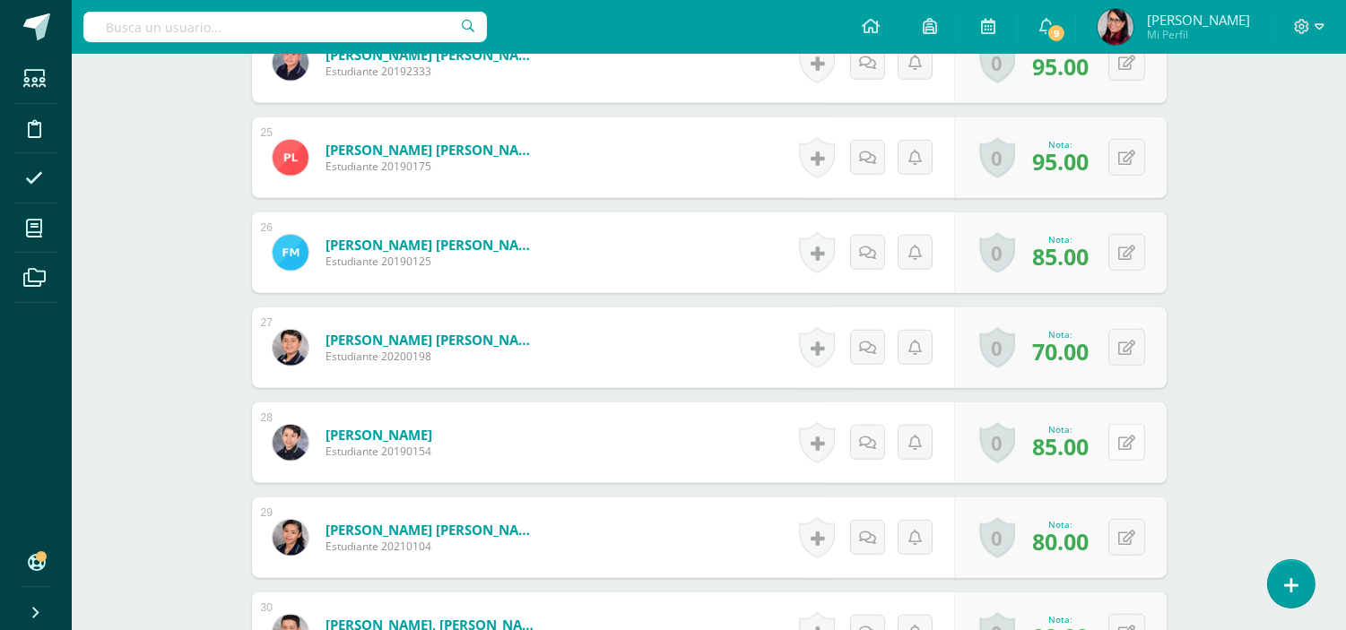
scroll to position [2894, 0]
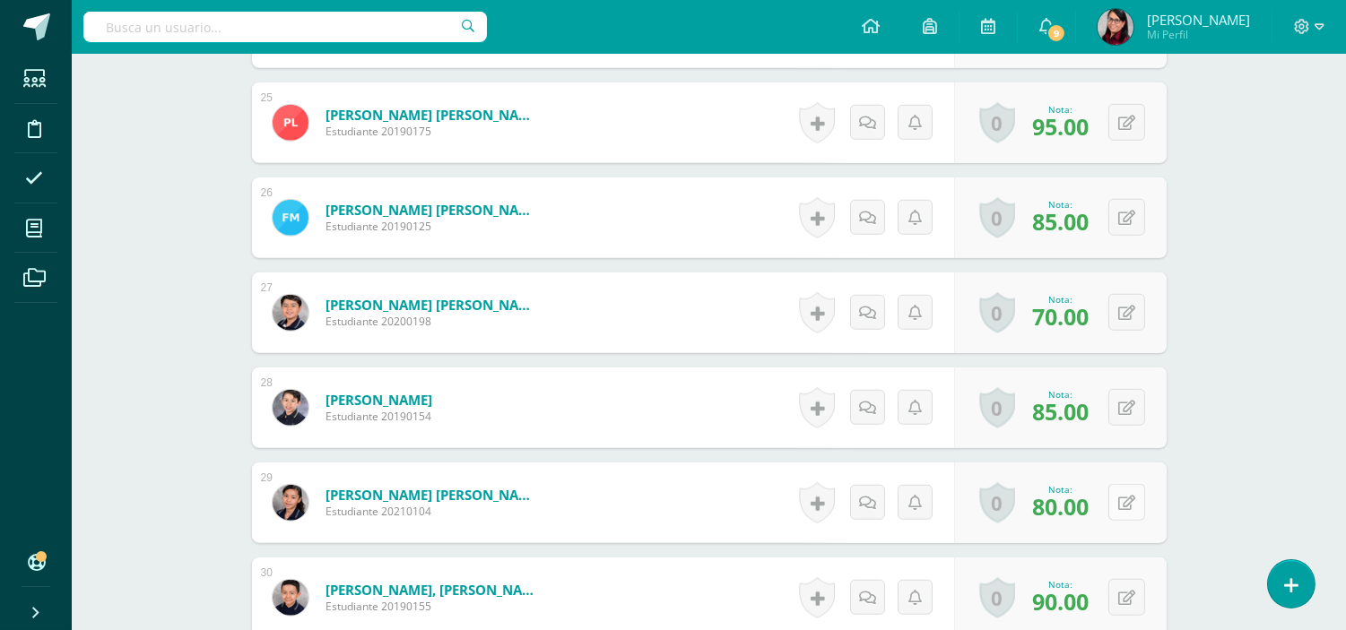
click at [1126, 504] on button at bounding box center [1126, 502] width 37 height 37
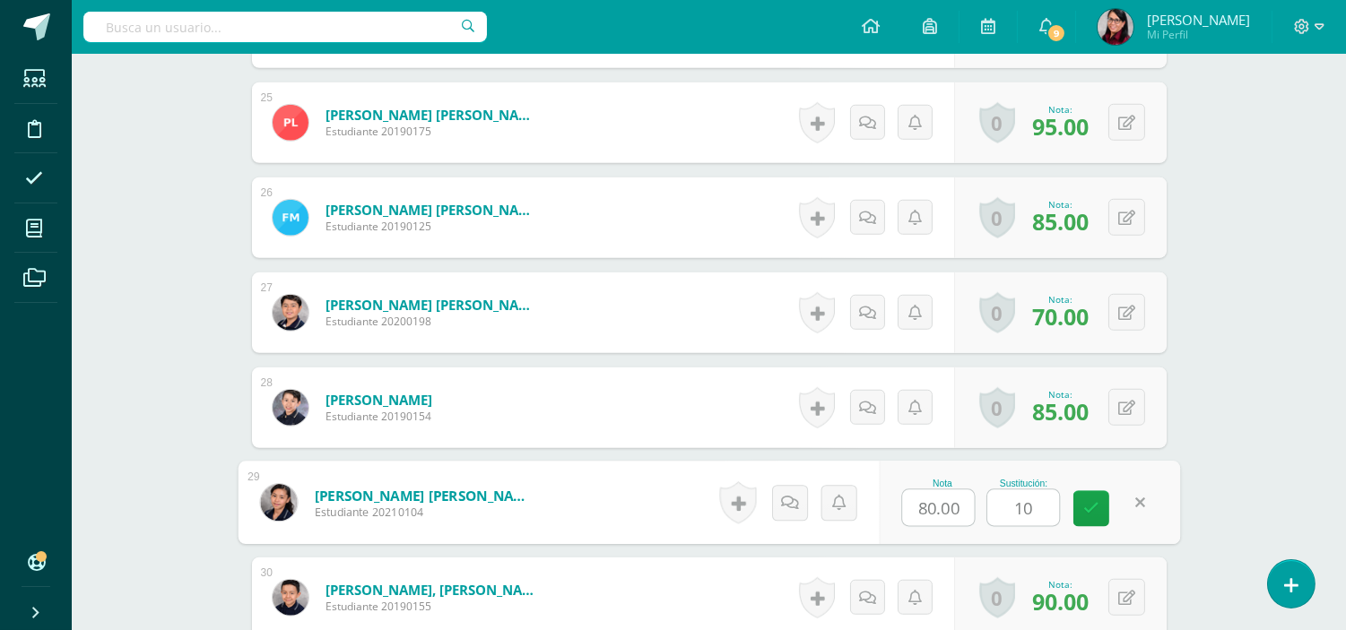
type input "100"
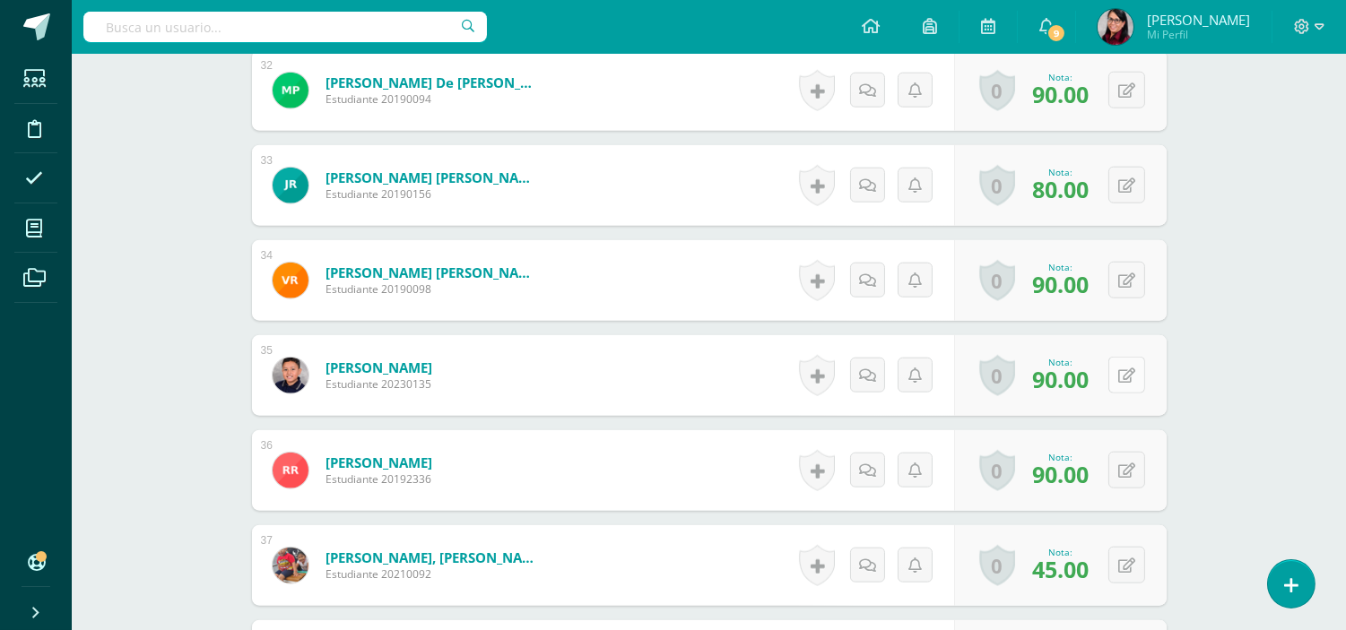
scroll to position [3691, 0]
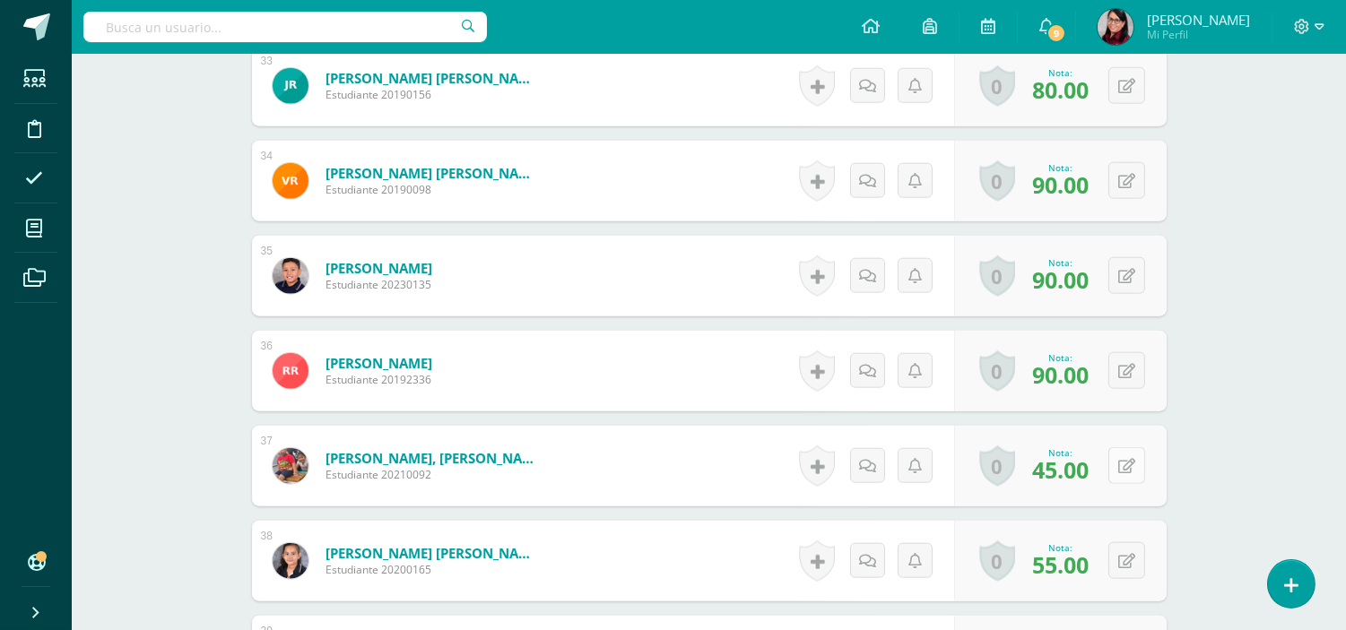
click at [1128, 462] on icon at bounding box center [1126, 466] width 17 height 15
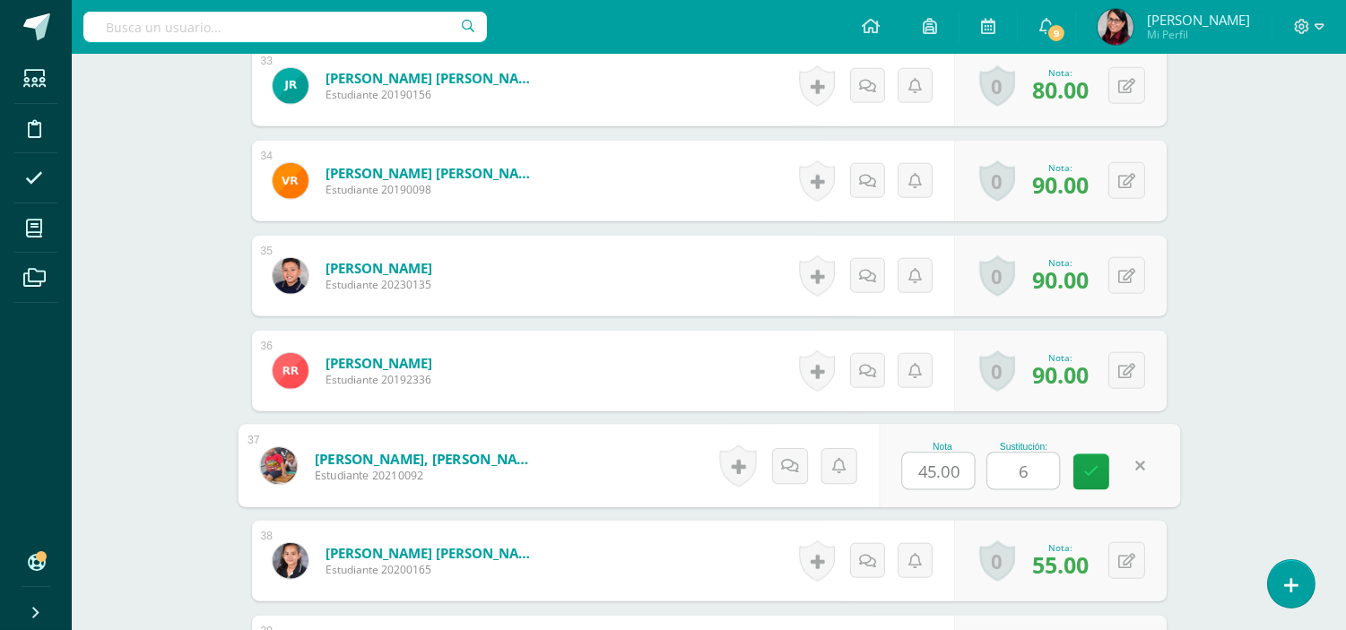
type input "65"
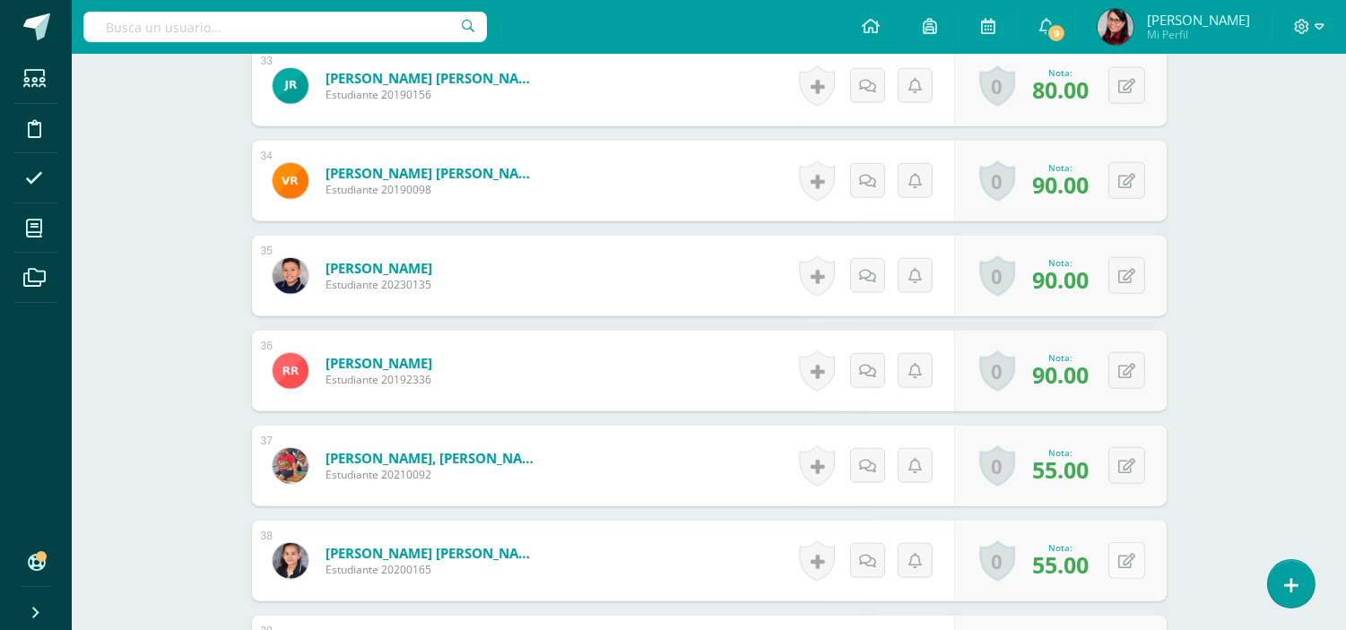
click at [1116, 560] on div "0 Logros Logros obtenidos Aún no hay logros agregados Nota: 55.00" at bounding box center [1060, 561] width 213 height 81
click at [1136, 560] on icon at bounding box center [1139, 560] width 18 height 15
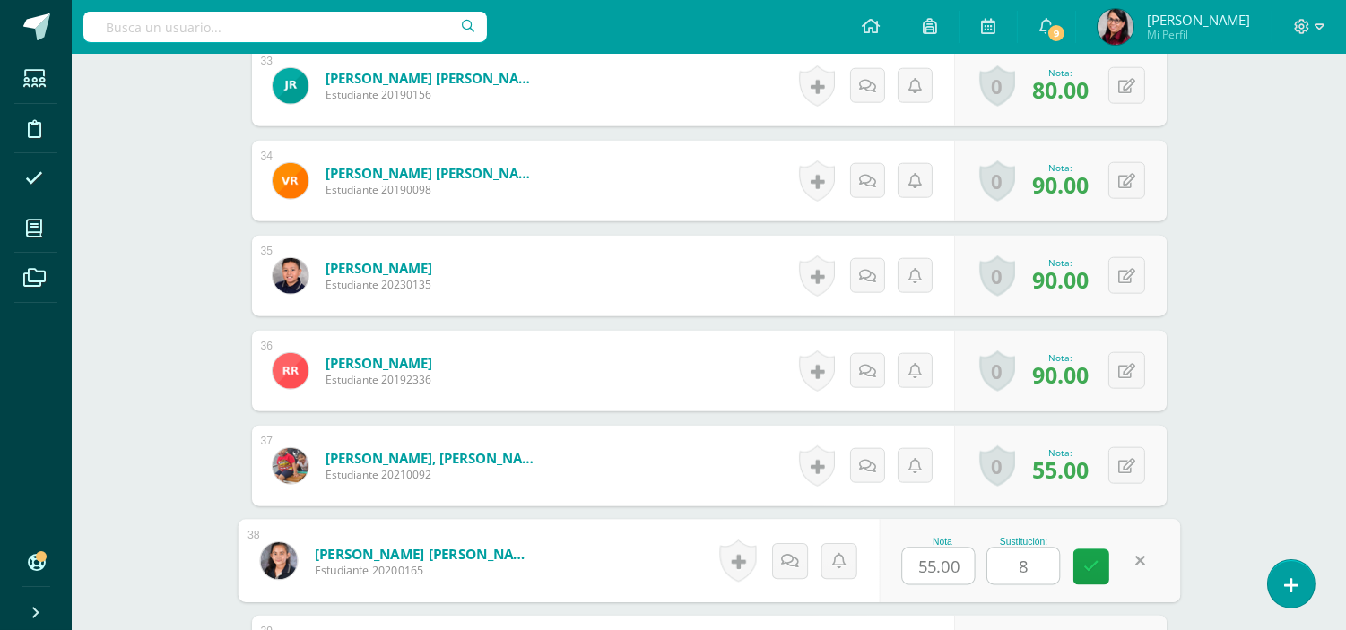
type input "80"
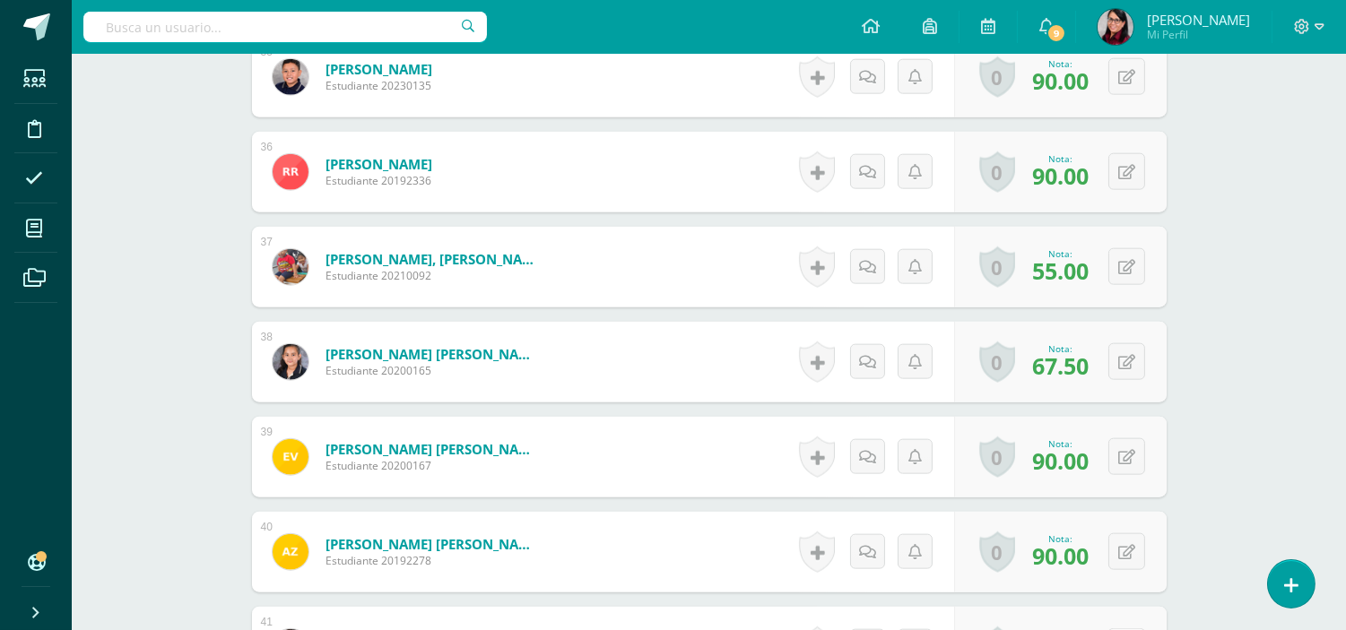
scroll to position [3990, 0]
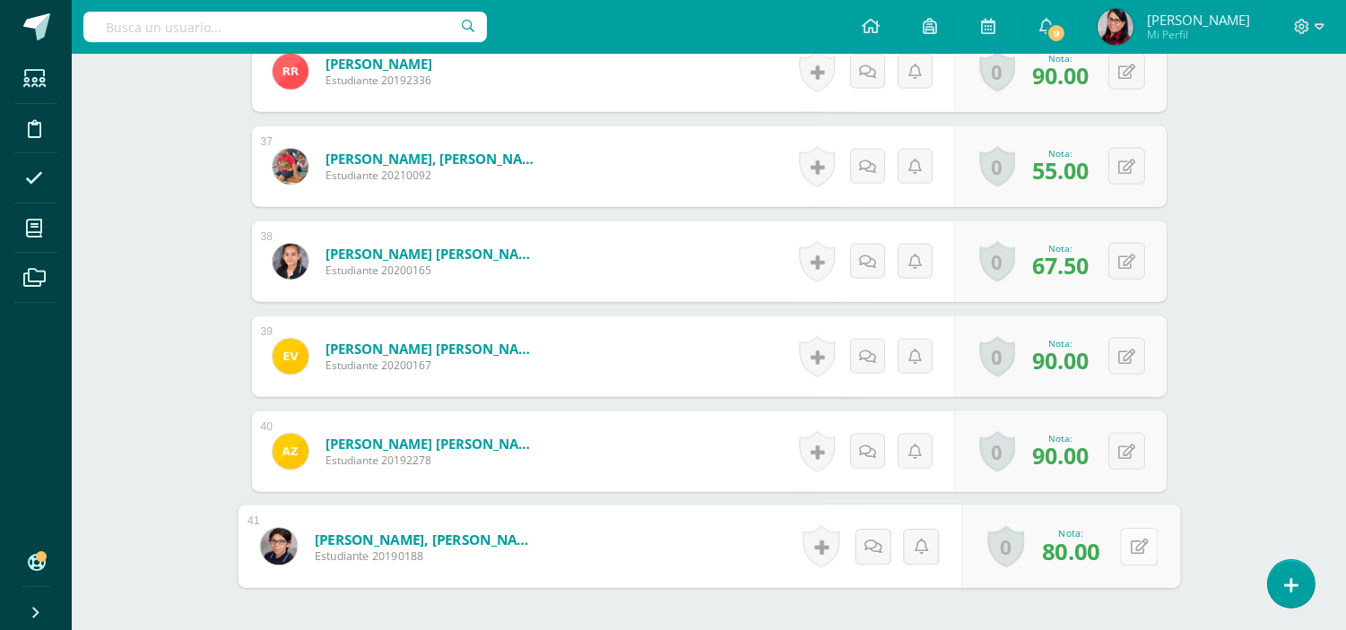
click at [1123, 547] on button at bounding box center [1139, 547] width 38 height 38
type input "90"
